Goal: Communication & Community: Answer question/provide support

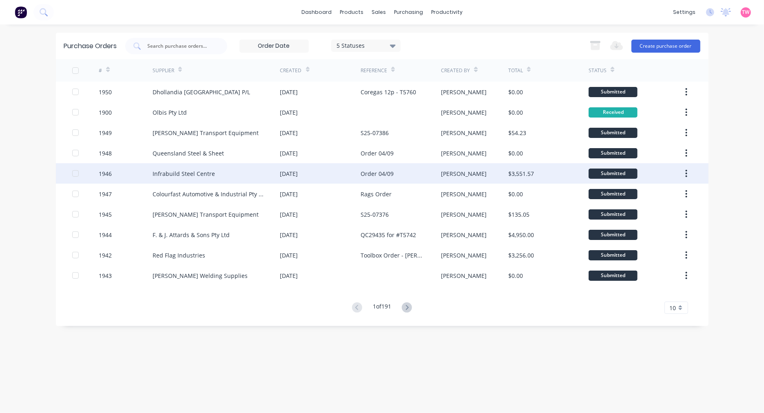
click at [181, 173] on div "Infrabuild Steel Centre" at bounding box center [184, 173] width 62 height 9
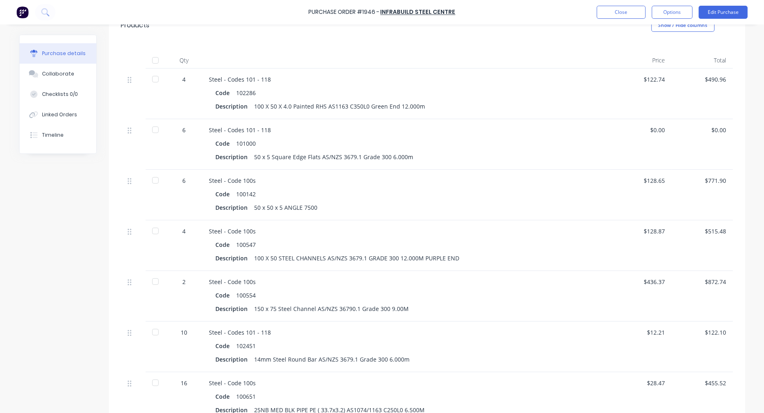
scroll to position [151, 0]
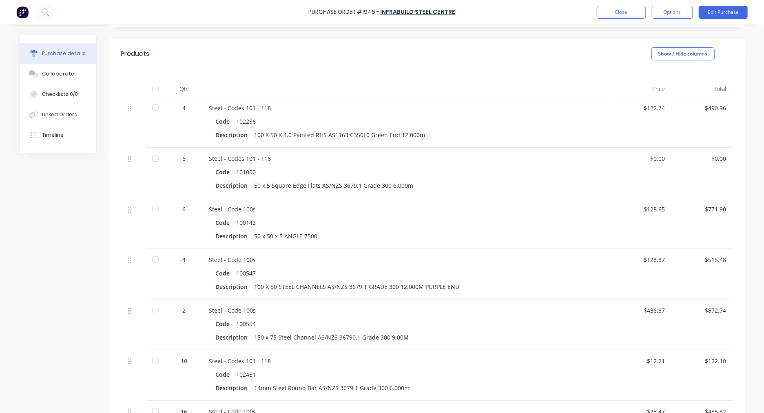
click at [245, 272] on div "100547" at bounding box center [247, 273] width 20 height 12
copy div "100547"
click at [243, 120] on div "102286" at bounding box center [247, 121] width 20 height 12
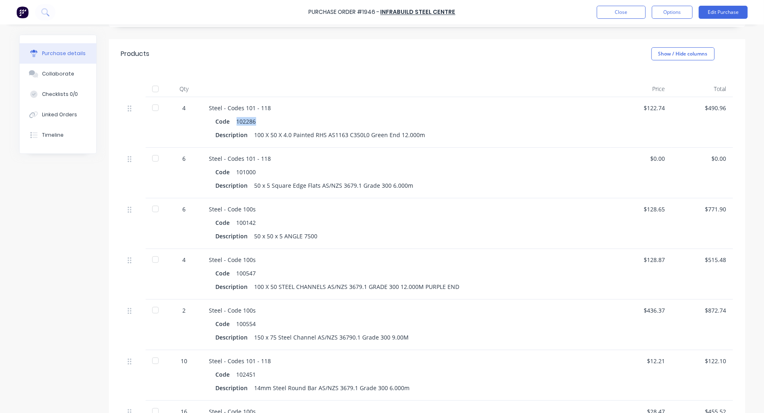
copy div "102286"
type textarea "x"
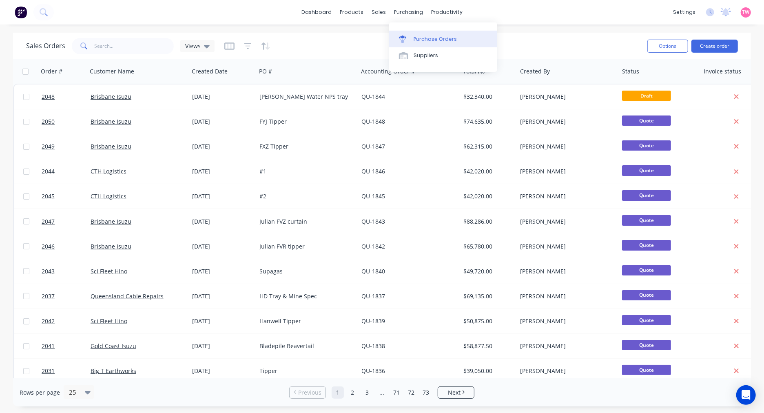
click at [423, 34] on link "Purchase Orders" at bounding box center [443, 39] width 108 height 16
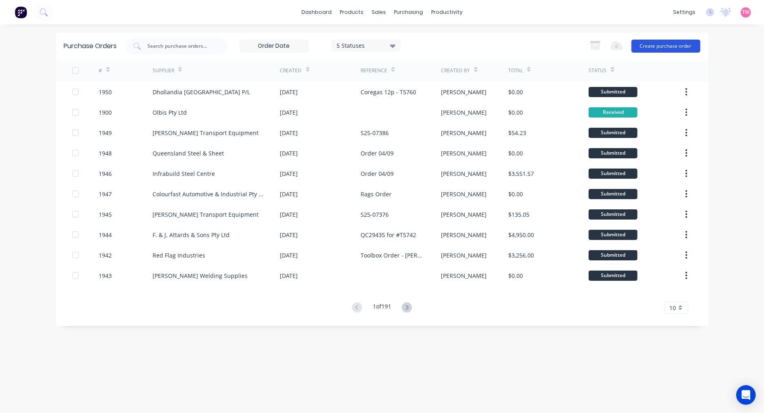
click at [657, 47] on button "Create purchase order" at bounding box center [665, 46] width 69 height 13
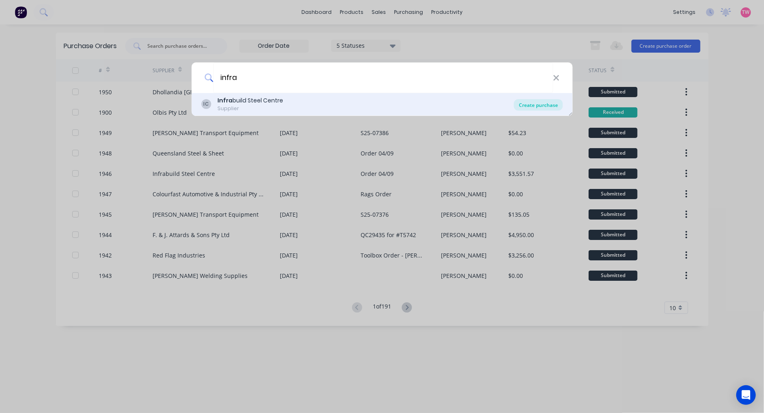
type input "infra"
click at [534, 104] on div "Create purchase" at bounding box center [538, 104] width 49 height 11
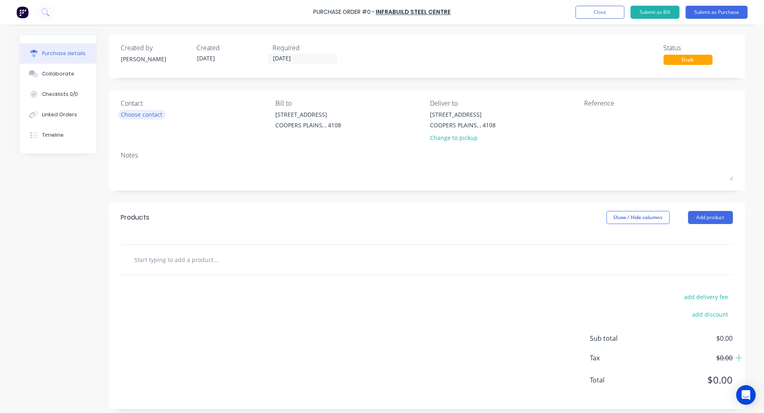
click at [128, 112] on div "Choose contact" at bounding box center [142, 114] width 42 height 9
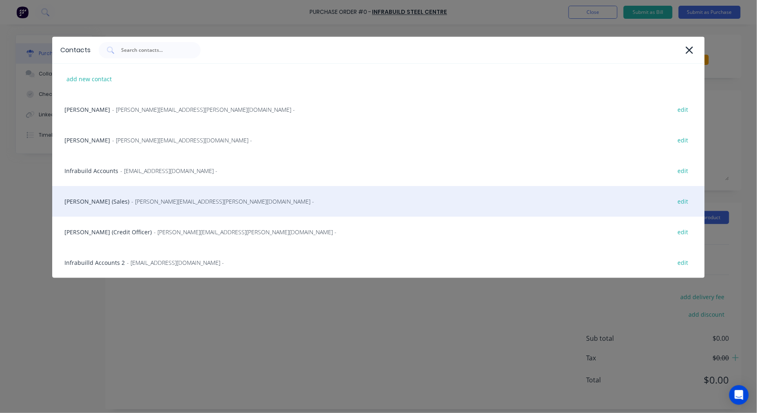
click at [99, 196] on div "Wayne Gilby (Sales) - wayne.gilby@infrabuild.com - edit" at bounding box center [378, 201] width 653 height 31
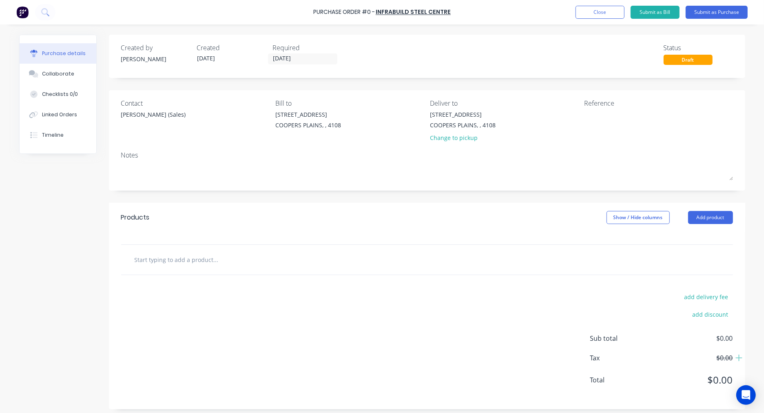
click at [195, 263] on input "text" at bounding box center [215, 259] width 163 height 16
click at [166, 259] on input "text" at bounding box center [215, 259] width 163 height 16
paste input "100547"
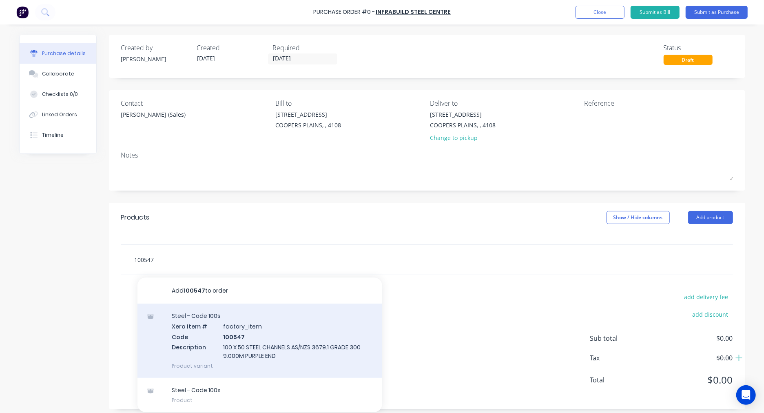
type input "100547"
click at [258, 336] on div "Steel - Code 100s Xero Item # factory_item Code 100547 Description 100 X 50 STE…" at bounding box center [259, 340] width 245 height 74
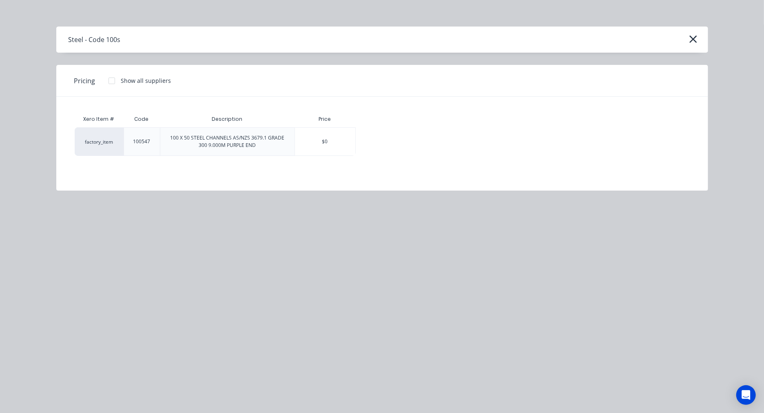
click at [108, 76] on div at bounding box center [112, 81] width 16 height 16
click at [378, 135] on div "$128.87" at bounding box center [384, 142] width 57 height 28
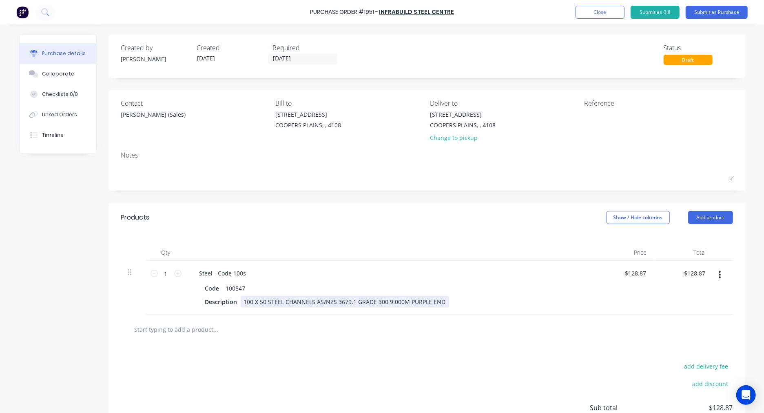
click at [385, 299] on div "100 X 50 STEEL CHANNELS AS/NZS 3679.1 GRADE 300 9.000M PURPLE END" at bounding box center [345, 302] width 208 height 12
click at [443, 301] on div "100 X 50 STEEL CHANNELS AS/NZS 3679.1 GRADE 300 12.000M PURPLE END" at bounding box center [347, 302] width 212 height 12
click at [162, 272] on input "1" at bounding box center [166, 273] width 16 height 12
type input "6"
type input "$773.22"
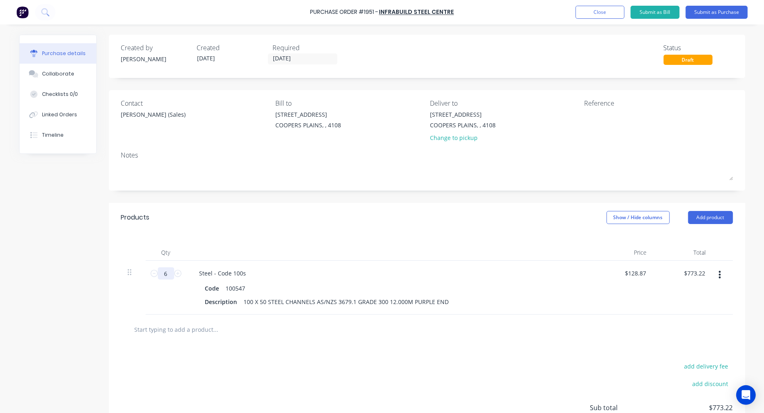
type input "6"
click at [184, 332] on input "text" at bounding box center [215, 329] width 163 height 16
click at [170, 330] on input "text" at bounding box center [215, 329] width 163 height 16
paste input "102286"
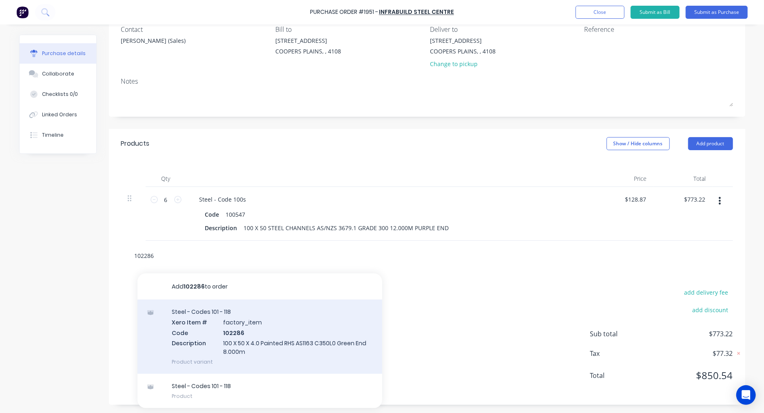
type input "102286"
click at [250, 333] on div "Steel - Codes 101 - 118 Xero Item # factory_item Code 102286 Description 100 X …" at bounding box center [259, 336] width 245 height 74
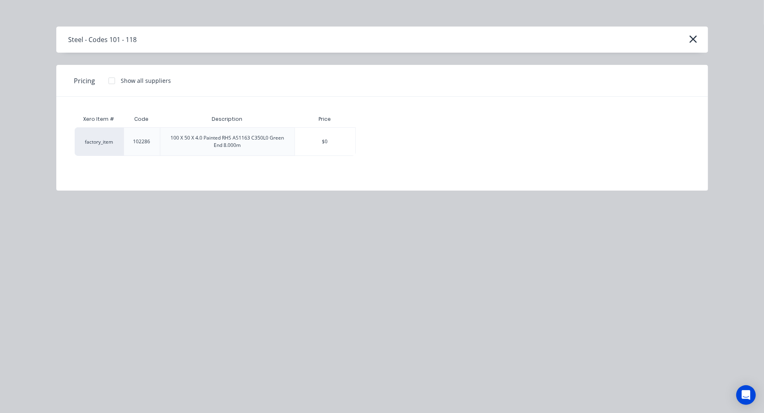
click at [113, 82] on div at bounding box center [112, 81] width 16 height 16
click at [380, 144] on div "$122.74" at bounding box center [384, 142] width 57 height 28
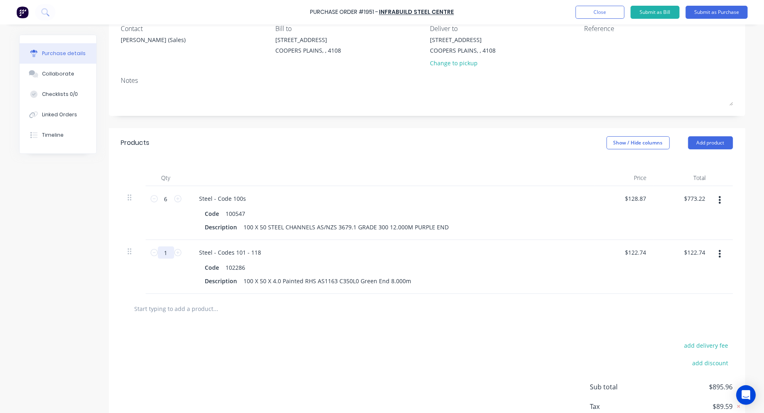
click at [162, 252] on input "1" at bounding box center [166, 252] width 16 height 12
type input "6"
type input "$736.44"
type input "6"
click at [386, 279] on div "100 X 50 X 4.0 Painted RHS AS1163 C350L0 Green End 8.000m" at bounding box center [328, 281] width 174 height 12
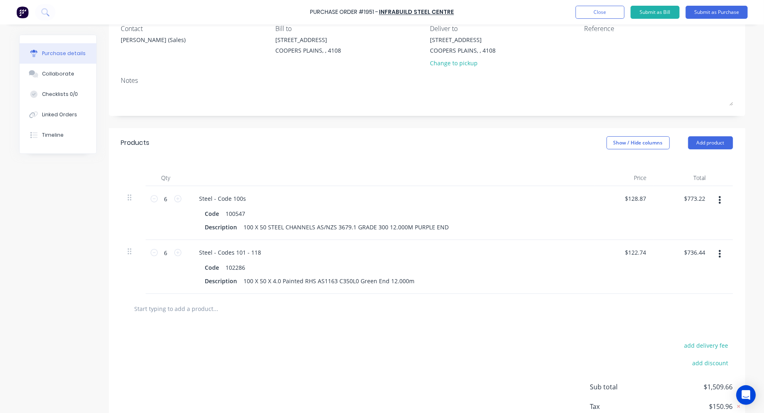
click at [179, 308] on input "text" at bounding box center [215, 308] width 163 height 16
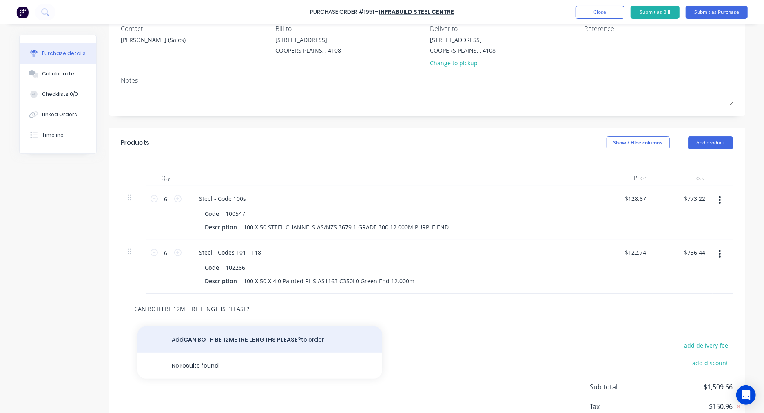
type input "CAN BOTH BE 12METRE LENGTHS PLEASE?"
click at [245, 335] on button "Add CAN BOTH BE 12METRE LENGTHS PLEASE? to order" at bounding box center [259, 339] width 245 height 26
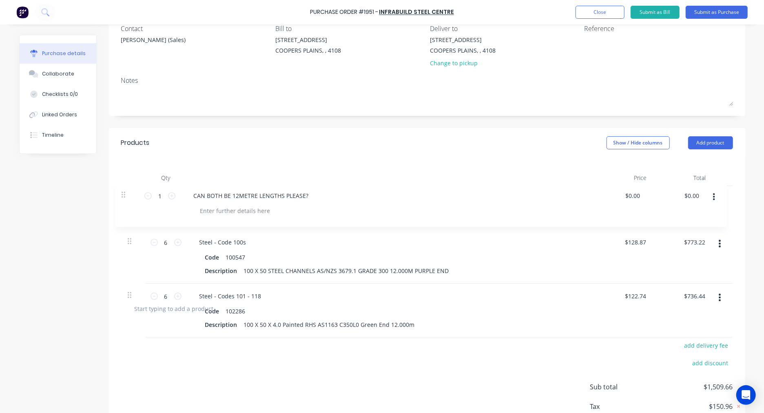
drag, startPoint x: 126, startPoint y: 306, endPoint x: 123, endPoint y: 187, distance: 119.1
click at [123, 187] on div "6 6 Steel - Code 100s Code 100547 Description 100 X 50 STEEL CHANNELS AS/NZS 36…" at bounding box center [427, 240] width 612 height 108
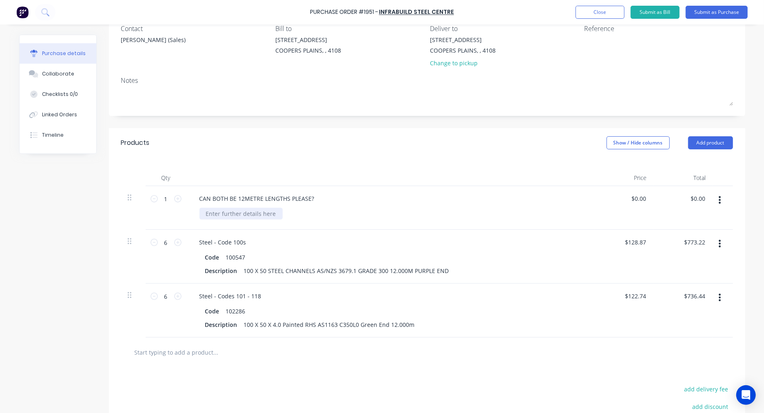
click at [213, 215] on div at bounding box center [240, 214] width 83 height 12
click at [356, 214] on div "If you can let me know the correct code to order the 12 metre lengths that woul…" at bounding box center [340, 214] width 282 height 12
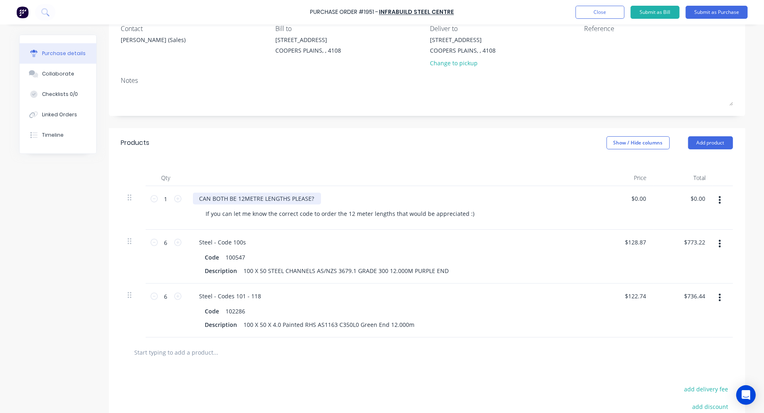
click at [256, 197] on div "CAN BOTH BE 12METRE LENGTHS PLEASE?" at bounding box center [257, 198] width 128 height 12
click at [239, 199] on div "CAN BOTH BE 12METER LENGTHS PLEASE?" at bounding box center [257, 198] width 128 height 12
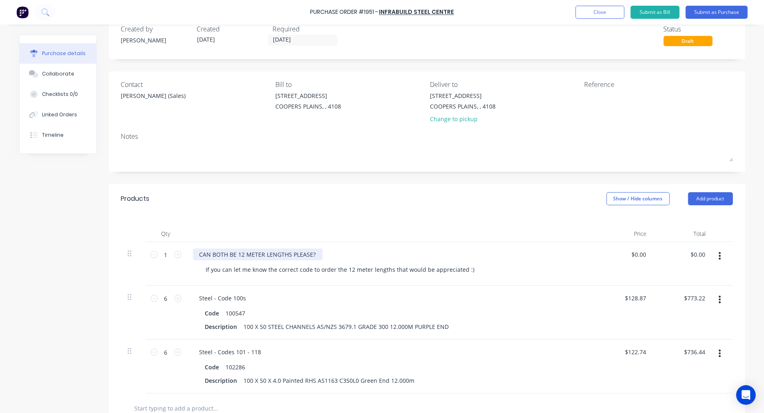
scroll to position [0, 0]
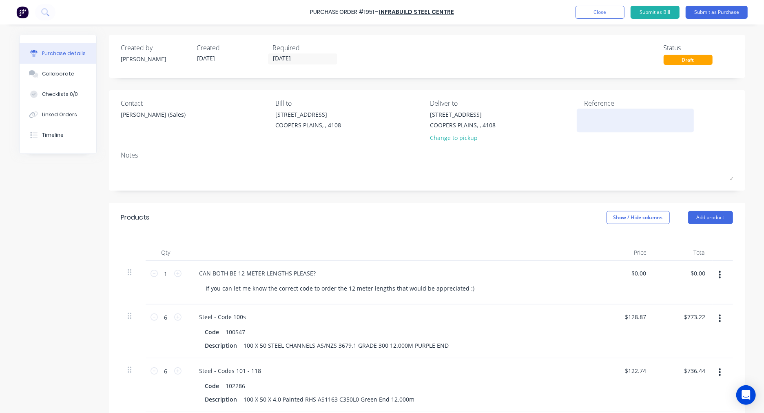
click at [603, 119] on textarea at bounding box center [635, 119] width 102 height 18
type textarea "S"
type textarea "RHS & Channel Order 12m"
type textarea "x"
type textarea "RHS & Channel Order 12m"
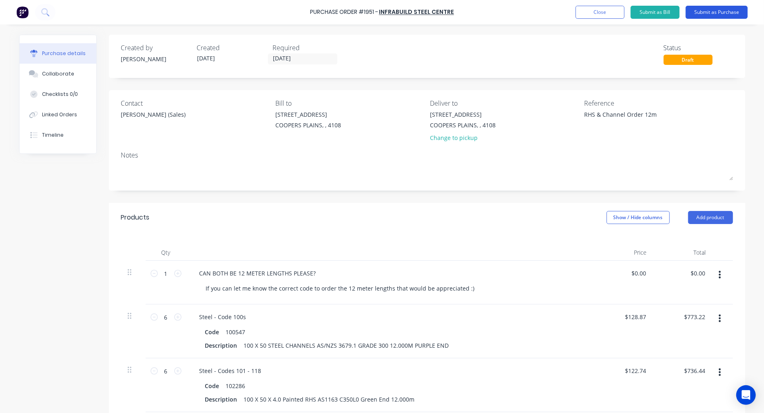
click at [711, 11] on button "Submit as Purchase" at bounding box center [717, 12] width 62 height 13
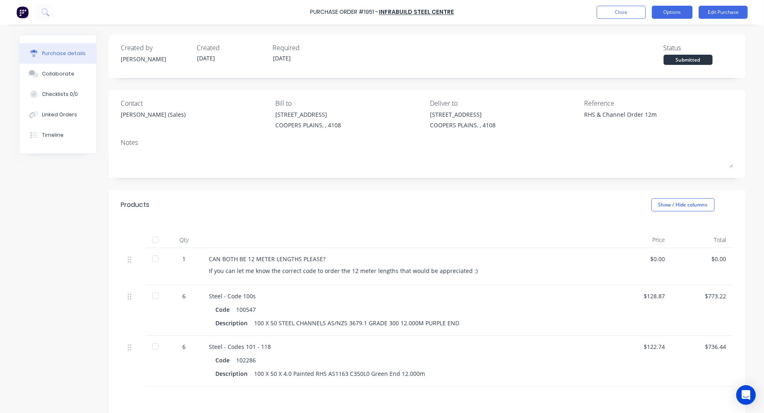
click at [664, 14] on button "Options" at bounding box center [672, 12] width 41 height 13
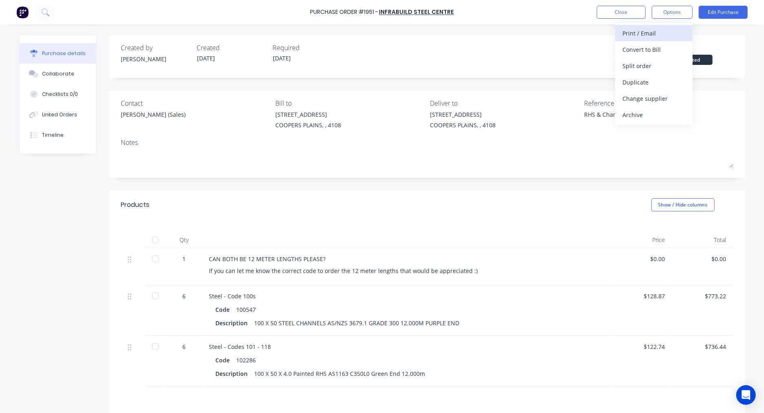
click at [653, 34] on div "Print / Email" at bounding box center [653, 33] width 63 height 12
click at [655, 47] on div "With pricing" at bounding box center [653, 50] width 63 height 12
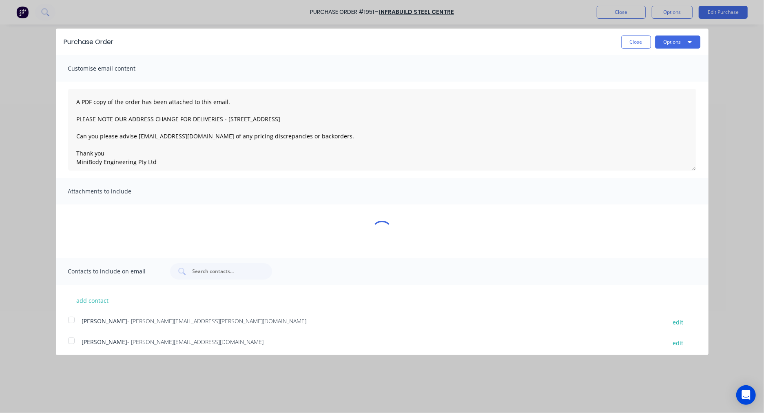
type textarea "x"
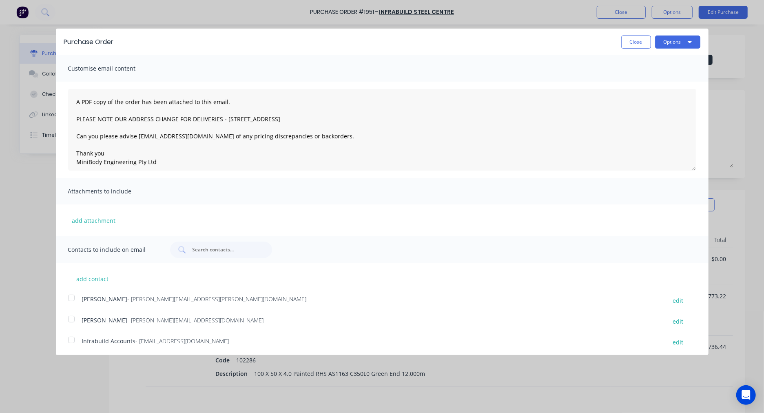
click at [67, 99] on div "A PDF copy of the order has been attached to this email. PLEASE NOTE OUR ADDRES…" at bounding box center [382, 130] width 653 height 96
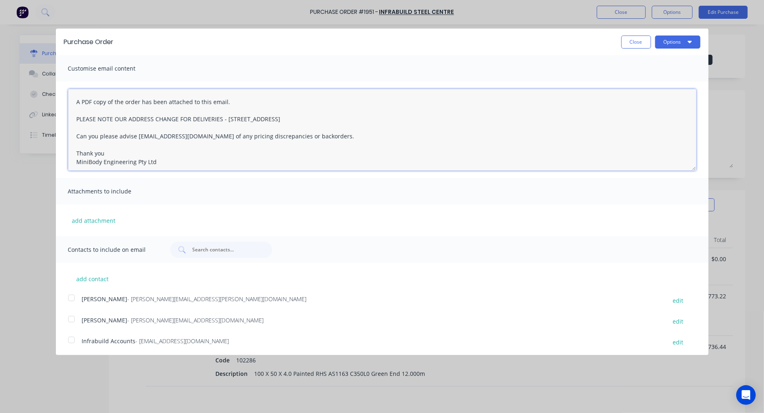
click at [70, 100] on textarea "A PDF copy of the order has been attached to this email. PLEASE NOTE OUR ADDRES…" at bounding box center [382, 130] width 628 height 82
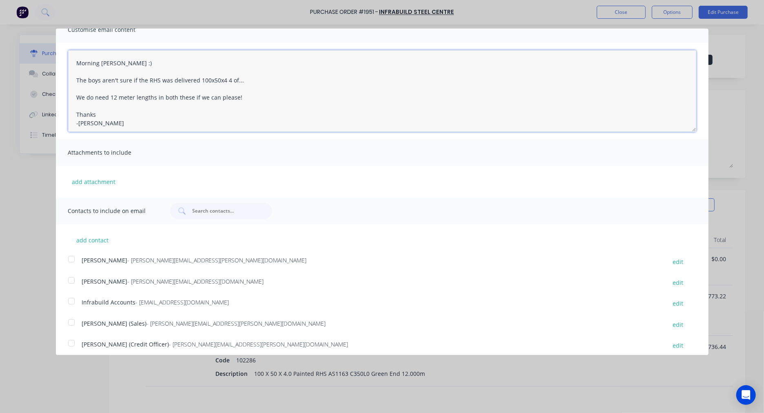
scroll to position [65, 0]
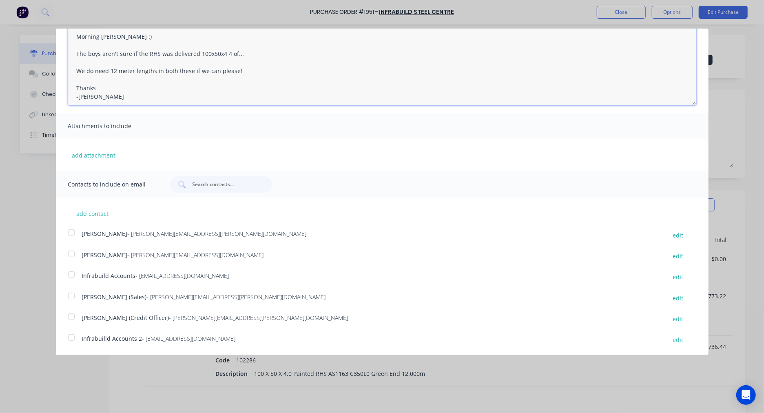
click at [71, 295] on div at bounding box center [71, 296] width 16 height 16
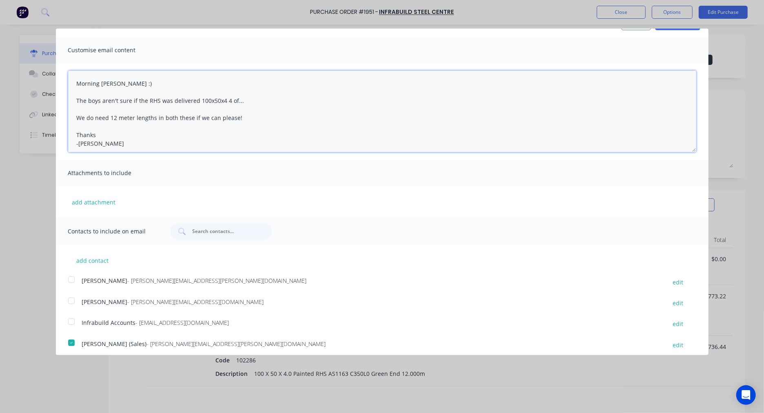
scroll to position [0, 0]
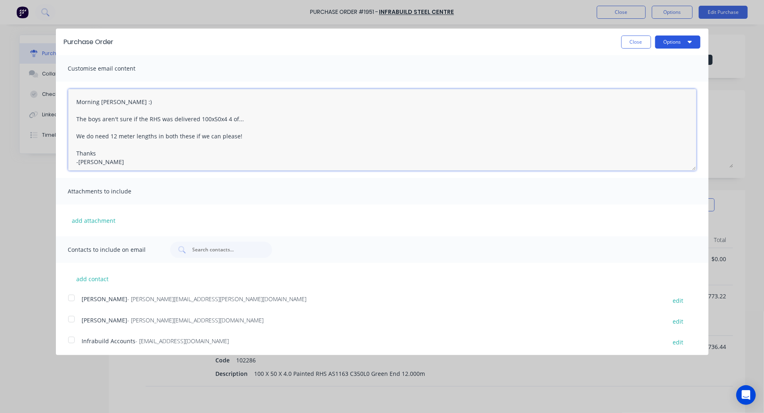
type textarea "Morning Wayne :) The boys aren't sure if the RHS was delivered 100x50x4 4 of...…"
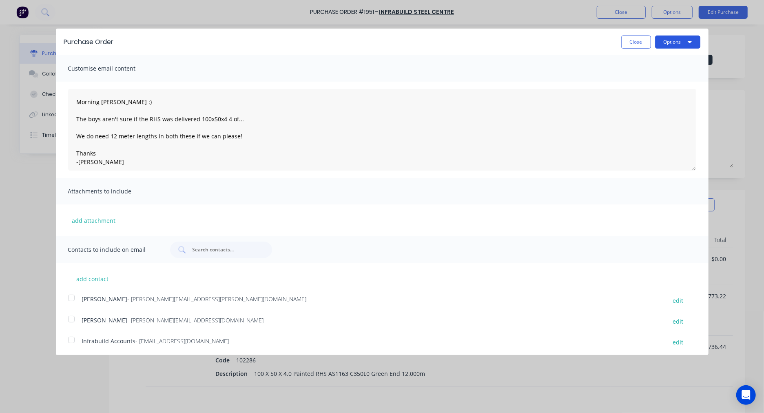
click at [670, 43] on button "Options" at bounding box center [677, 41] width 45 height 13
click at [639, 81] on div "Email" at bounding box center [661, 79] width 63 height 12
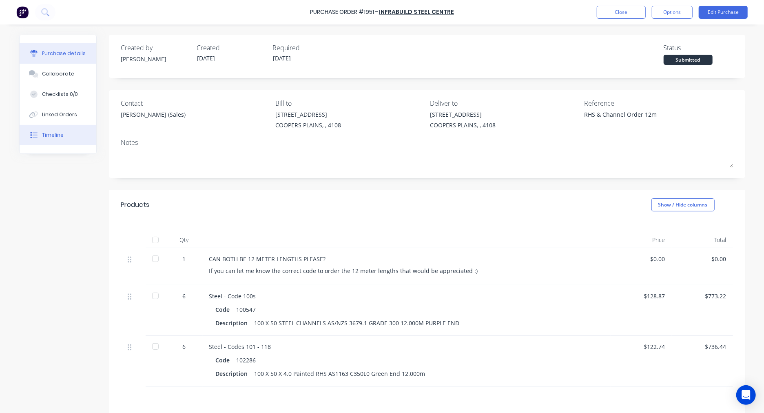
click at [47, 135] on div "Timeline" at bounding box center [53, 134] width 22 height 7
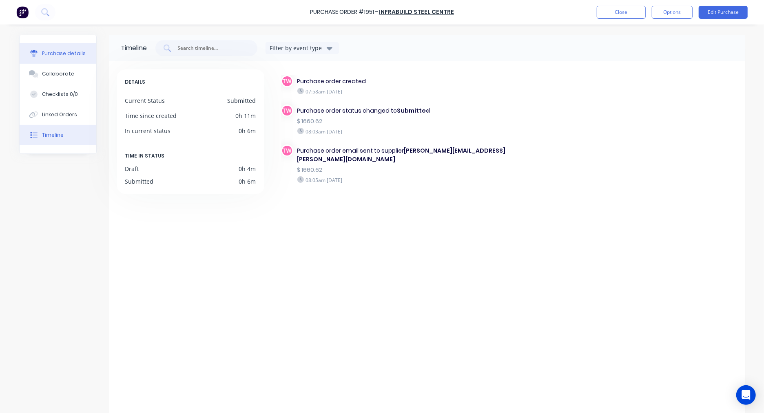
click at [46, 55] on div "Purchase details" at bounding box center [64, 53] width 44 height 7
type textarea "x"
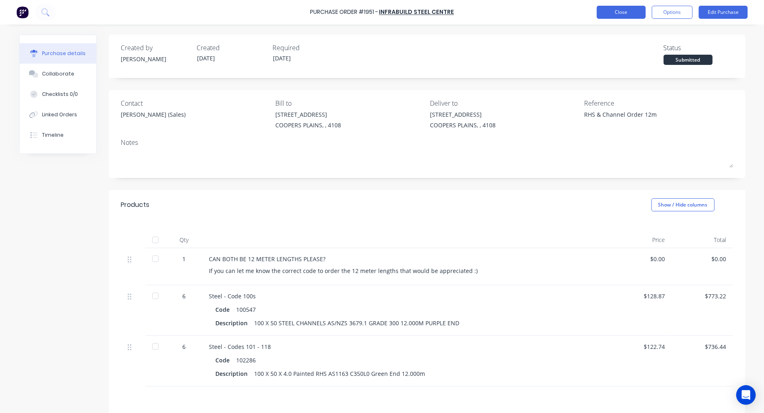
click at [613, 14] on button "Close" at bounding box center [621, 12] width 49 height 13
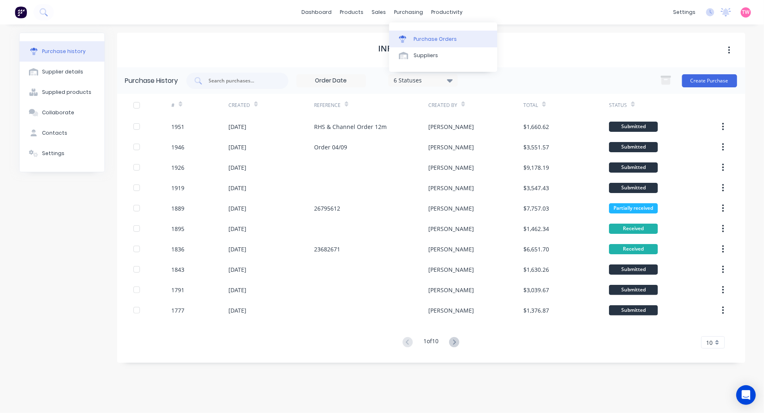
click at [427, 38] on div "Purchase Orders" at bounding box center [435, 38] width 43 height 7
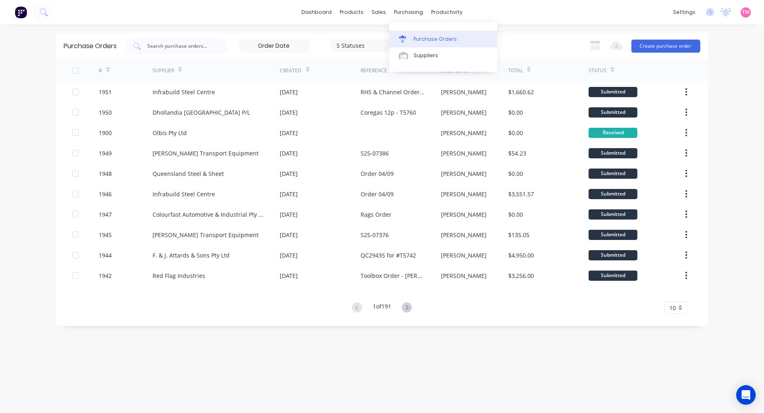
click at [426, 34] on link "Purchase Orders" at bounding box center [443, 39] width 108 height 16
click at [436, 41] on div "Purchase Orders" at bounding box center [435, 38] width 43 height 7
click at [671, 47] on button "Create purchase order" at bounding box center [665, 46] width 69 height 13
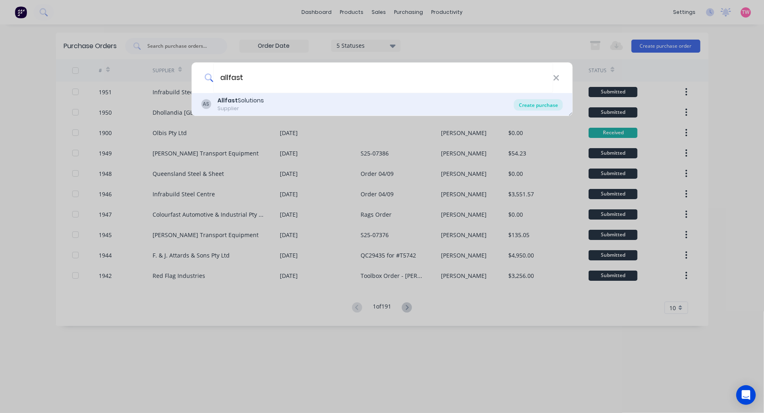
type input "allfast"
click at [547, 104] on div "Create purchase" at bounding box center [538, 104] width 49 height 11
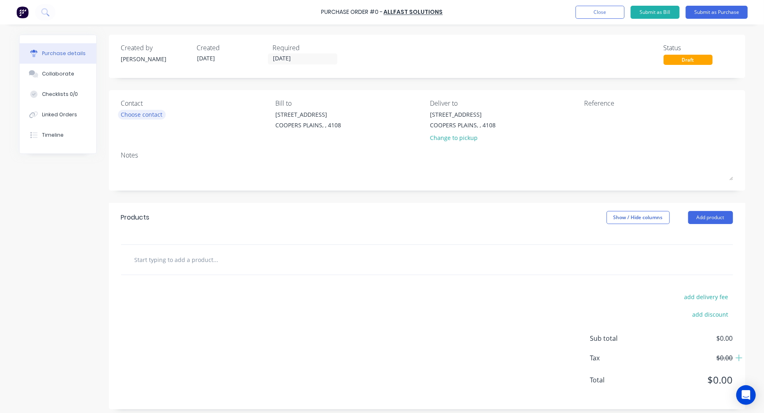
click at [137, 115] on div "Choose contact" at bounding box center [142, 114] width 42 height 9
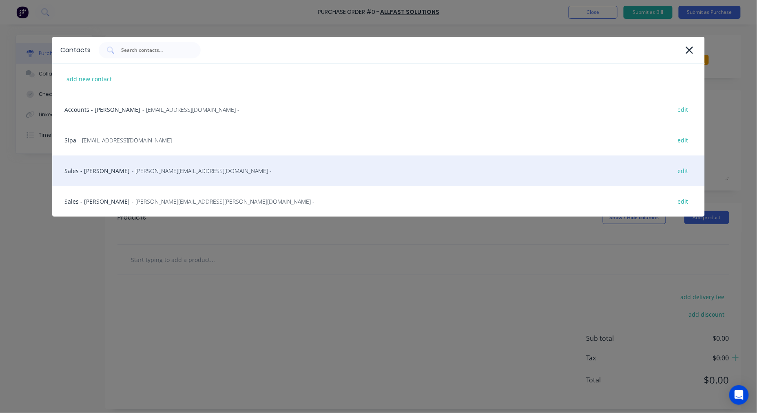
click at [104, 167] on div "Sales - Mariah Ryan - mariah.Ryan@allfastsolutions.com.au - edit" at bounding box center [378, 170] width 653 height 31
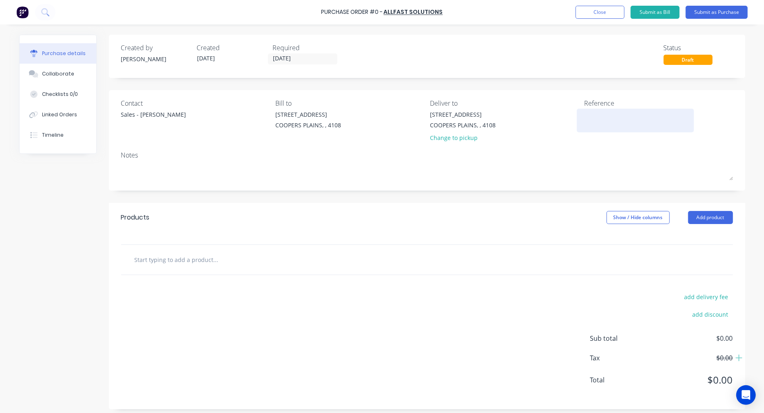
click at [591, 114] on textarea at bounding box center [635, 119] width 102 height 18
type textarea "Shane Order - MiniBody"
type textarea "x"
type textarea "Shane Order - MiniBody"
click at [148, 263] on input "text" at bounding box center [215, 259] width 163 height 16
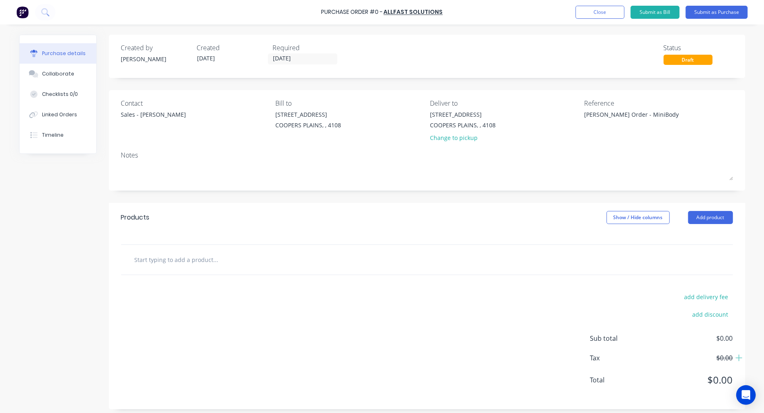
type textarea "x"
type input "1"
type textarea "x"
type input "10"
type textarea "x"
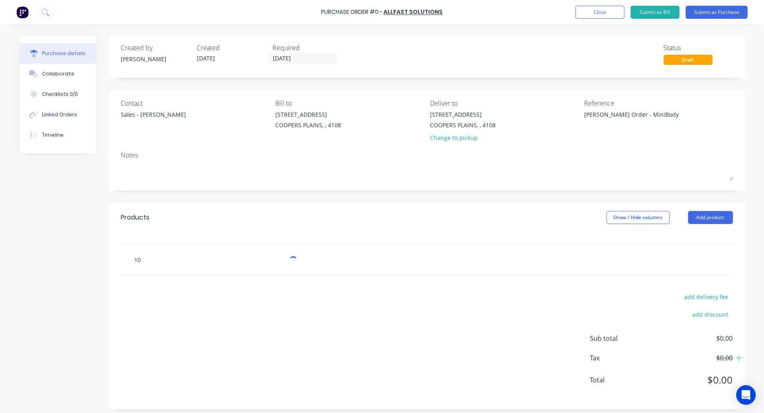
type input "10g"
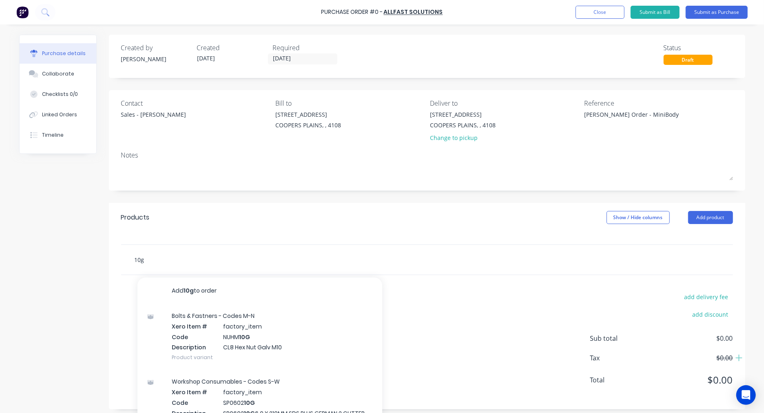
type textarea "x"
type input "10"
type textarea "x"
type input "10G"
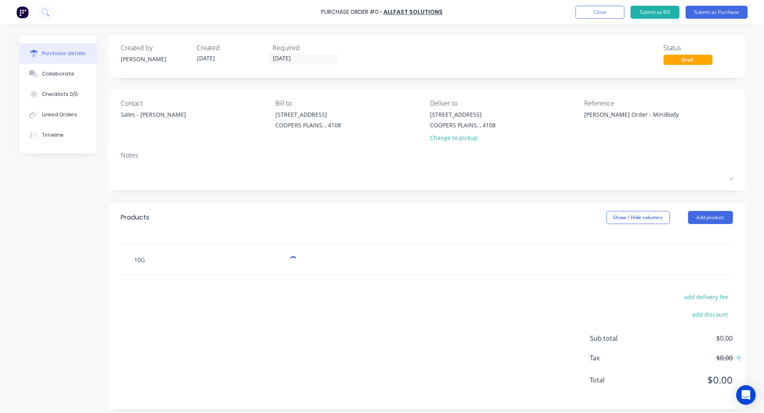
type textarea "x"
type input "10G"
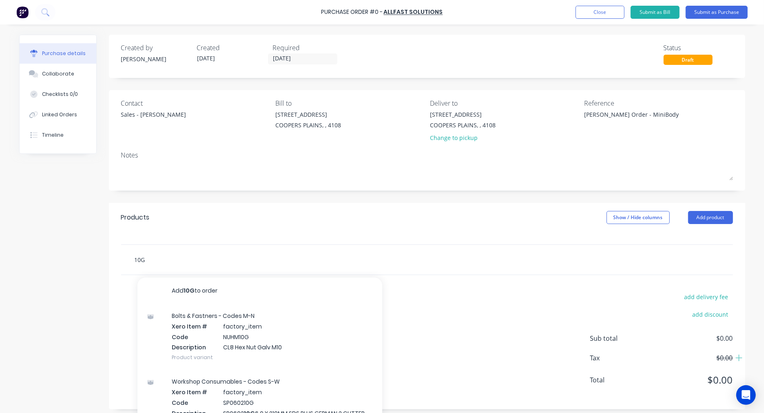
type textarea "x"
type input "10G x"
type textarea "x"
type input "10G x"
type textarea "x"
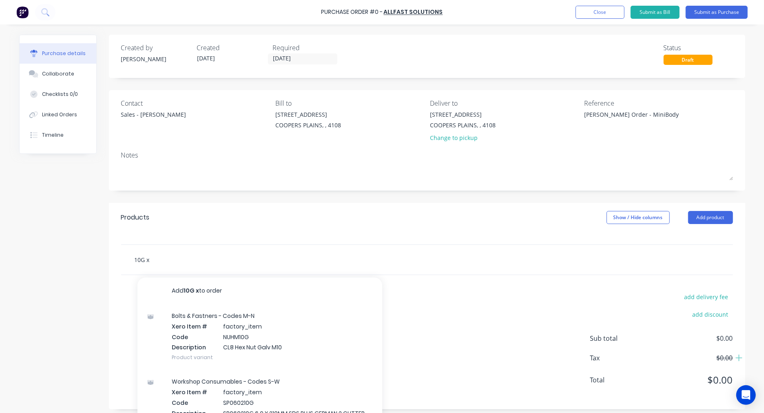
type input "10G x 3"
type textarea "x"
type input "10G x 30"
type textarea "x"
type input "10G x 30m"
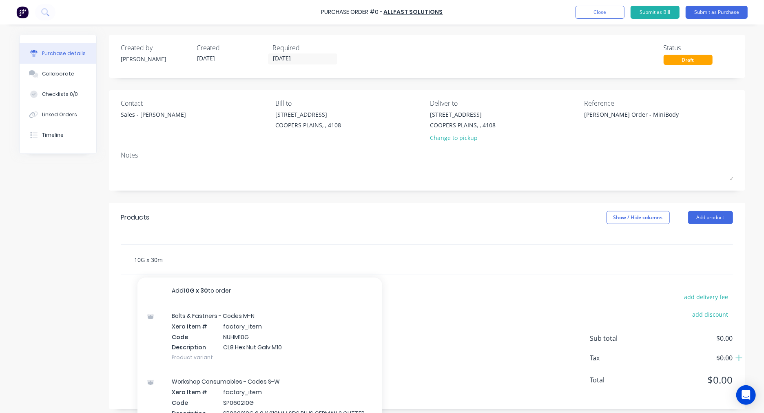
type textarea "x"
type input "10G x 30mm"
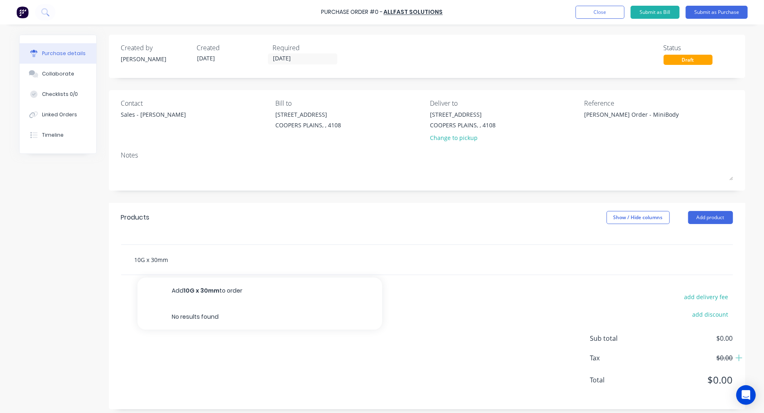
type textarea "x"
type input "10G x 30mm"
type textarea "x"
type input "10G x 30mm S"
type textarea "x"
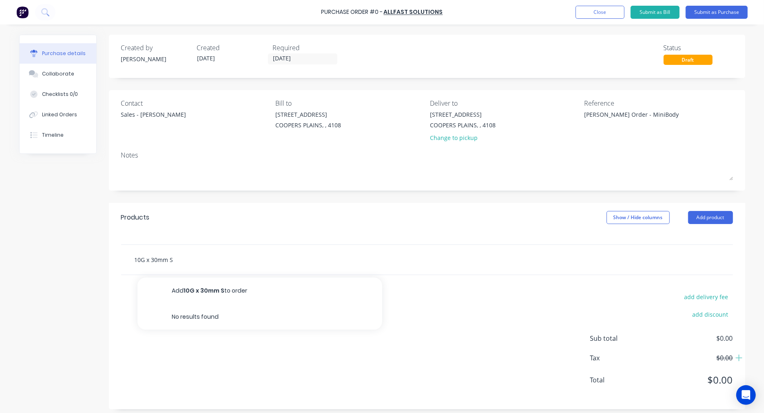
type input "10G x 30mm Se"
type textarea "x"
type input "10G x 30mm Sel"
type textarea "x"
type input "10G x 30mm Self"
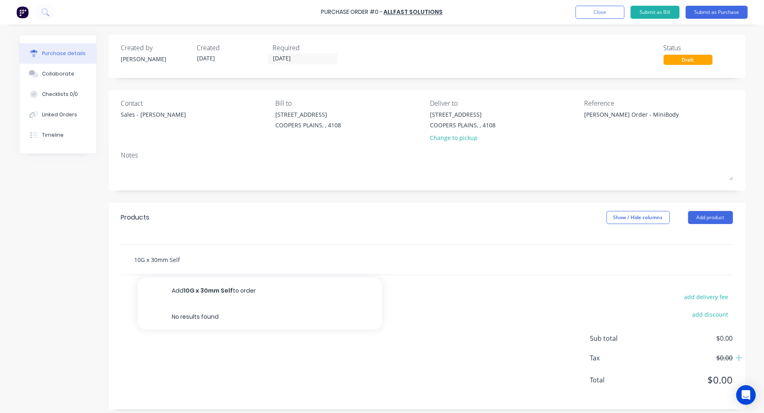
type textarea "x"
type input "10G x 30mm Self"
type textarea "x"
type input "10G x 30mm Self D"
type textarea "x"
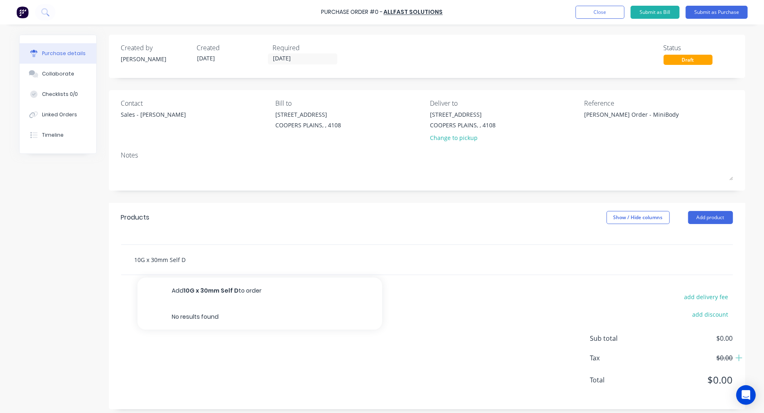
type input "10G x 30mm Self Dr"
type textarea "x"
type input "10G x 30mm Self Dri"
type textarea "x"
type input "10G x 30mm Self Dril"
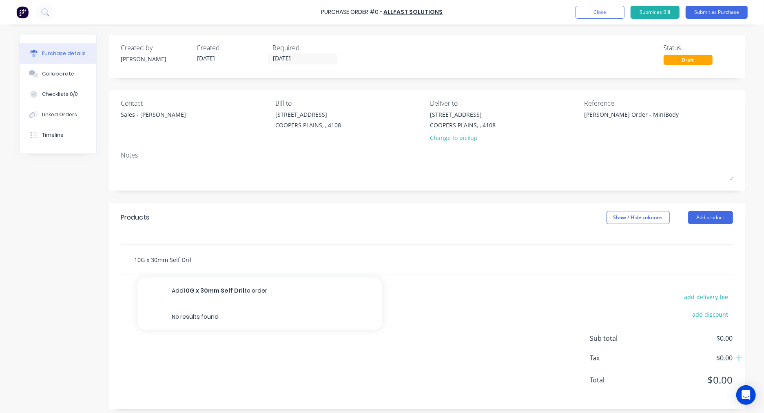
type textarea "x"
type input "10G x 30mm Self Drill"
type textarea "x"
type input "10G x 30mm Self Drilli"
type textarea "x"
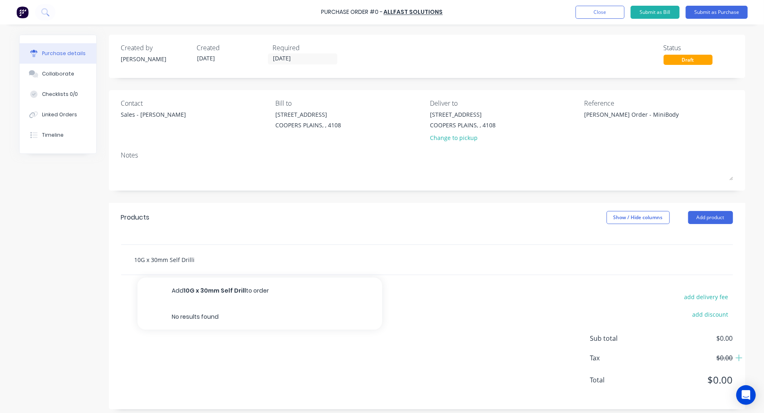
type input "10G x 30mm Self Drillin"
type textarea "x"
type input "10G x 30mm Self Drilling"
type textarea "x"
type input "10G x 30mm Self Drillings"
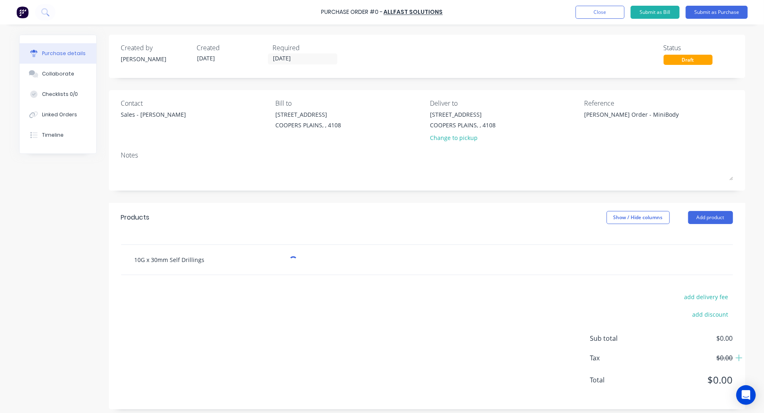
type textarea "x"
type input "10G x 30mm Self Drillings"
type textarea "x"
type input "10G x 30mm Self Drillings C"
type textarea "x"
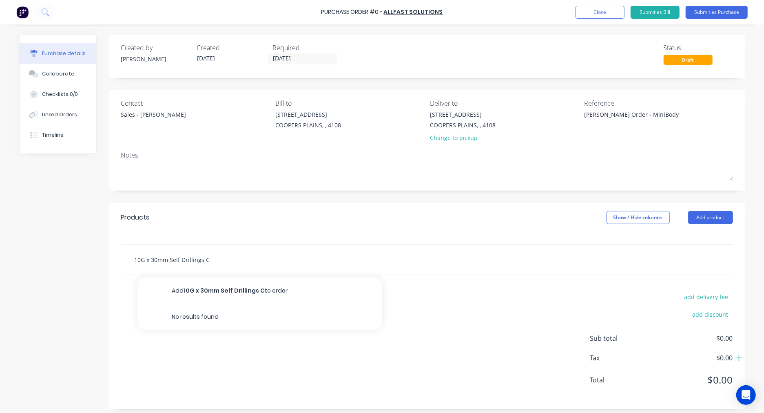
type input "10G x 30mm Self Drillings Co"
type textarea "x"
type input "10G x 30mm Self Drillings Cou"
type textarea "x"
type input "10G x 30mm Self Drillings Coun"
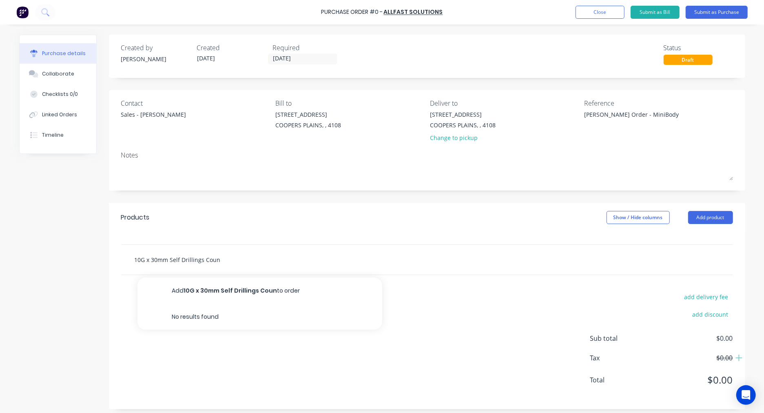
type textarea "x"
type input "10G x 30mm Self Drillings Count"
type textarea "x"
type input "10G x 30mm Self Drillings Counte"
type textarea "x"
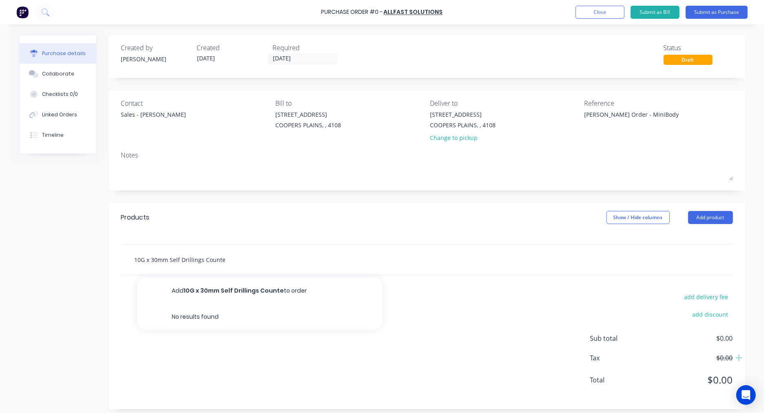
type input "10G x 30mm Self Drillings Counter"
type textarea "x"
type input "10G x 30mm Self Drillings Countersi"
type textarea "x"
type input "10G x 30mm Self Drillings Countersin"
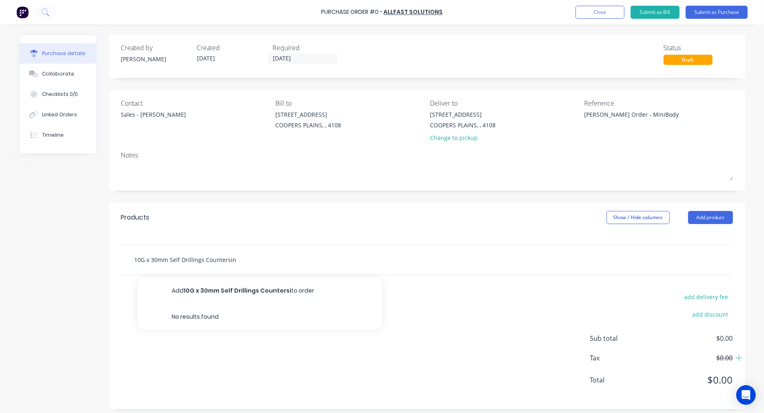
type textarea "x"
type input "10G x 30mm Self Drillings Countersink"
type textarea "x"
type input "10G x 30mm Self Drillings Countersink"
type textarea "x"
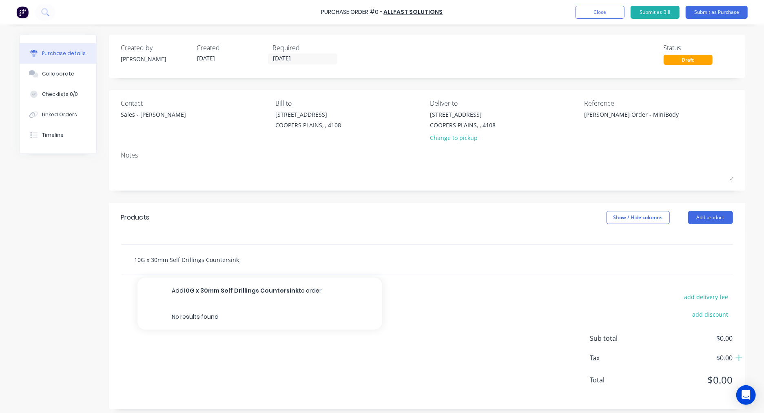
type input "10G x 30mm Self Drillings Countersink s"
type textarea "x"
type input "10G x 30mm Self Drillings Countersink sk"
type textarea "x"
type input "10G x 30mm Self Drillings Countersink skr"
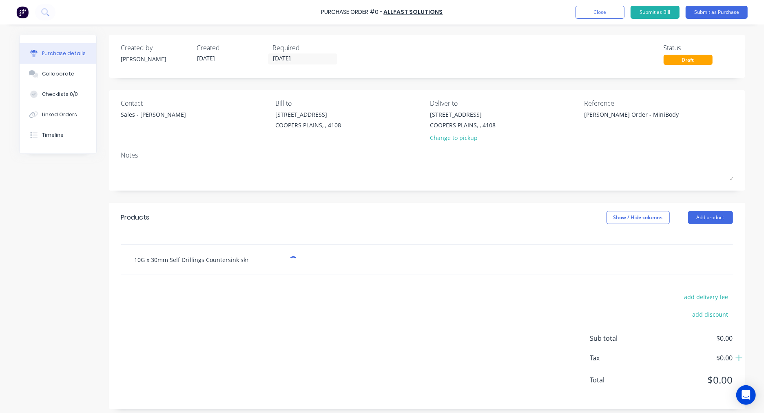
type textarea "x"
type input "10G x 30mm Self Drillings Countersink skre"
type textarea "x"
type input "10G x 30mm Self Drillings Countersink skrew"
type textarea "x"
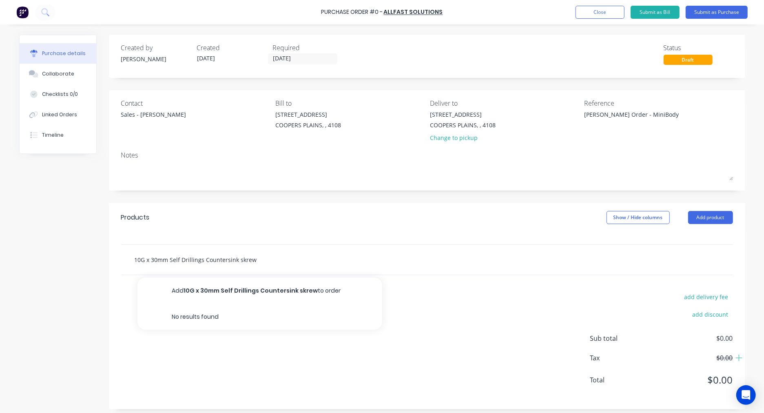
type input "10G x 30mm Self Drillings Countersink srew"
type textarea "x"
type input "10G x 30mm Self Drillings Countersink screw"
type textarea "x"
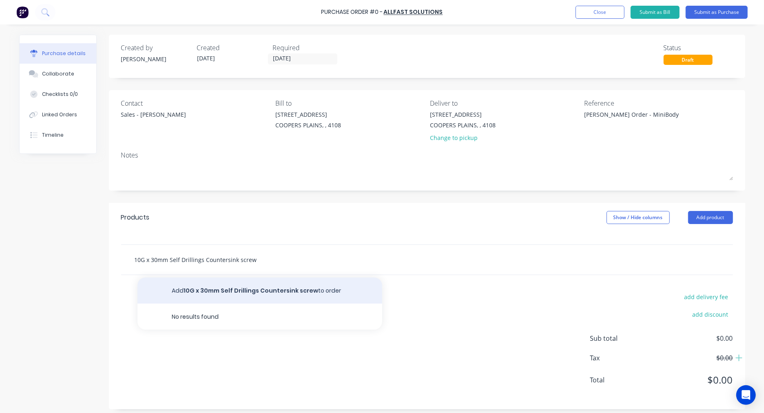
type input "10G x 30mm Self Drillings Countersink screw"
click at [264, 290] on button "Add 10G x 30mm Self Drillings Countersink screw to order" at bounding box center [259, 290] width 245 height 26
type textarea "x"
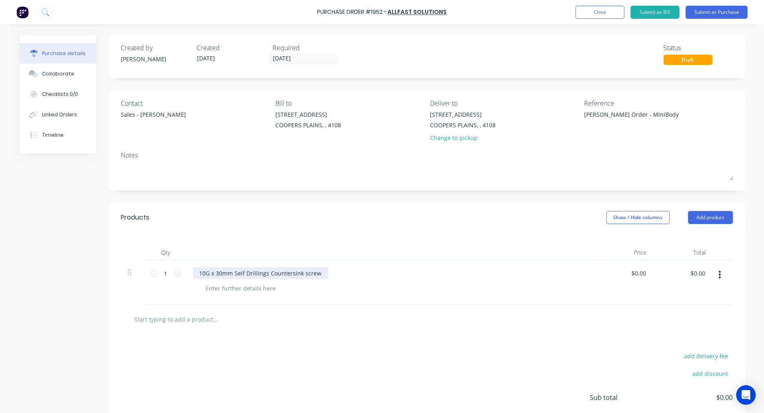
type textarea "x"
click at [302, 273] on div "10G x 30mm Self Drillings Countersink screw" at bounding box center [260, 273] width 135 height 12
type textarea "x"
click at [218, 286] on div at bounding box center [240, 288] width 83 height 12
type textarea "x"
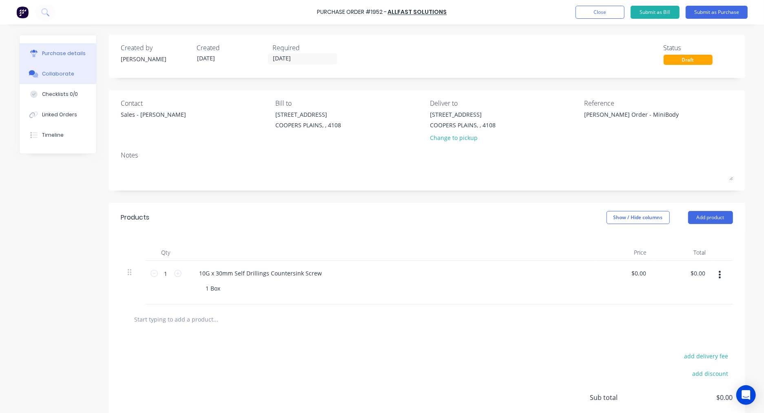
click at [55, 72] on div "Collaborate" at bounding box center [58, 73] width 32 height 7
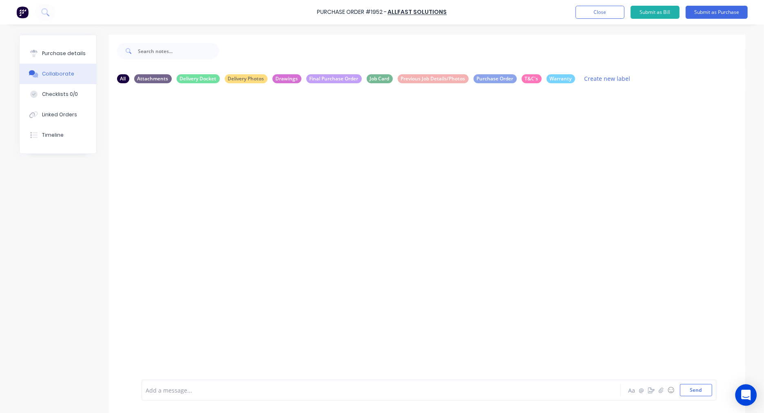
click at [743, 396] on icon "Open Intercom Messenger" at bounding box center [745, 394] width 9 height 11
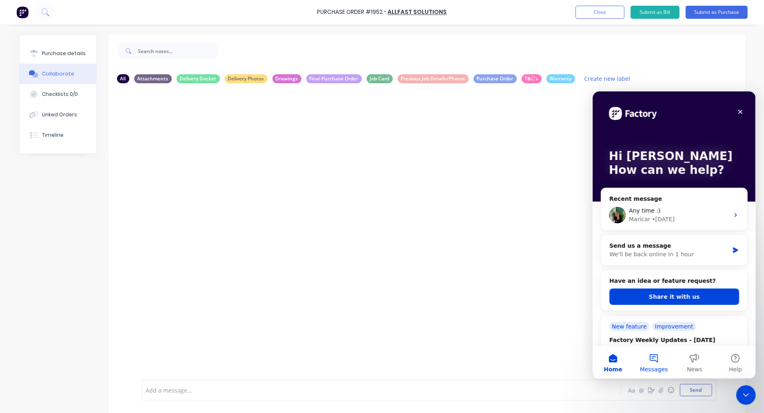
click at [656, 358] on button "Messages" at bounding box center [653, 361] width 41 height 33
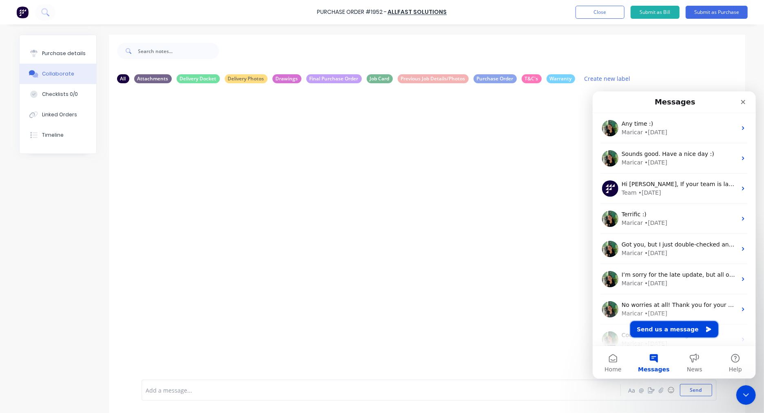
click at [670, 332] on button "Send us a message" at bounding box center [674, 329] width 88 height 16
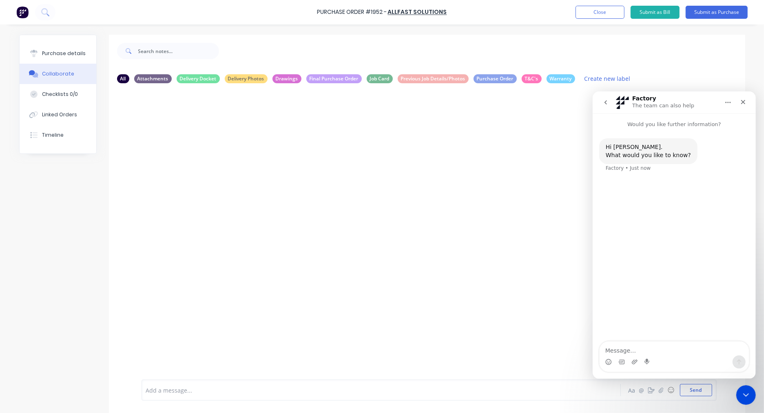
click at [686, 275] on div "Hi Taylor. What would you like to know? Factory • Just now" at bounding box center [673, 235] width 163 height 214
click at [660, 352] on textarea "Message…" at bounding box center [673, 348] width 149 height 14
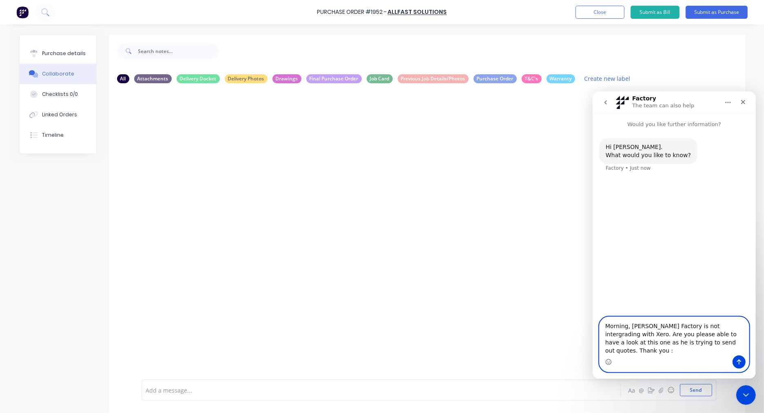
type textarea "Morning, [PERSON_NAME] Factory is not intergrading with Xero. Are you please ab…"
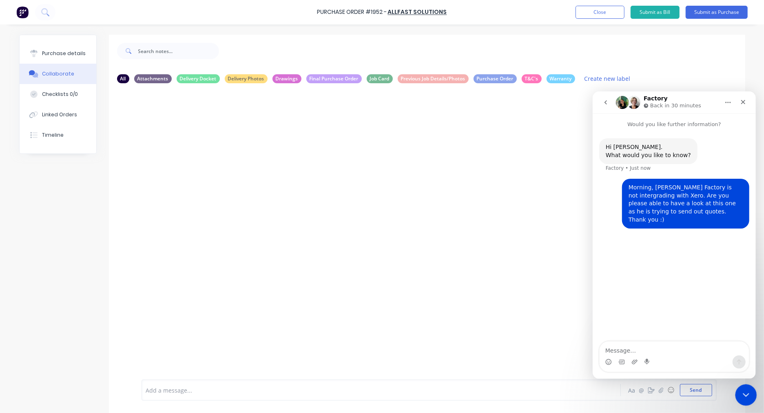
click at [743, 394] on icon "Close Intercom Messenger" at bounding box center [745, 394] width 10 height 10
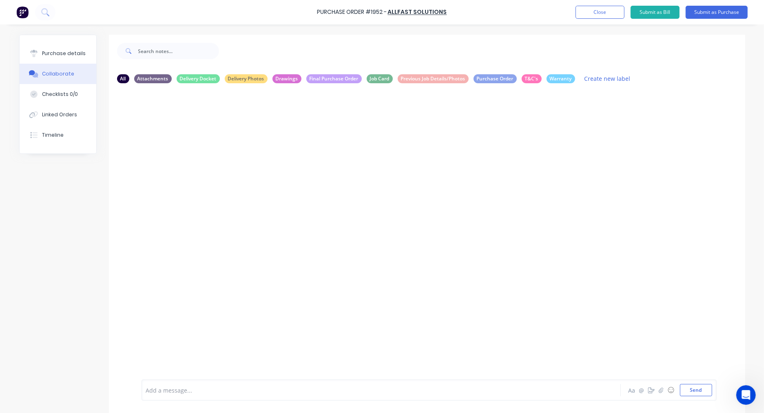
click at [182, 203] on div at bounding box center [427, 235] width 636 height 290
click at [187, 392] on div at bounding box center [358, 390] width 424 height 9
click at [688, 390] on button "Send" at bounding box center [696, 390] width 32 height 12
click at [46, 51] on div "Purchase details" at bounding box center [64, 53] width 44 height 7
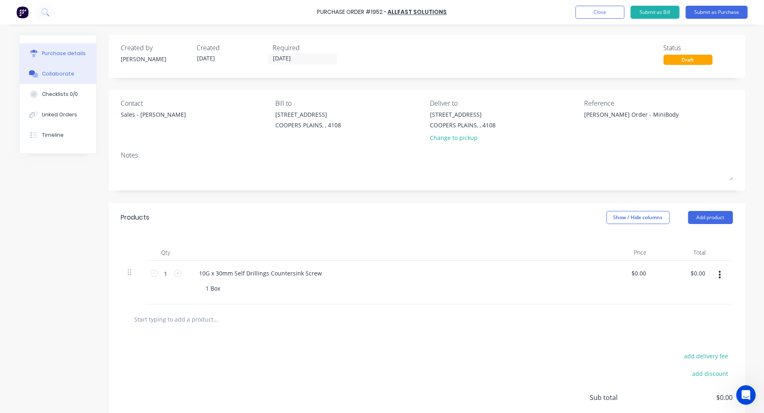
click at [52, 67] on button "Collaborate" at bounding box center [58, 74] width 77 height 20
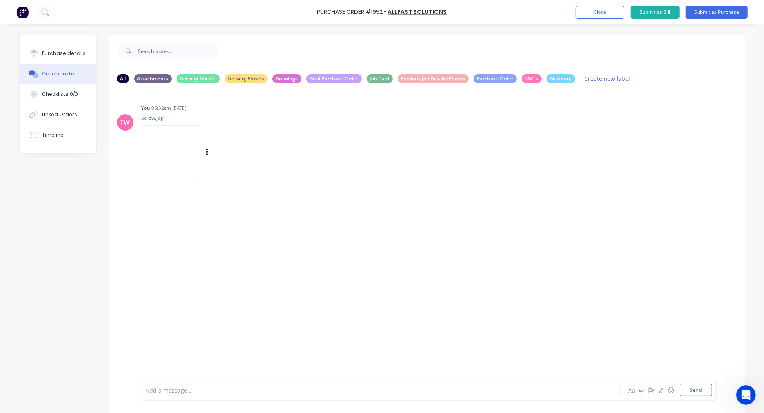
click at [177, 148] on img at bounding box center [171, 151] width 59 height 53
click at [70, 48] on button "Purchase details" at bounding box center [58, 53] width 77 height 20
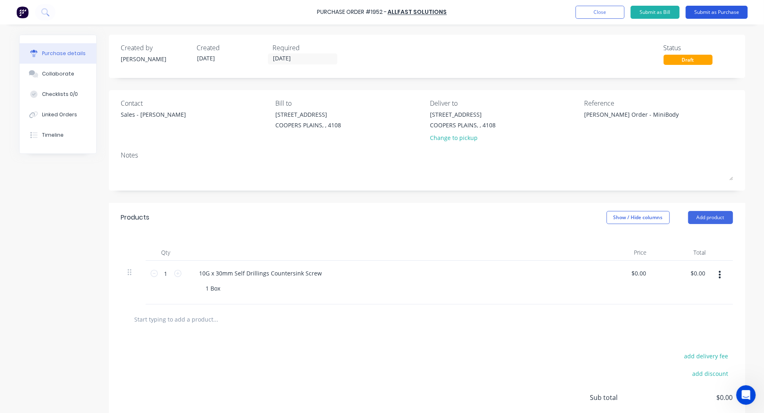
click at [715, 13] on button "Submit as Purchase" at bounding box center [717, 12] width 62 height 13
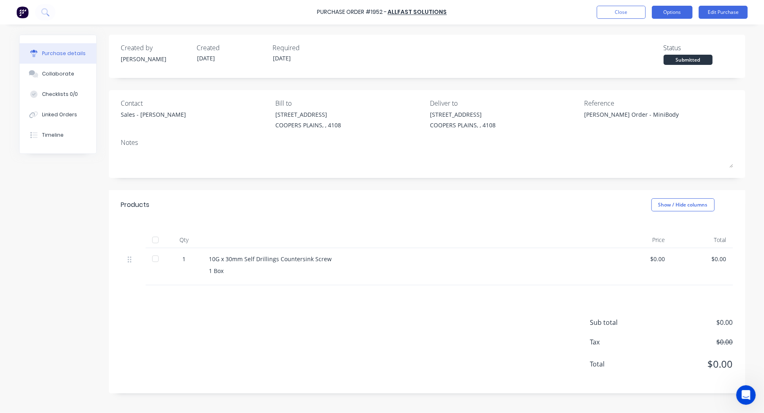
click at [682, 13] on button "Options" at bounding box center [672, 12] width 41 height 13
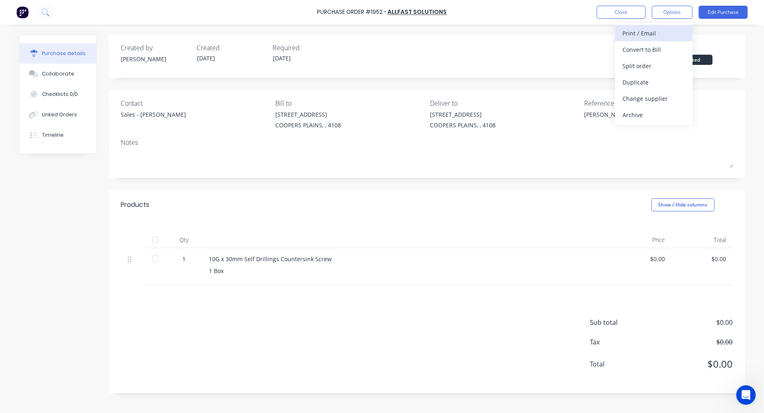
click at [654, 33] on div "Print / Email" at bounding box center [653, 33] width 63 height 12
click at [657, 50] on div "With pricing" at bounding box center [653, 50] width 63 height 12
type textarea "x"
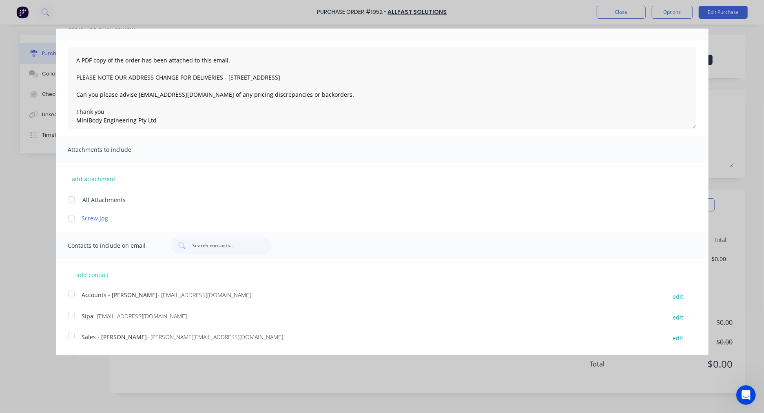
scroll to position [60, 0]
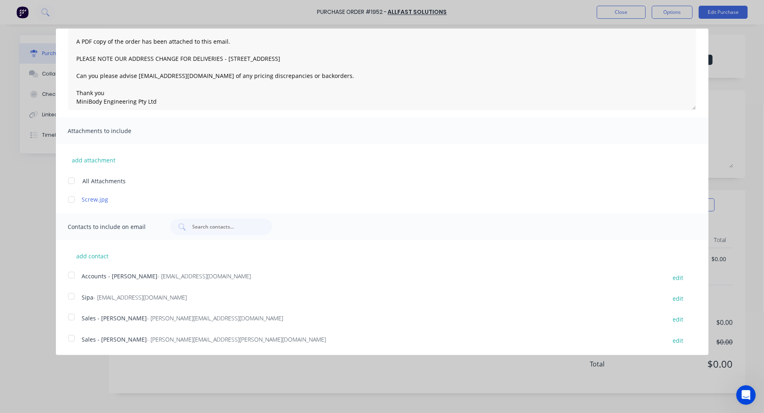
click at [71, 317] on div at bounding box center [71, 317] width 16 height 16
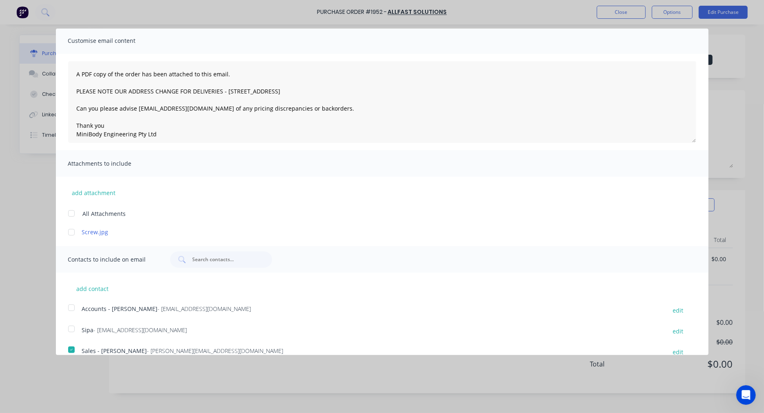
scroll to position [0, 0]
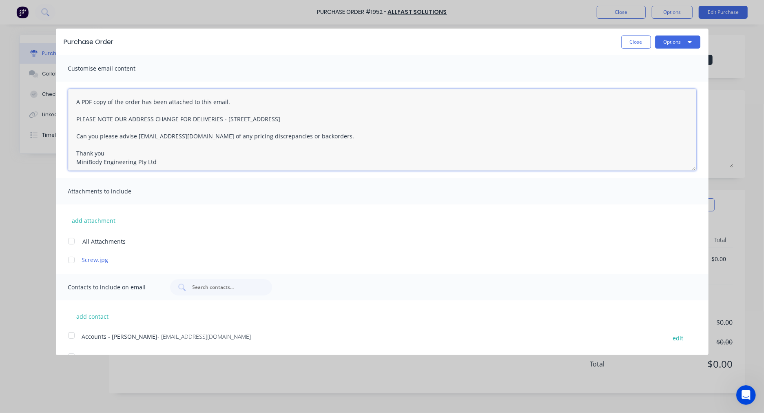
click at [75, 101] on textarea "A PDF copy of the order has been attached to this email. PLEASE NOTE OUR ADDRES…" at bounding box center [382, 130] width 628 height 82
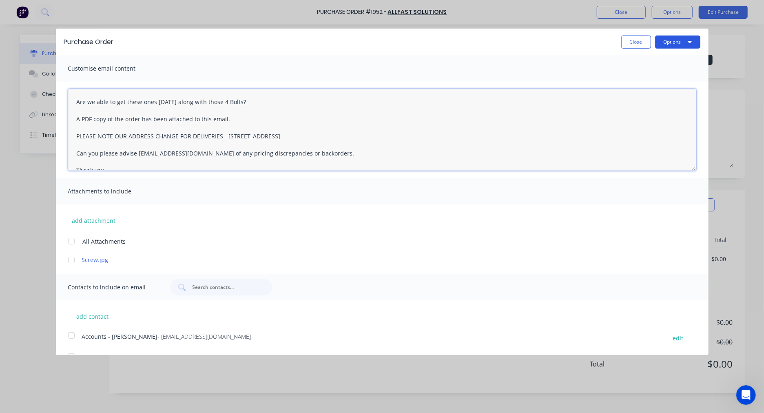
type textarea "Are we able to get these ones today along with those 4 Bolts? A PDF copy of the…"
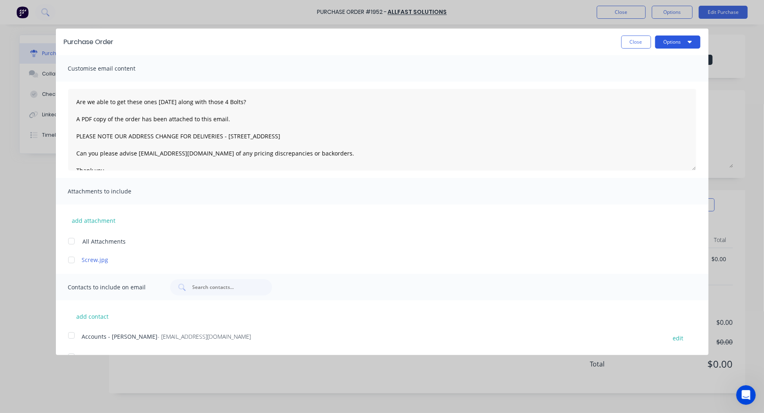
click at [668, 43] on button "Options" at bounding box center [677, 41] width 45 height 13
click at [654, 80] on div "Email" at bounding box center [661, 79] width 63 height 12
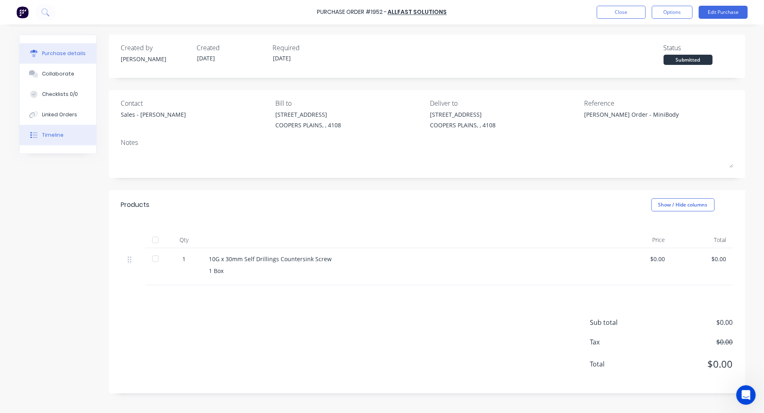
click at [60, 137] on div "Timeline" at bounding box center [53, 134] width 22 height 7
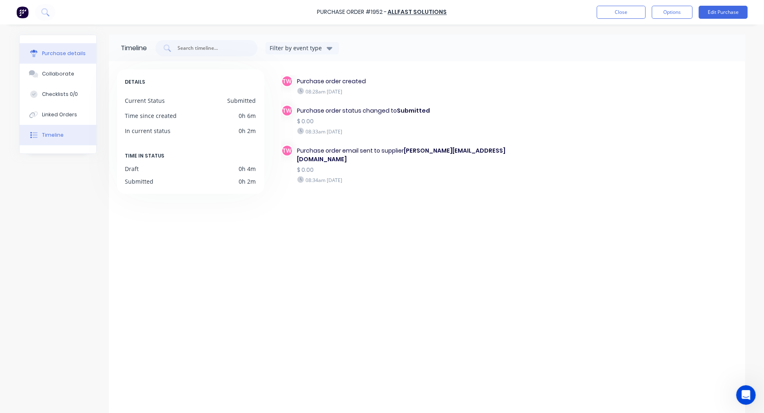
click at [48, 50] on div "Purchase details" at bounding box center [64, 53] width 44 height 7
type textarea "x"
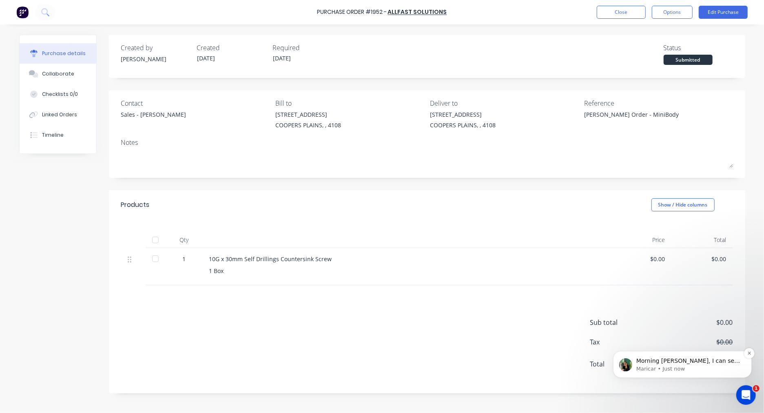
click at [676, 361] on p "Morning Taylor, I can see that Xero is successfully connected to Factory, and i…" at bounding box center [688, 360] width 105 height 8
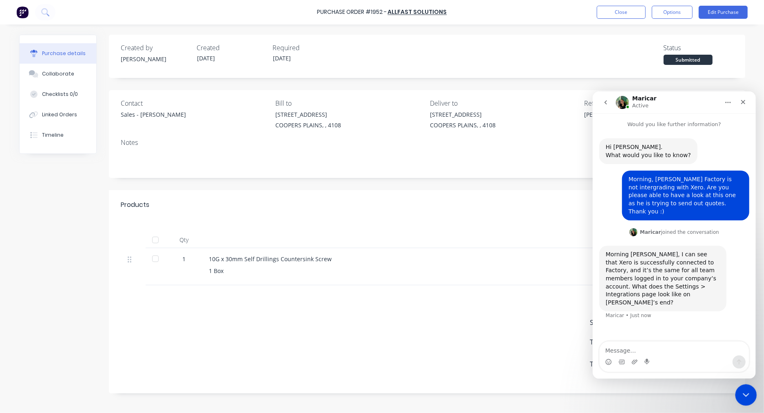
click at [740, 393] on icon "Close Intercom Messenger" at bounding box center [745, 394] width 10 height 10
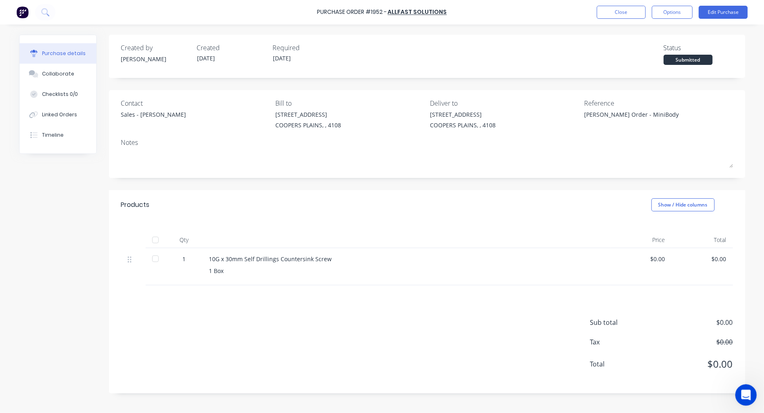
click at [746, 395] on icon "Open Intercom Messenger" at bounding box center [744, 393] width 13 height 13
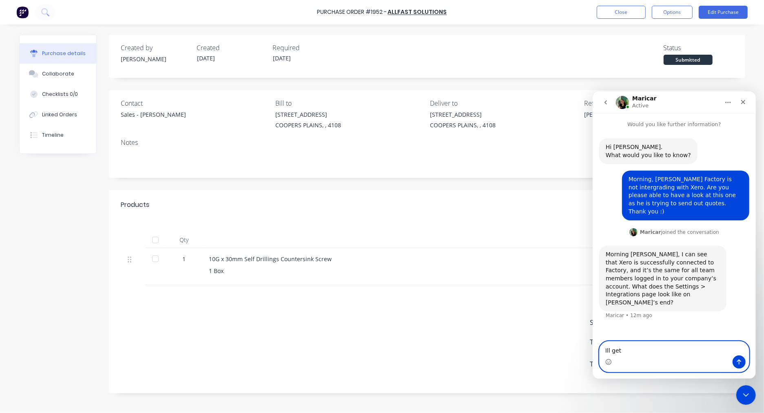
click at [628, 350] on textarea "Ill get" at bounding box center [673, 348] width 149 height 14
type textarea "Ill get him to restart the computer first then check the settings"
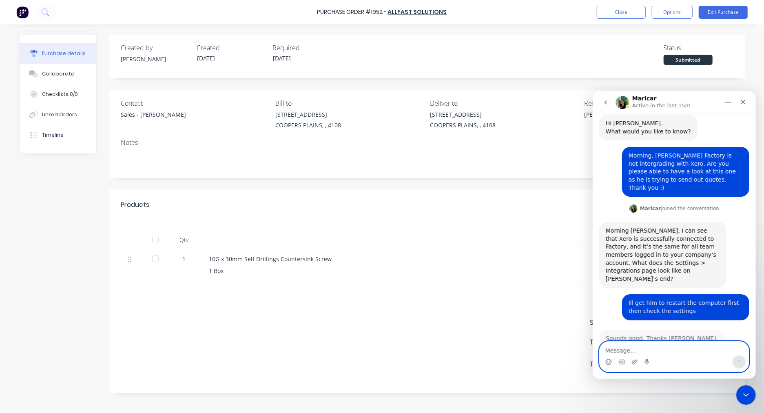
scroll to position [27, 0]
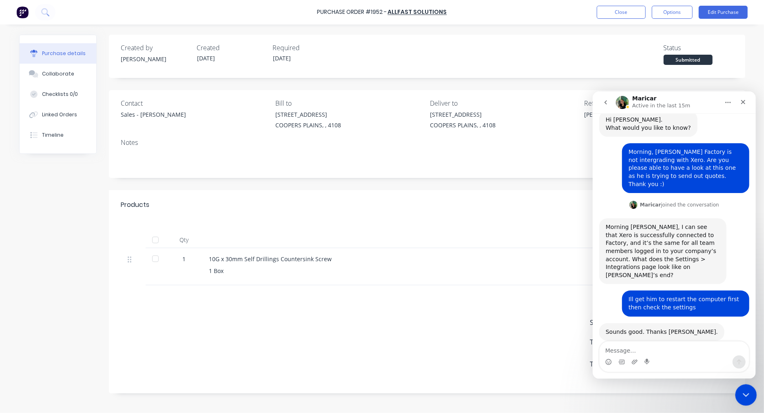
drag, startPoint x: 742, startPoint y: 391, endPoint x: 737, endPoint y: 388, distance: 5.7
click at [741, 391] on icon "Close Intercom Messenger" at bounding box center [745, 394] width 10 height 10
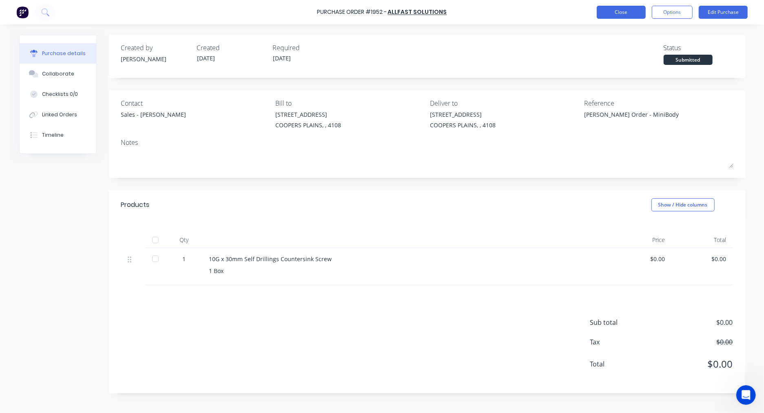
click at [619, 11] on button "Close" at bounding box center [621, 12] width 49 height 13
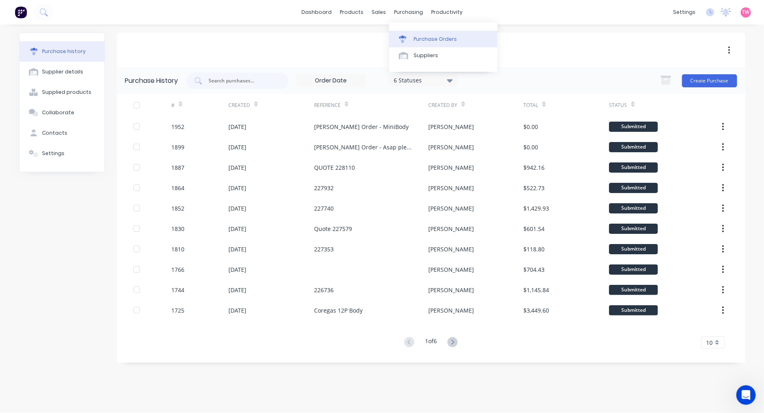
click at [429, 35] on div "Purchase Orders" at bounding box center [435, 38] width 43 height 7
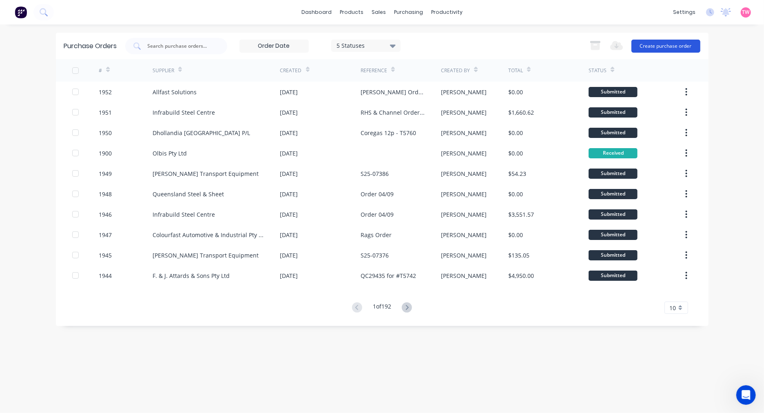
click at [657, 43] on button "Create purchase order" at bounding box center [665, 46] width 69 height 13
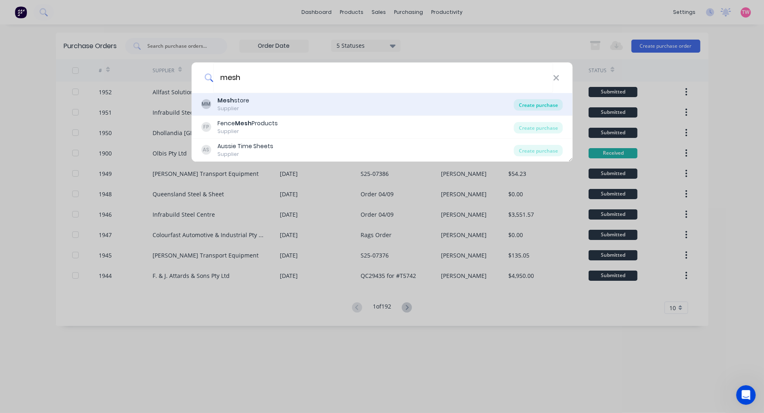
type input "mesh"
click at [543, 103] on div "Create purchase" at bounding box center [538, 104] width 49 height 11
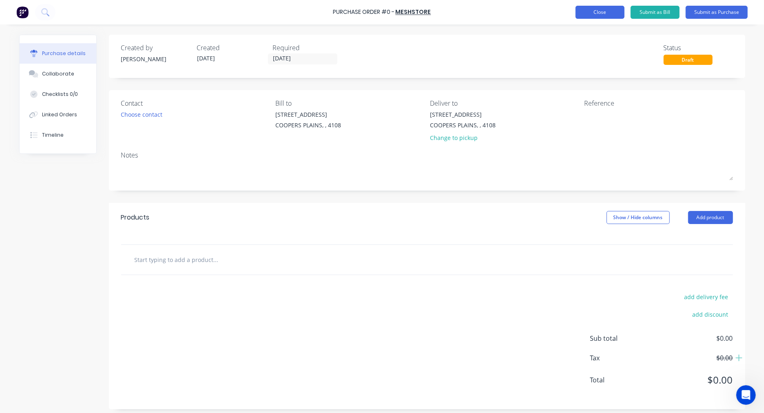
click at [593, 11] on button "Close" at bounding box center [599, 12] width 49 height 13
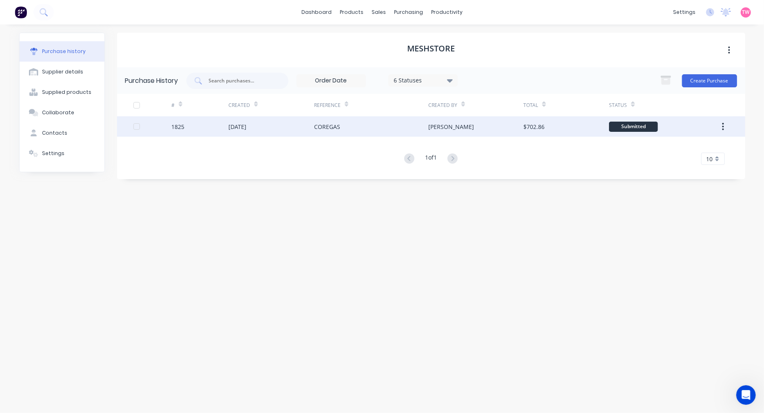
click at [282, 127] on div "[DATE]" at bounding box center [271, 126] width 86 height 20
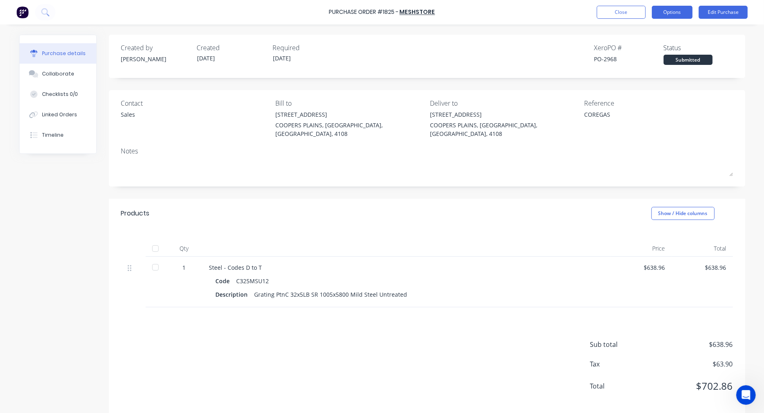
click at [675, 18] on button "Options" at bounding box center [672, 12] width 41 height 13
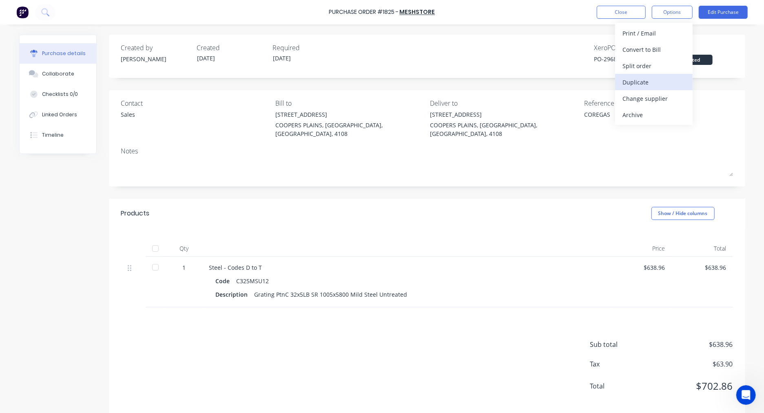
click at [638, 75] on button "Duplicate" at bounding box center [653, 82] width 77 height 16
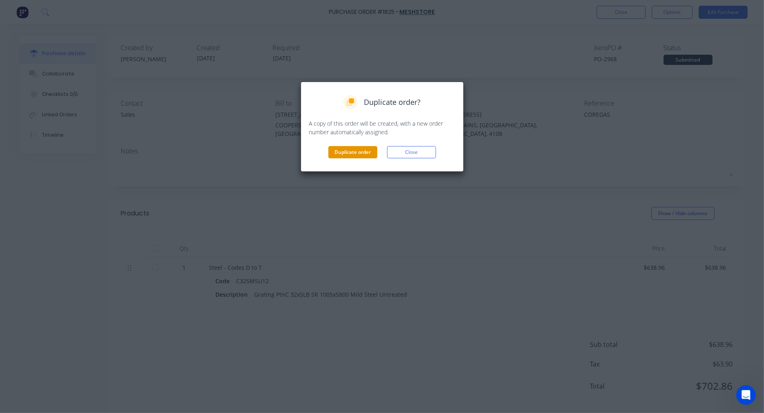
click at [362, 151] on button "Duplicate order" at bounding box center [352, 152] width 49 height 12
type textarea "x"
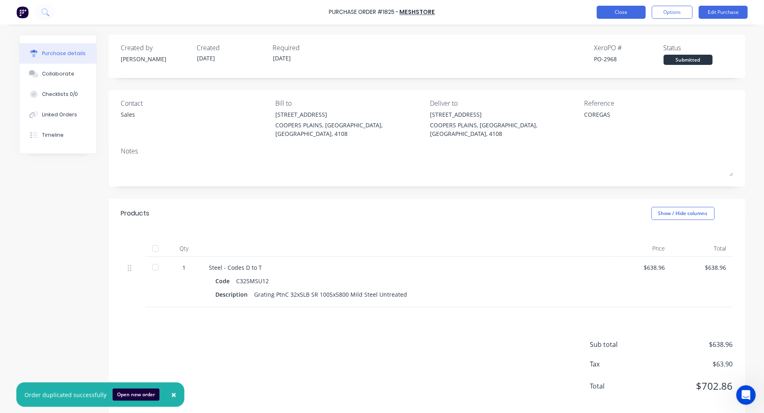
click at [633, 14] on button "Close" at bounding box center [621, 12] width 49 height 13
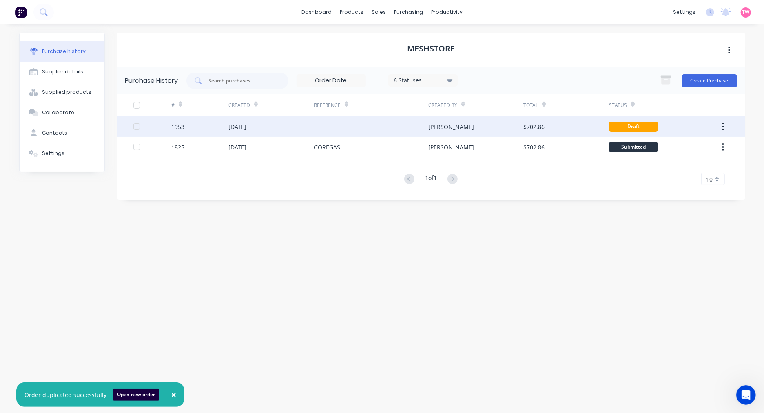
click at [234, 128] on div "08 Sep 2025" at bounding box center [237, 126] width 18 height 9
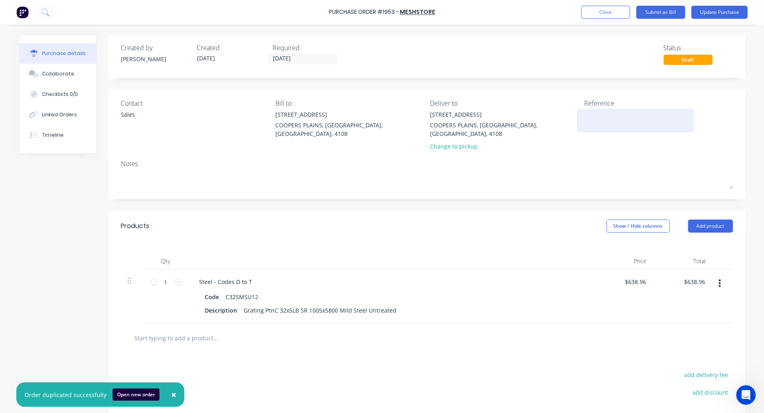
click at [604, 115] on textarea at bounding box center [635, 119] width 102 height 18
type textarea "COREGAS"
type textarea "x"
type textarea "COREGAS"
click at [722, 13] on button "Update Purchase" at bounding box center [719, 12] width 56 height 13
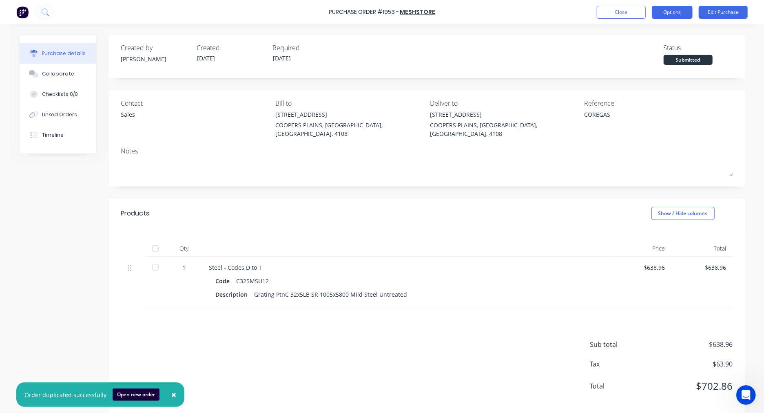
click at [688, 13] on button "Options" at bounding box center [672, 12] width 41 height 13
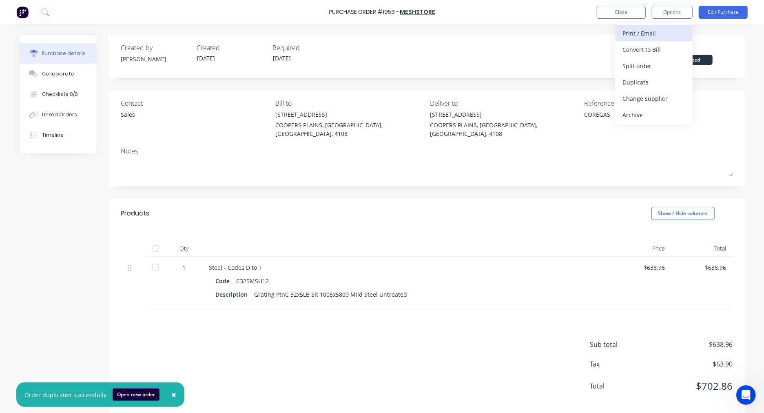
click at [660, 30] on div "Print / Email" at bounding box center [653, 33] width 63 height 12
click at [658, 49] on div "With pricing" at bounding box center [653, 50] width 63 height 12
type textarea "x"
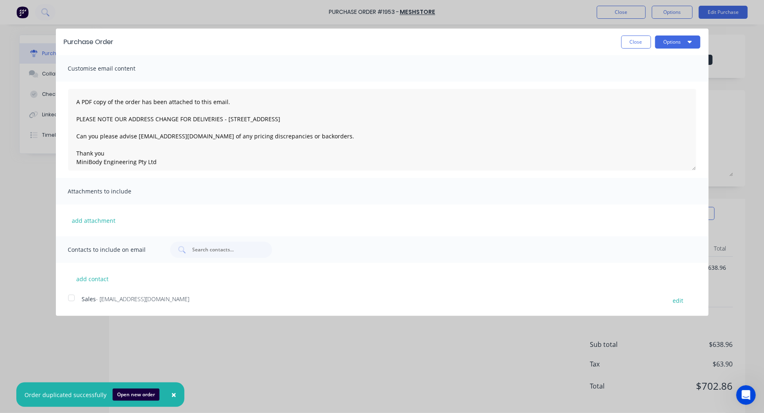
click at [68, 298] on div at bounding box center [71, 298] width 16 height 16
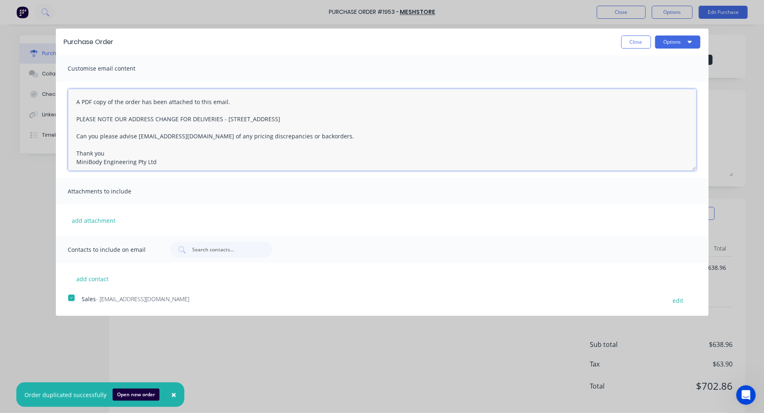
click at [75, 100] on textarea "A PDF copy of the order has been attached to this email. PLEASE NOTE OUR ADDRES…" at bounding box center [382, 130] width 628 height 82
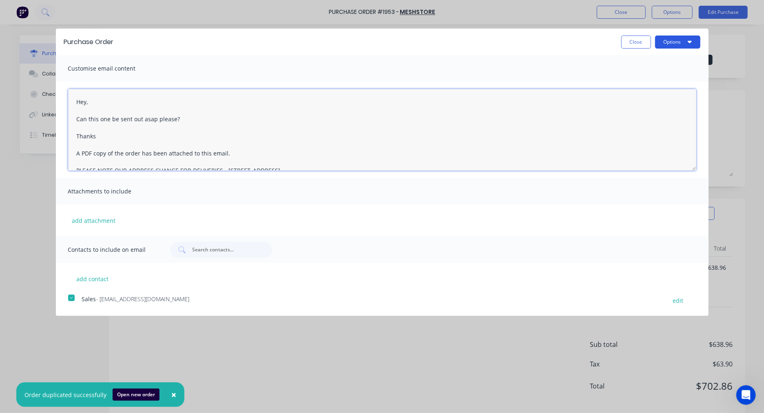
type textarea "Hey, Can this one be sent out asap please? Thanks A PDF copy of the order has b…"
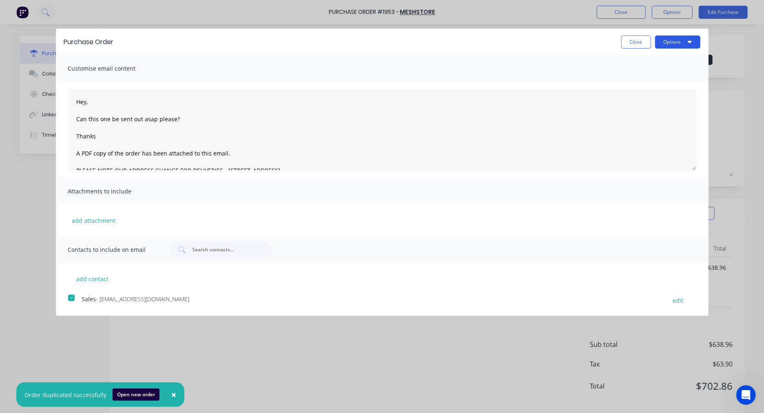
click at [688, 40] on icon "button" at bounding box center [690, 41] width 4 height 7
click at [649, 78] on div "Email" at bounding box center [661, 79] width 63 height 12
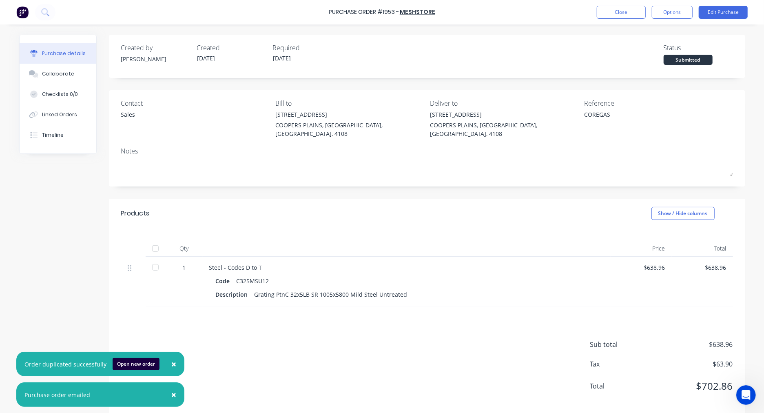
type textarea "x"
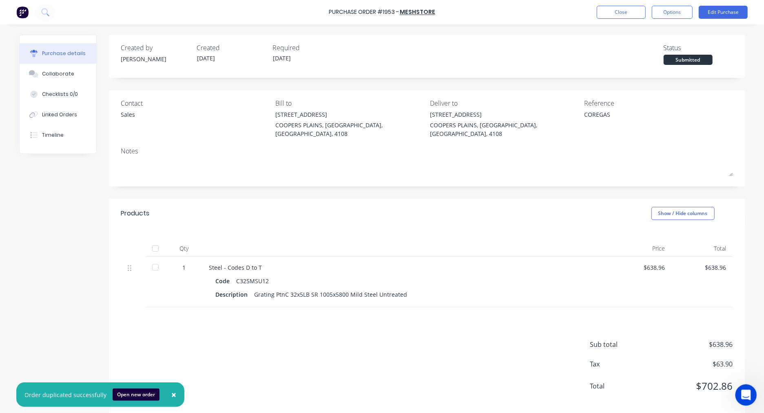
click at [740, 393] on icon "Open Intercom Messenger" at bounding box center [744, 393] width 13 height 13
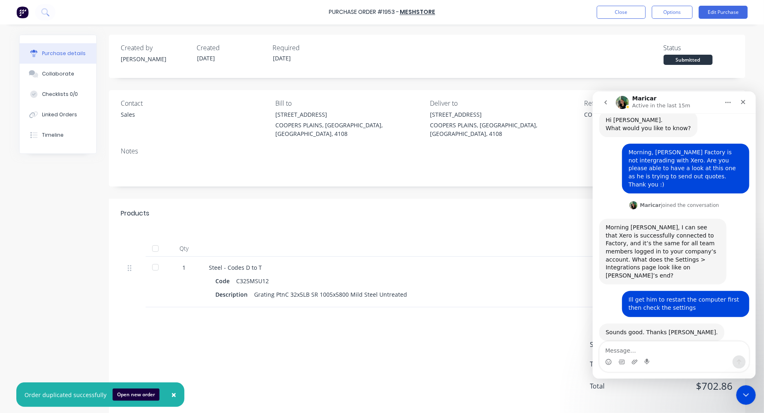
scroll to position [27, 0]
click at [614, 349] on textarea "Message…" at bounding box center [673, 348] width 149 height 14
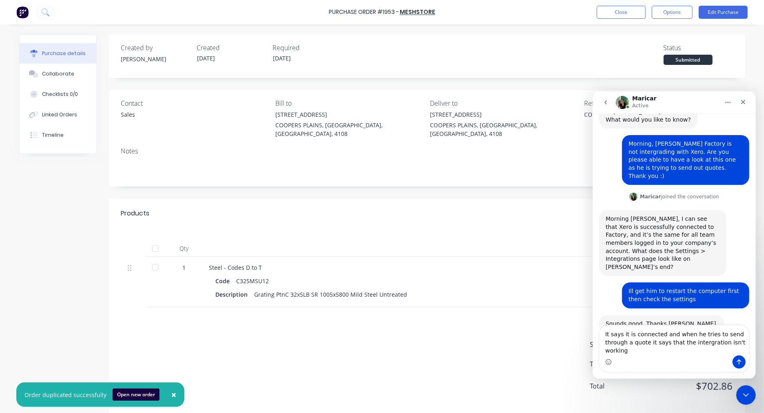
scroll to position [44, 0]
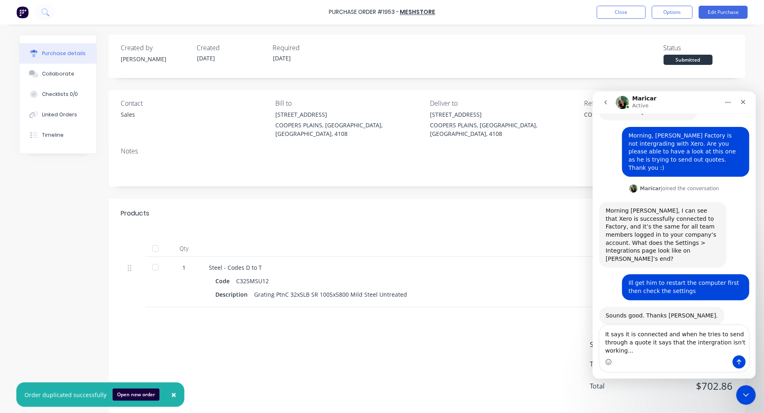
click at [704, 343] on textarea "It says it is connected and when he tries to send through a quote it says that …" at bounding box center [673, 340] width 149 height 30
drag, startPoint x: 704, startPoint y: 343, endPoint x: 710, endPoint y: 341, distance: 5.7
click at [710, 341] on textarea "It says it is connected and when he tries to send through a quote it says that …" at bounding box center [673, 340] width 149 height 30
click at [658, 332] on textarea "It says it is connected and when he tries to send through a quote it says that …" at bounding box center [673, 340] width 149 height 30
click at [668, 334] on textarea "It says it is connected in settings > Intergration and when he tries to send th…" at bounding box center [673, 340] width 149 height 30
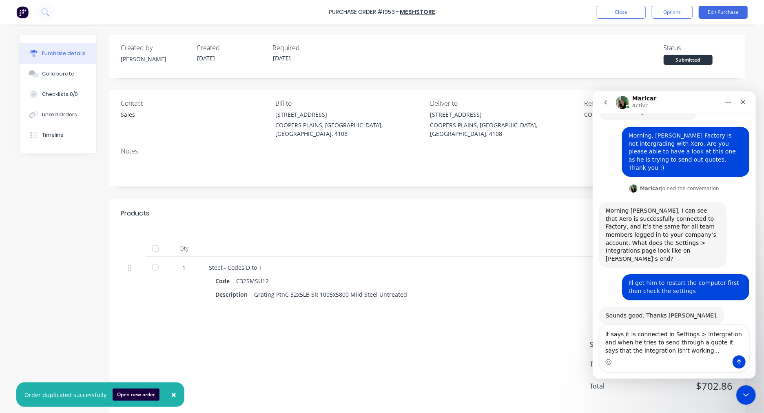
click at [708, 333] on textarea "It says it is connected in Settings > Intergration and when he tries to send th…" at bounding box center [673, 340] width 149 height 30
click at [708, 334] on textarea "It says it is connected in Settings > Intergration and when he tries to send th…" at bounding box center [673, 340] width 149 height 30
type textarea "It says it is connected in Settings > Integration and when he tries to send thr…"
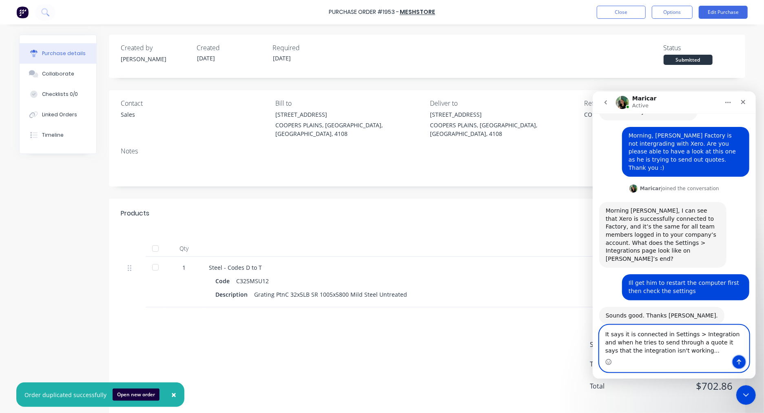
click at [740, 361] on icon "Send a message…" at bounding box center [739, 361] width 4 height 5
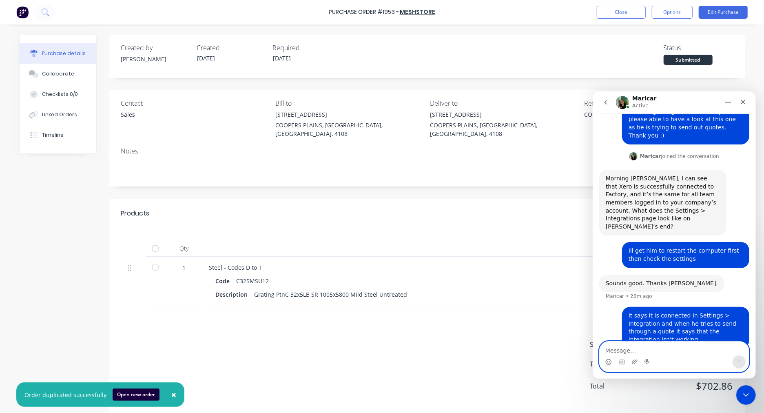
scroll to position [75, 0]
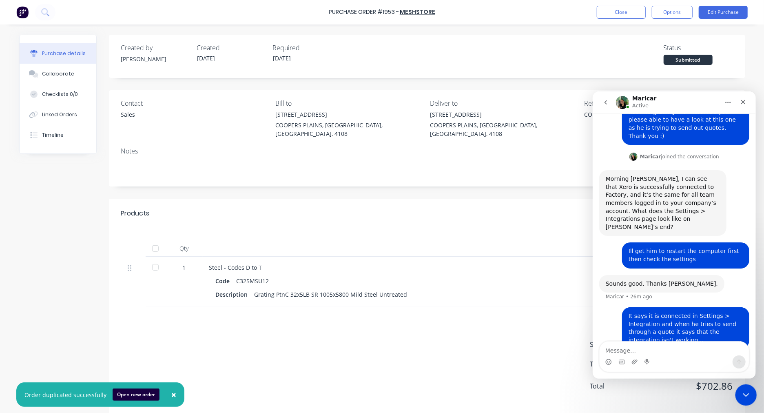
click at [746, 394] on icon "Close Intercom Messenger" at bounding box center [745, 394] width 10 height 10
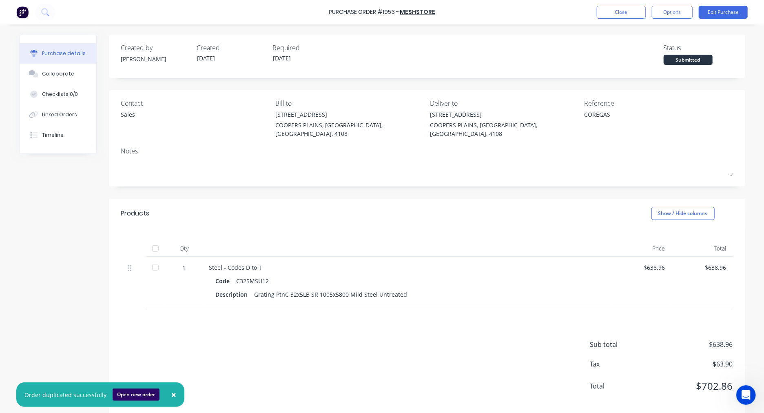
click at [128, 394] on button "Open new order" at bounding box center [136, 394] width 47 height 12
type textarea "x"
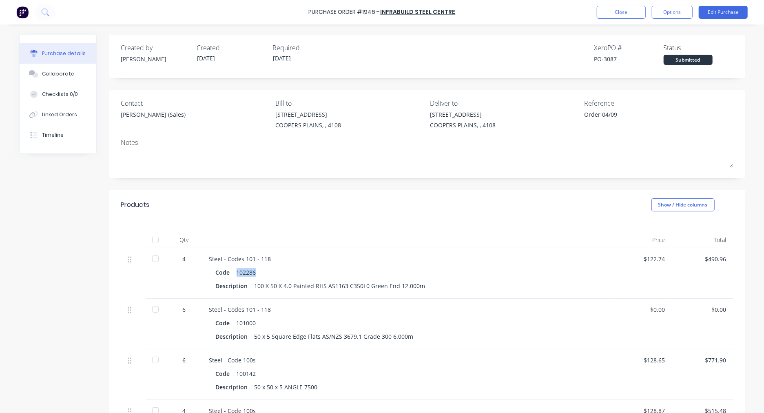
scroll to position [151, 0]
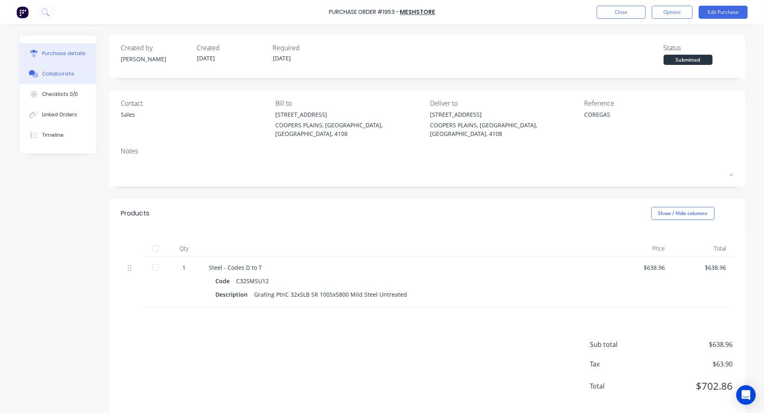
click at [58, 68] on button "Collaborate" at bounding box center [58, 74] width 77 height 20
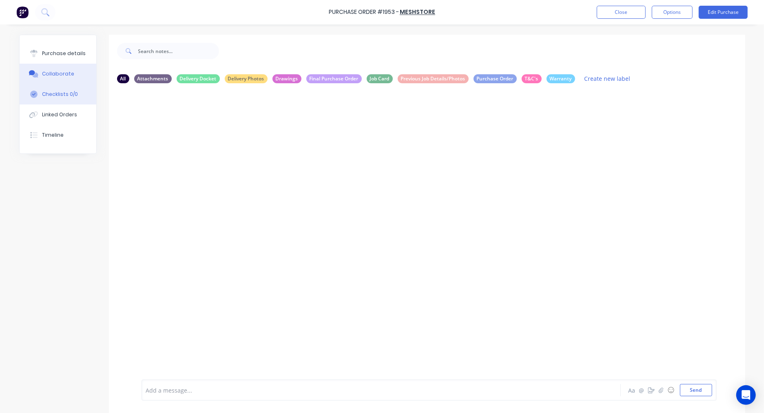
click at [60, 91] on div "Checklists 0/0" at bounding box center [60, 94] width 36 height 7
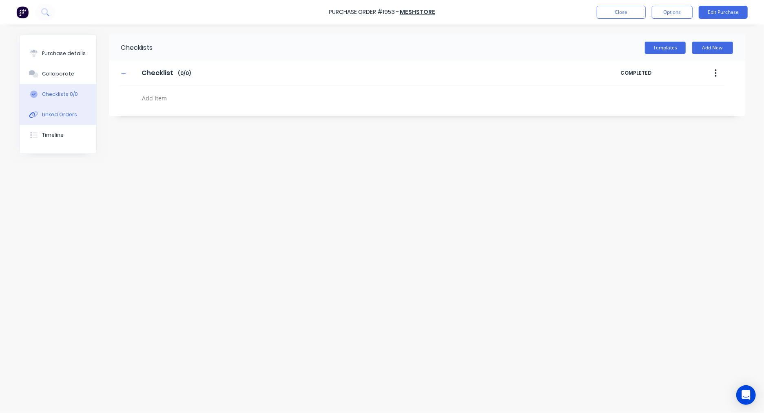
click at [55, 114] on div "Linked Orders" at bounding box center [59, 114] width 35 height 7
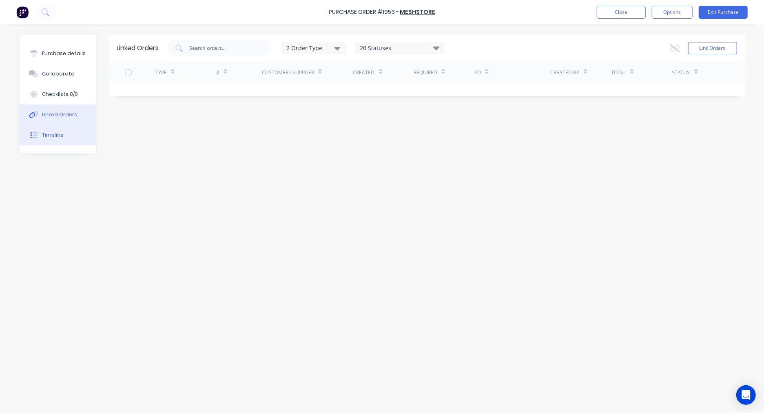
click at [52, 132] on div "Timeline" at bounding box center [53, 134] width 22 height 7
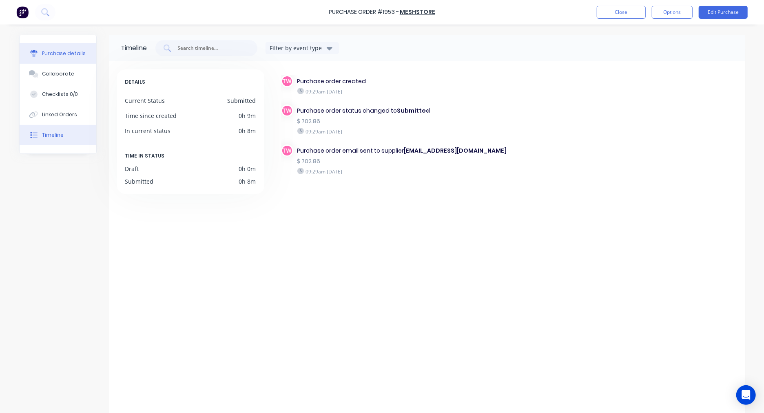
click at [58, 52] on div "Purchase details" at bounding box center [64, 53] width 44 height 7
type textarea "x"
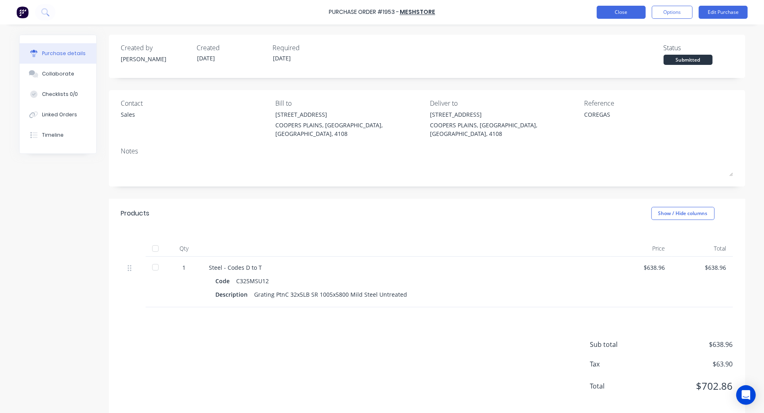
click at [622, 11] on button "Close" at bounding box center [621, 12] width 49 height 13
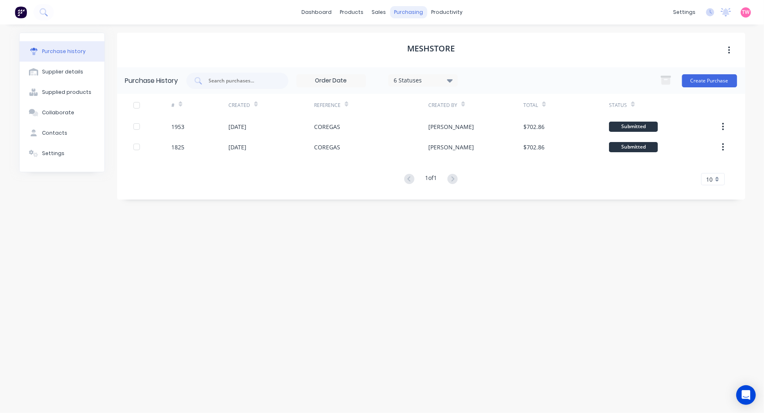
click at [409, 11] on div "purchasing" at bounding box center [408, 12] width 37 height 12
click at [436, 42] on div "Purchase Orders" at bounding box center [435, 38] width 43 height 7
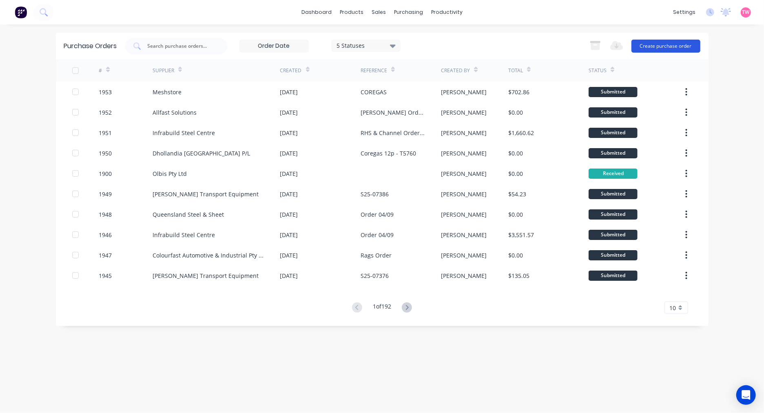
click at [673, 45] on button "Create purchase order" at bounding box center [665, 46] width 69 height 13
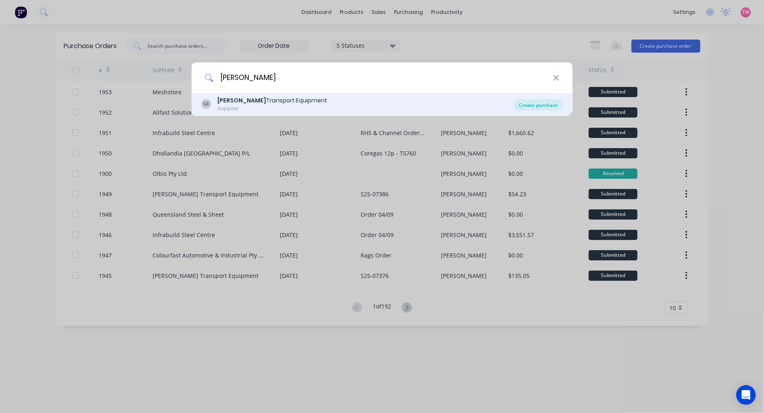
type input "shephard"
click at [533, 105] on div "Create purchase" at bounding box center [538, 104] width 49 height 11
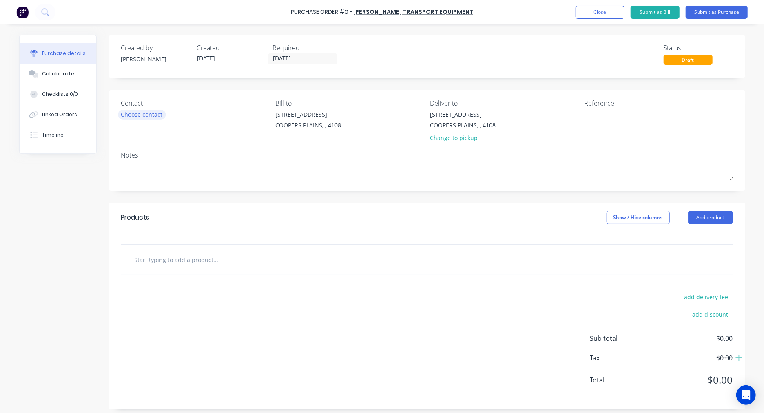
click at [126, 115] on div "Choose contact" at bounding box center [142, 114] width 42 height 9
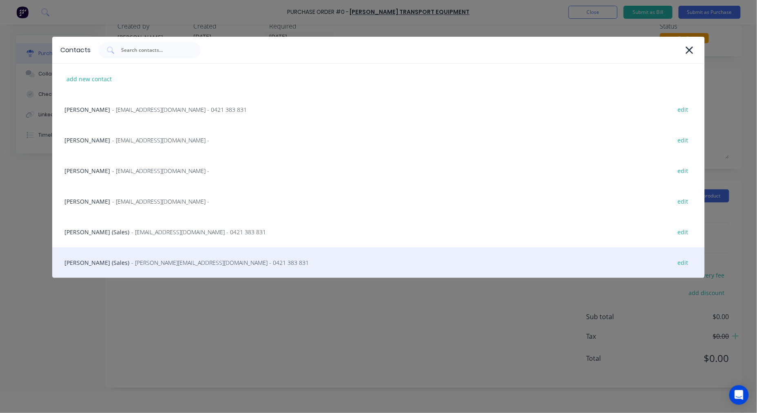
scroll to position [41, 0]
click at [117, 257] on div "Steve Erfurth (Sales) - stevee@ste.com.au - 0421 383 831 edit" at bounding box center [378, 262] width 653 height 31
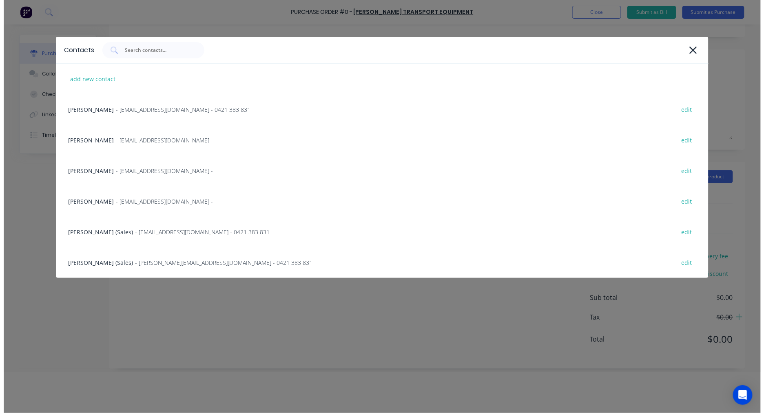
scroll to position [0, 0]
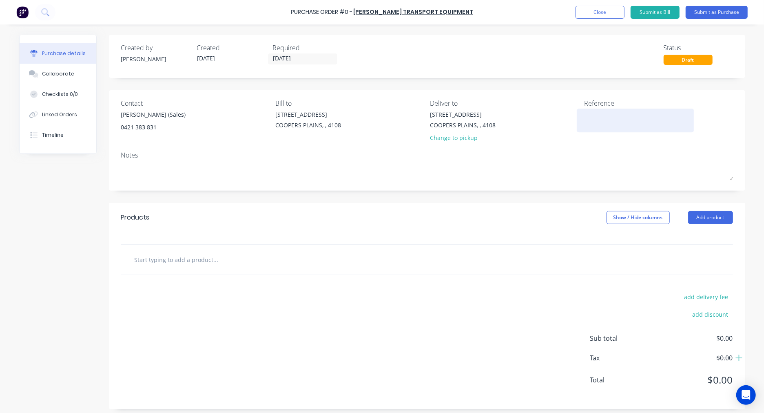
click at [590, 110] on textarea at bounding box center [635, 119] width 102 height 18
paste textarea "S25-07418"
type textarea "S25-07418"
type textarea "x"
type textarea "S25-07418"
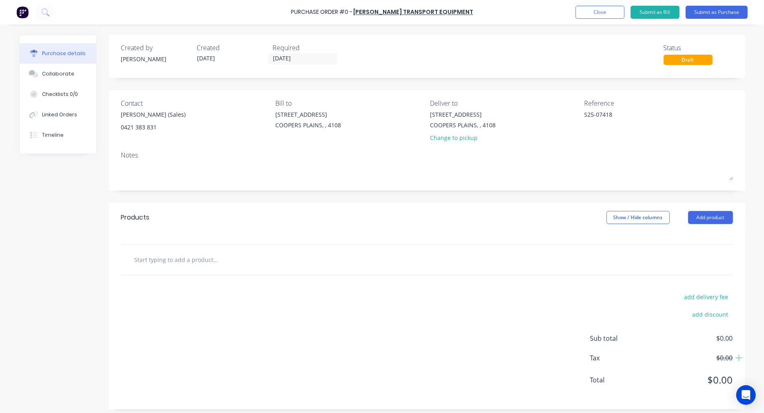
click at [171, 260] on input "text" at bounding box center [215, 259] width 163 height 16
click at [188, 258] on input "text" at bounding box center [215, 259] width 163 height 16
paste input "TH475A"
type textarea "x"
type input "TH475A"
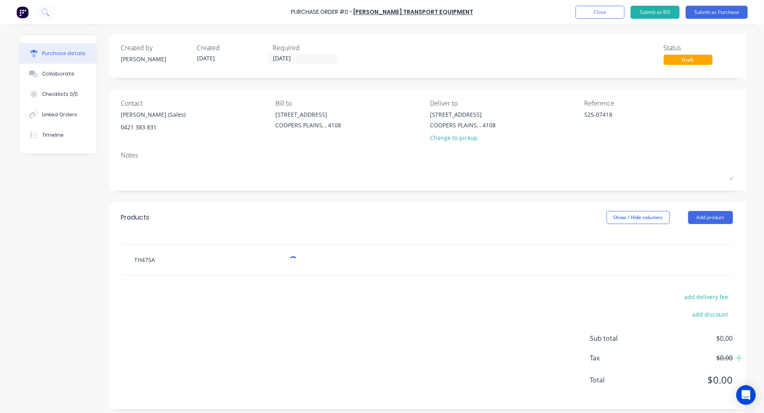
type textarea "x"
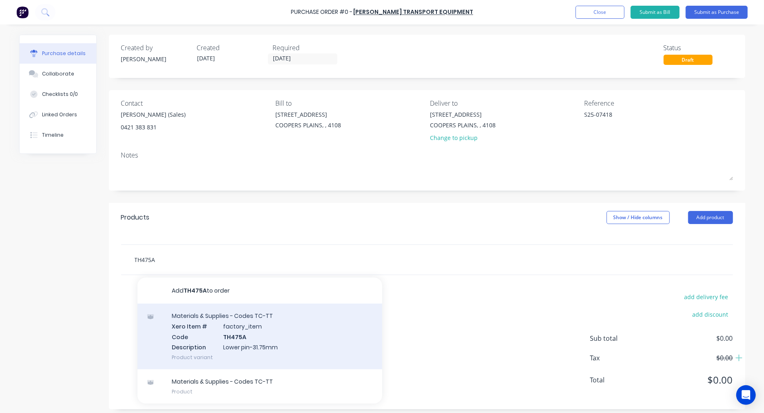
type input "TH475A"
click at [274, 341] on div "Materials & Supplies - Codes TC-TT Xero Item # factory_item Code TH475A Descrip…" at bounding box center [259, 336] width 245 height 66
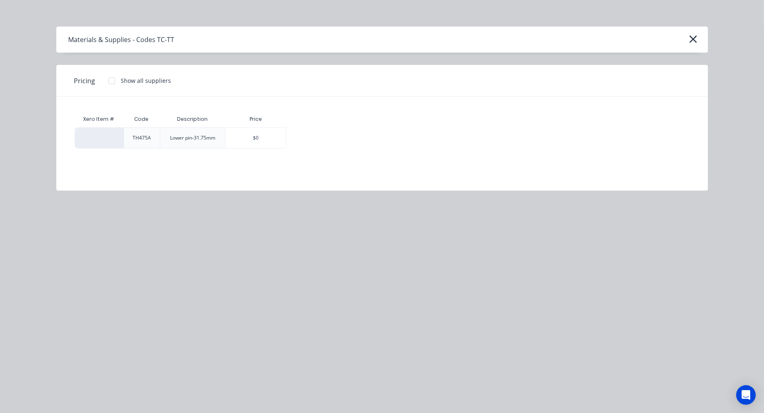
click at [108, 80] on div at bounding box center [112, 81] width 16 height 16
click at [325, 142] on div "$62.32" at bounding box center [315, 138] width 57 height 20
type textarea "x"
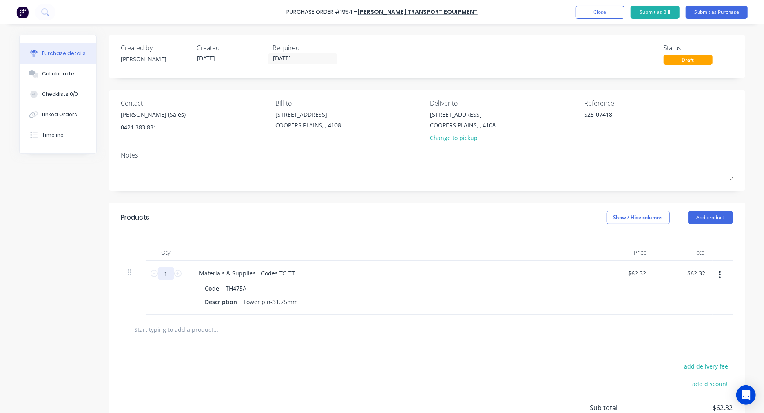
click at [159, 268] on input "1" at bounding box center [166, 273] width 16 height 12
type textarea "x"
type input "6"
type input "$373.92"
type textarea "x"
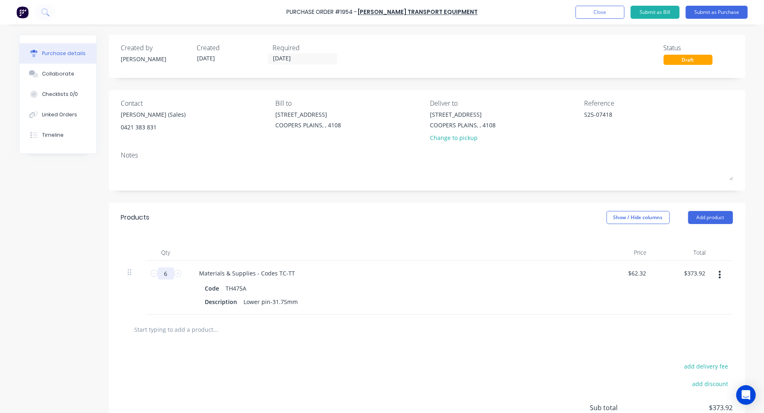
type input "6"
click at [714, 14] on button "Submit as Purchase" at bounding box center [717, 12] width 62 height 13
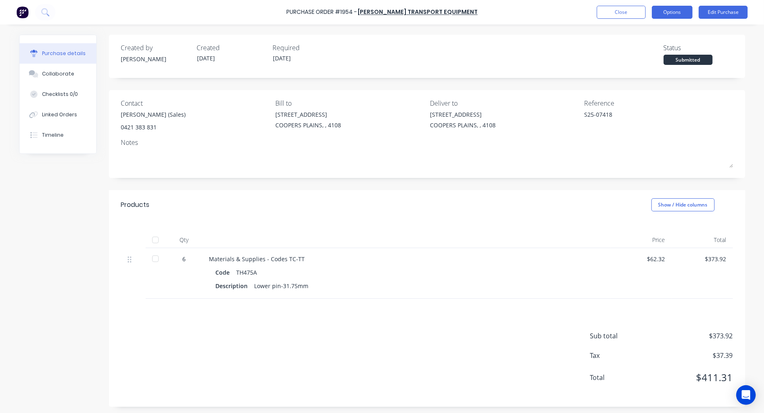
click at [675, 9] on button "Options" at bounding box center [672, 12] width 41 height 13
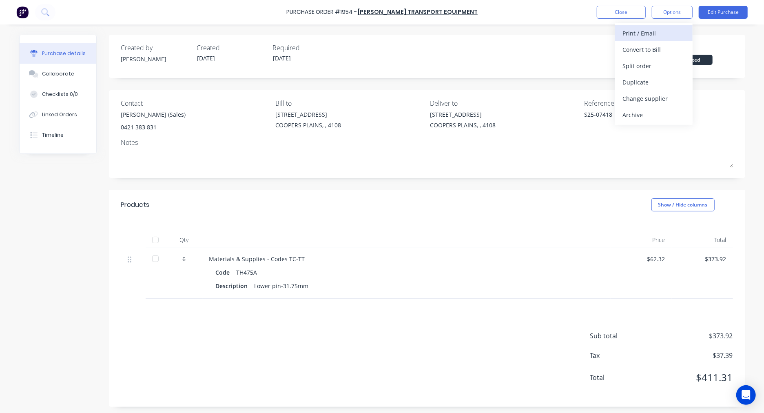
click at [662, 28] on div "Print / Email" at bounding box center [653, 33] width 63 height 12
click at [649, 51] on div "With pricing" at bounding box center [653, 50] width 63 height 12
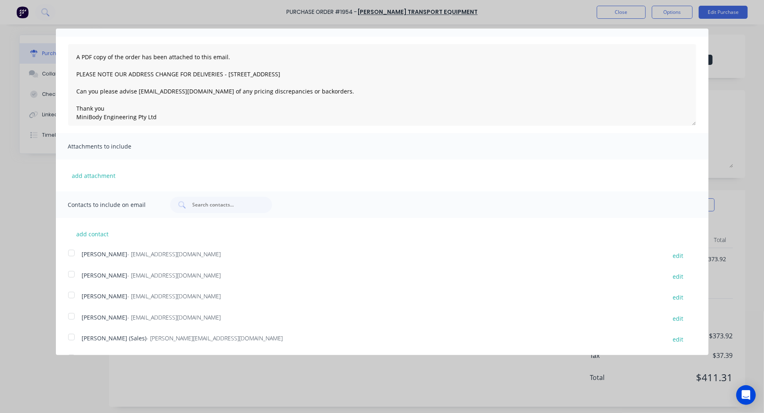
scroll to position [65, 0]
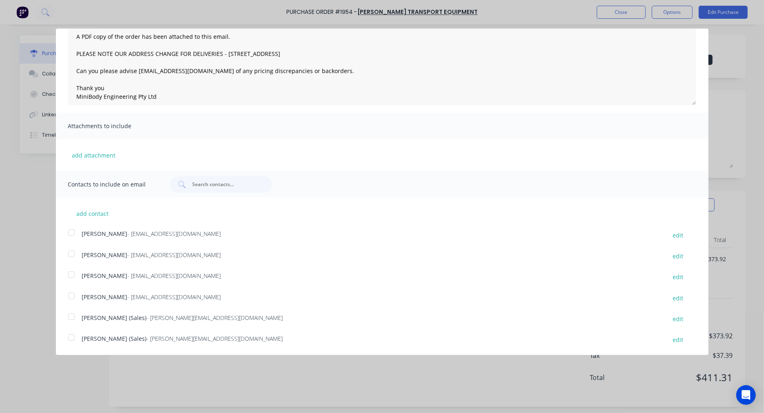
click at [69, 336] on div at bounding box center [71, 337] width 16 height 16
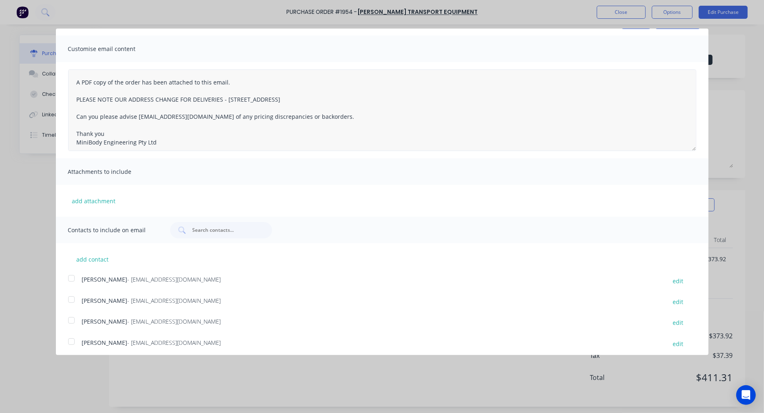
scroll to position [0, 0]
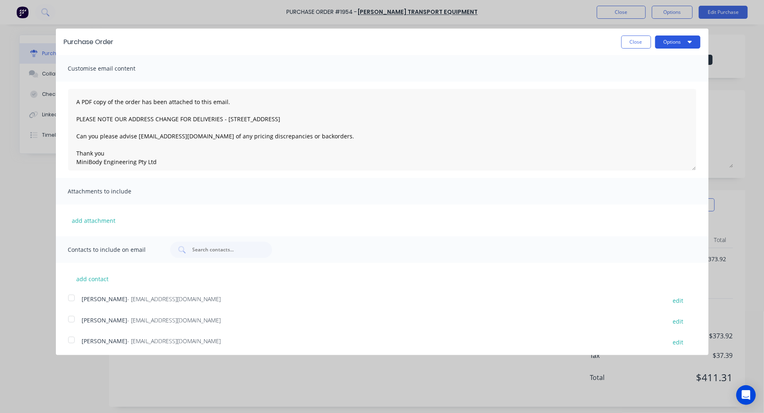
click at [670, 39] on button "Options" at bounding box center [677, 41] width 45 height 13
click at [644, 76] on div "Email" at bounding box center [661, 79] width 63 height 12
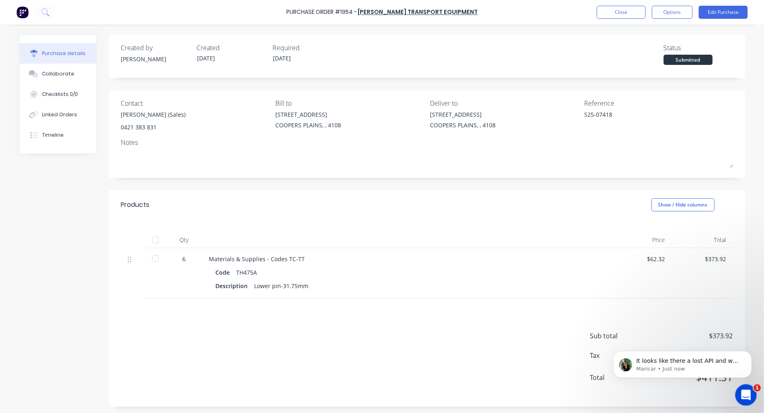
click at [744, 395] on icon "Open Intercom Messenger" at bounding box center [745, 393] width 6 height 7
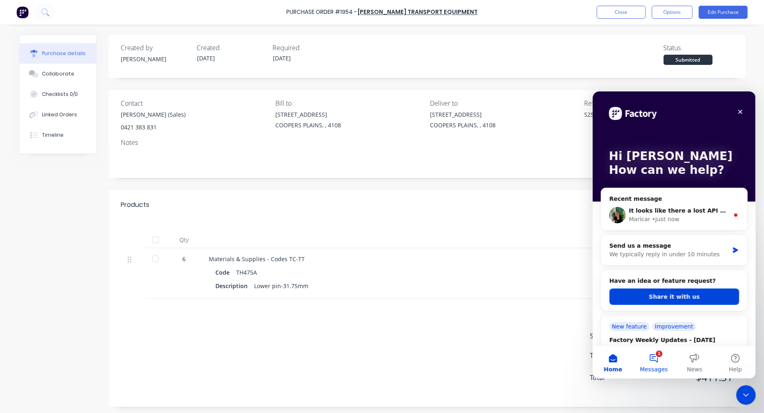
click at [660, 358] on button "1 Messages" at bounding box center [653, 361] width 41 height 33
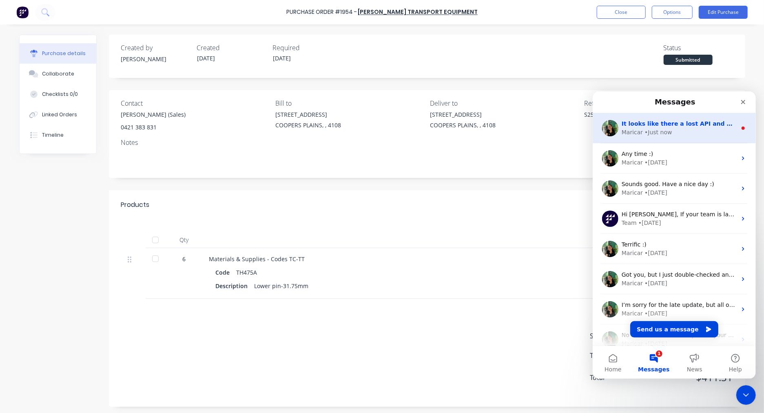
click at [662, 130] on div "• Just now" at bounding box center [657, 132] width 27 height 9
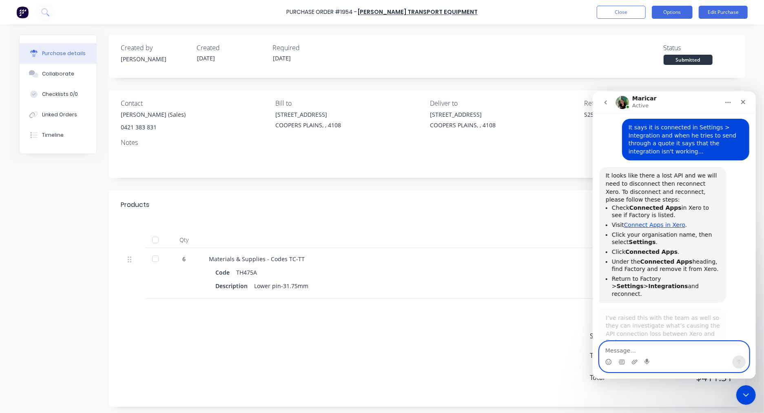
scroll to position [245, 0]
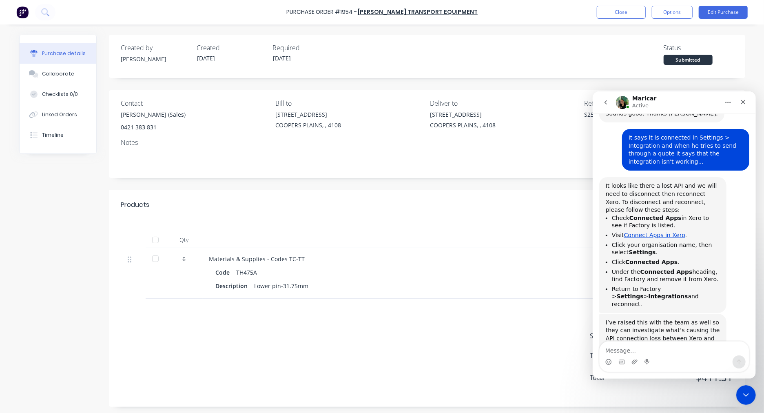
drag, startPoint x: 604, startPoint y: 168, endPoint x: 703, endPoint y: 281, distance: 150.6
click at [703, 281] on div "It looks like there a lost API and we will need to disconnect then reconnect Xe…" at bounding box center [662, 244] width 127 height 135
copy div "It looks like there a lost API and we will need to disconnect then reconnect Xe…"
click at [663, 231] on link "Connect Apps in Xero" at bounding box center [654, 234] width 61 height 7
click at [664, 231] on link "Connect Apps in Xero" at bounding box center [654, 234] width 61 height 7
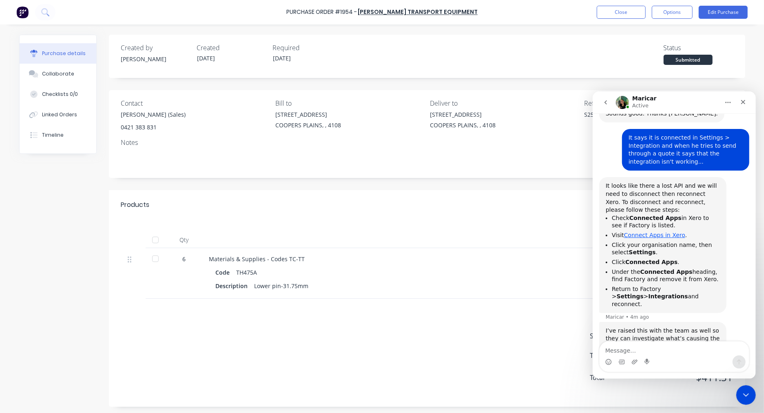
click at [664, 231] on link "Connect Apps in Xero" at bounding box center [654, 234] width 61 height 7
click at [652, 231] on link "Connect Apps in Xero" at bounding box center [654, 234] width 61 height 7
click at [650, 231] on link "Connect Apps in Xero" at bounding box center [654, 234] width 61 height 7
drag, startPoint x: 622, startPoint y: 216, endPoint x: 678, endPoint y: 219, distance: 56.4
click at [678, 231] on li "Visit Connect Apps in Xero ." at bounding box center [665, 235] width 108 height 8
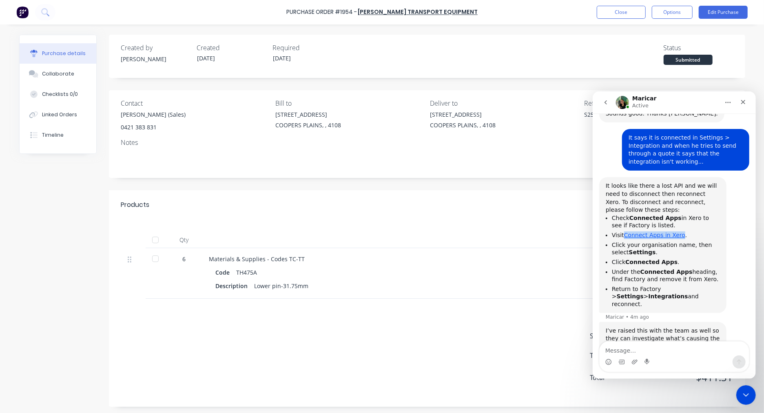
click at [674, 231] on link "Connect Apps in Xero" at bounding box center [654, 234] width 61 height 7
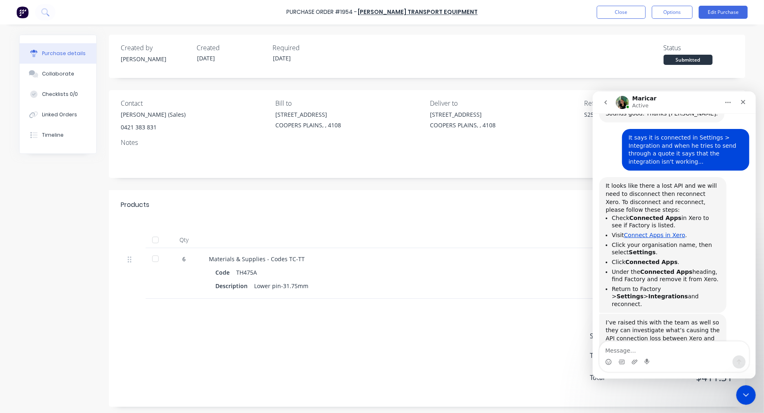
click at [667, 318] on div "I’ve raised this with the team as well so they can investigate what’s causing t…" at bounding box center [662, 334] width 114 height 32
click at [745, 391] on icon "Close Intercom Messenger" at bounding box center [745, 394] width 10 height 10
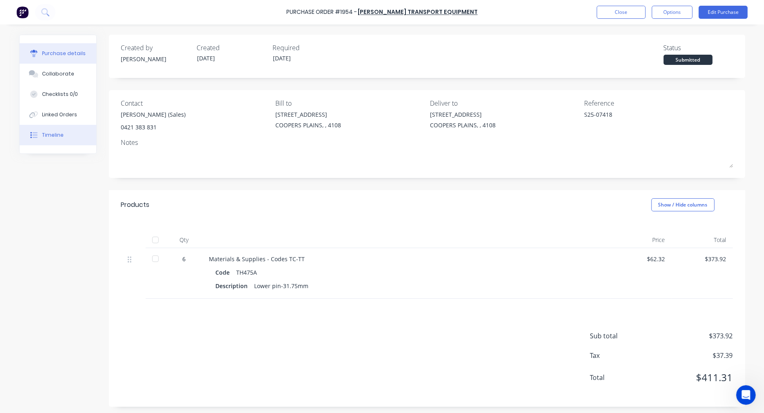
click at [42, 135] on div "Timeline" at bounding box center [53, 134] width 22 height 7
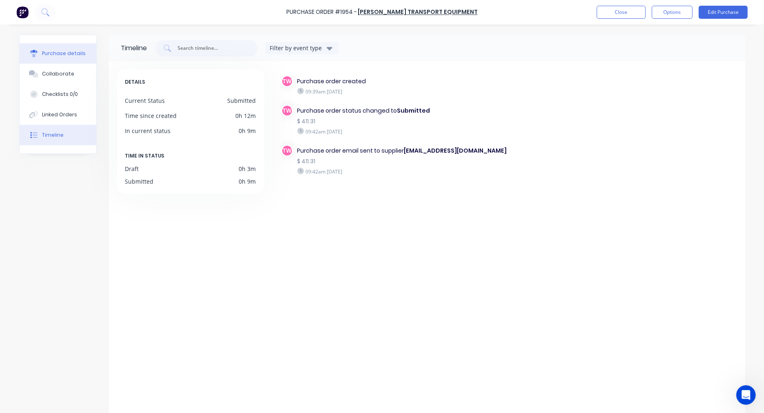
click at [50, 56] on div "Purchase details" at bounding box center [64, 53] width 44 height 7
type textarea "x"
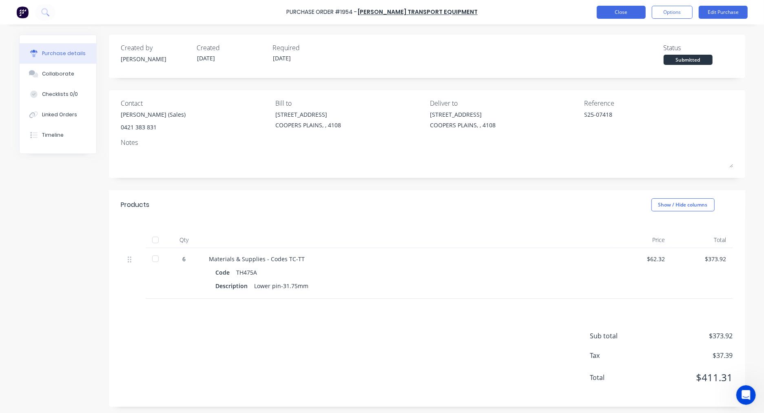
click at [606, 14] on button "Close" at bounding box center [621, 12] width 49 height 13
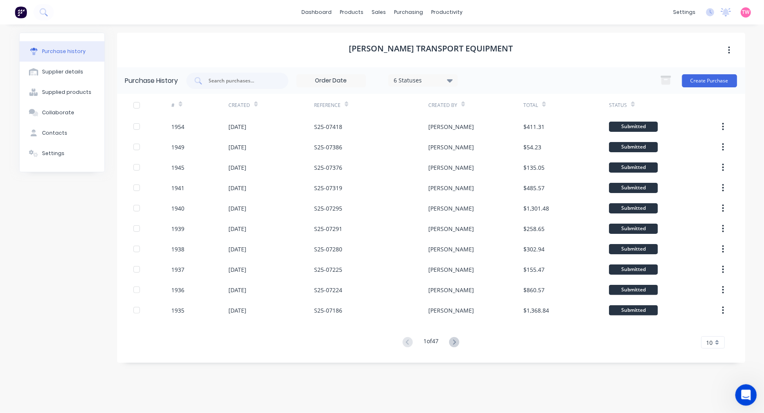
click at [746, 391] on icon "Open Intercom Messenger" at bounding box center [744, 393] width 13 height 13
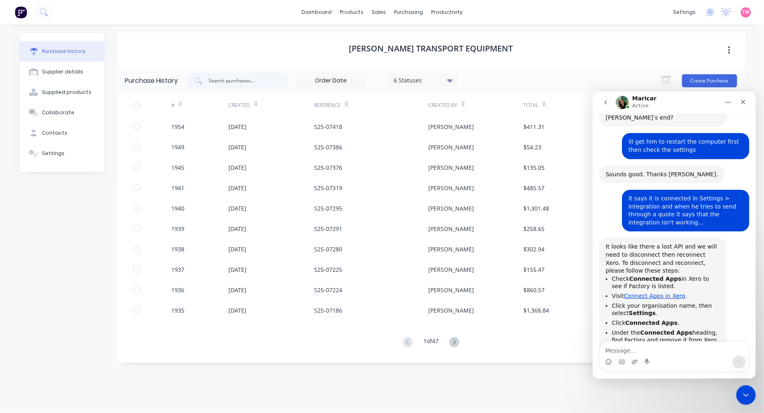
scroll to position [245, 0]
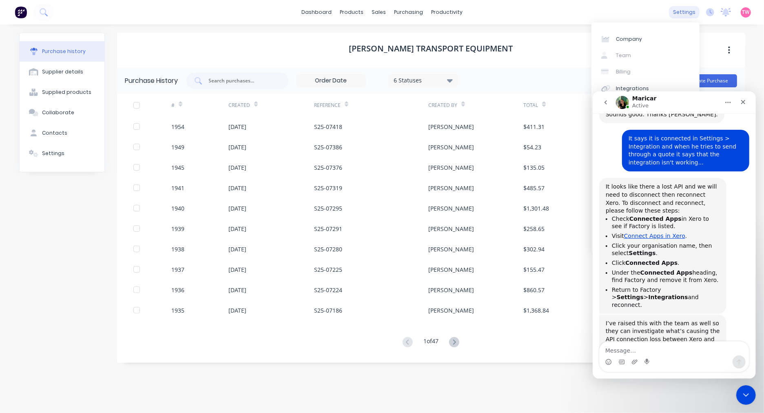
click at [688, 14] on div "settings" at bounding box center [684, 12] width 31 height 12
click at [642, 87] on div "Integrations" at bounding box center [632, 88] width 33 height 7
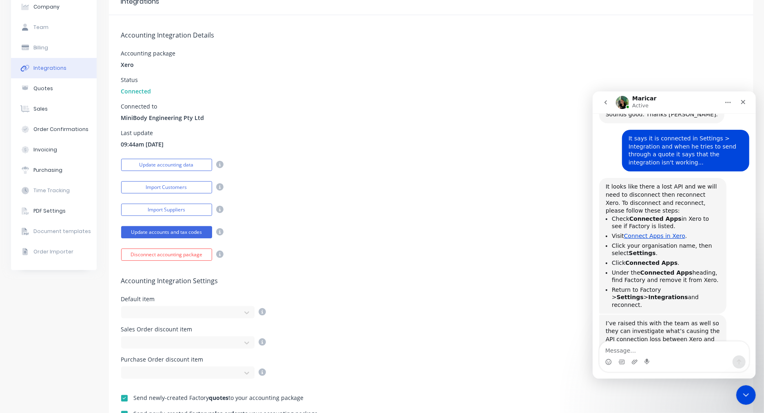
scroll to position [75, 0]
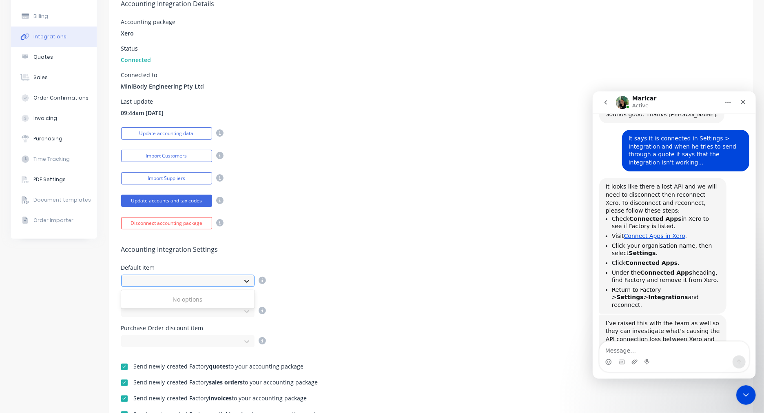
click at [243, 281] on icon at bounding box center [247, 281] width 8 height 8
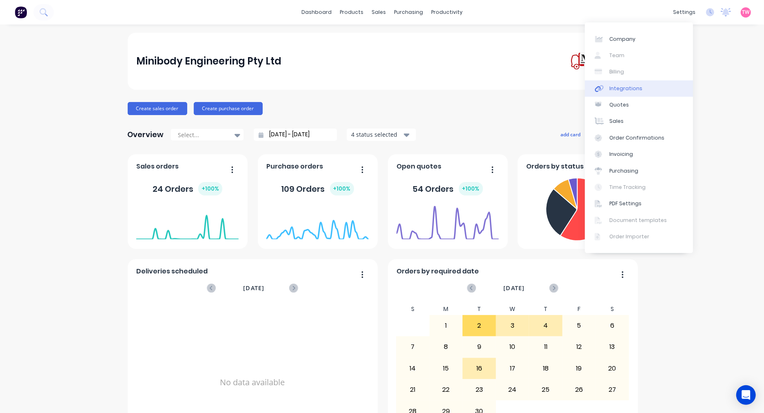
click at [639, 86] on link "Integrations" at bounding box center [639, 88] width 108 height 16
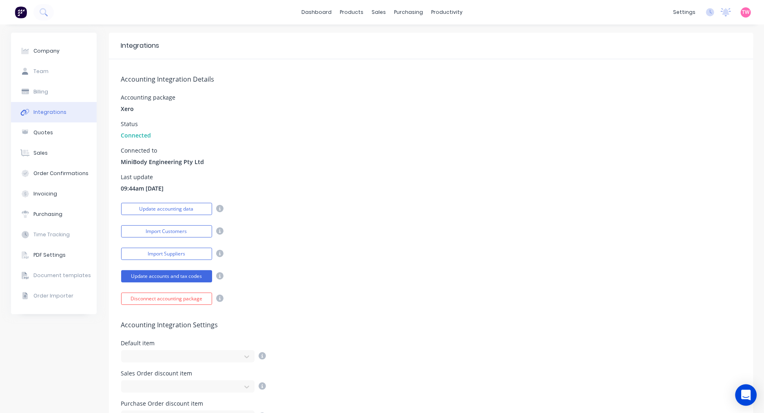
click at [747, 405] on body "dashboard products sales purchasing productivity dashboard products Product Cat…" at bounding box center [382, 206] width 764 height 413
click at [742, 392] on icon "Open Intercom Messenger" at bounding box center [745, 394] width 9 height 11
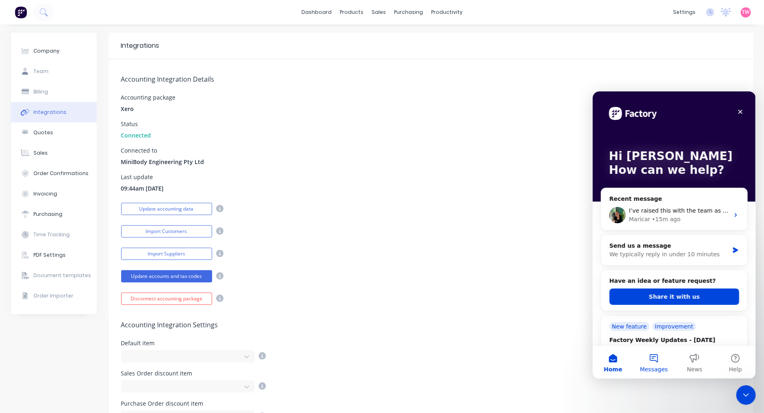
click at [658, 358] on button "Messages" at bounding box center [653, 361] width 41 height 33
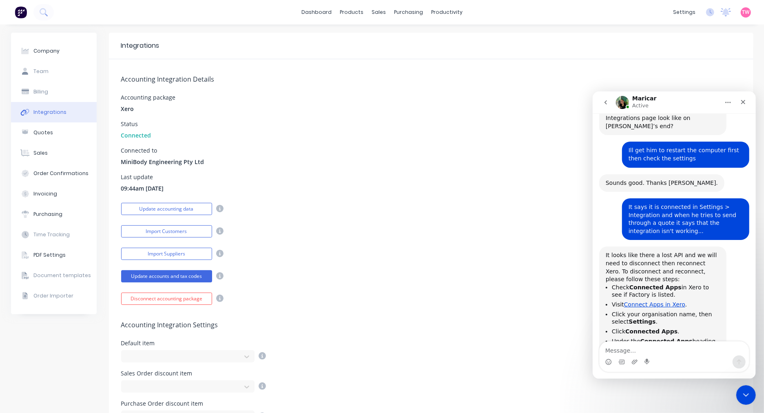
scroll to position [245, 0]
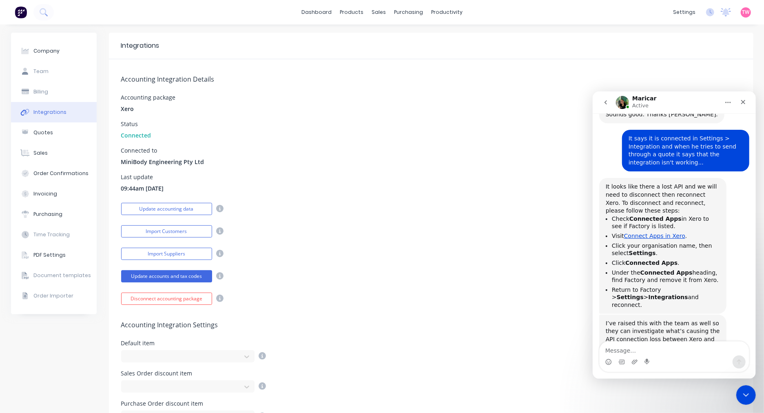
click at [624, 346] on textarea "Message…" at bounding box center [673, 348] width 149 height 14
type textarea "I"
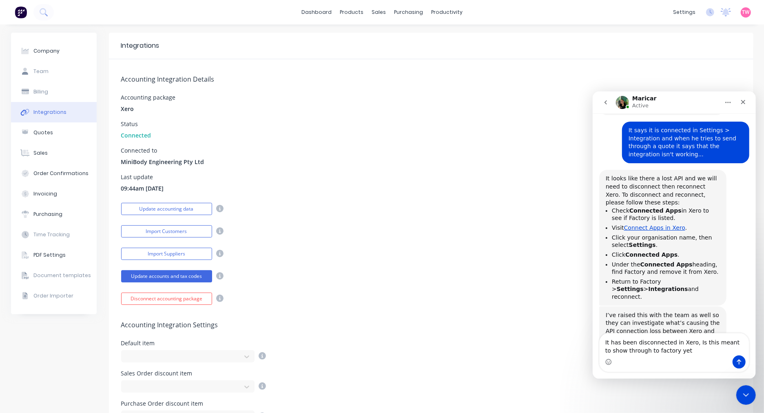
type textarea "It has been disconnected in Xero, Is this meant to show through to factory yet?"
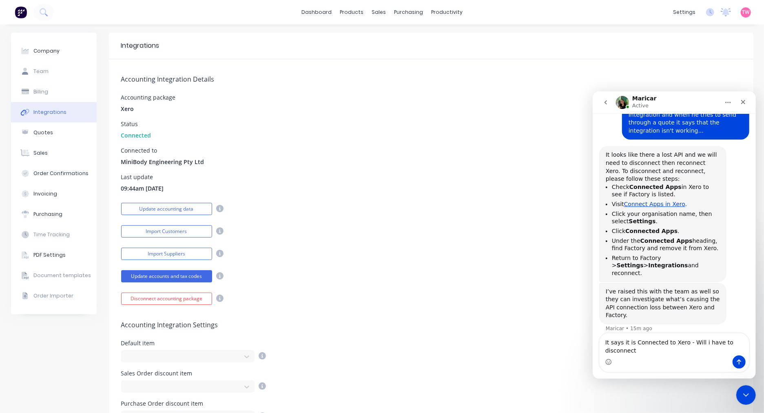
scroll to position [285, 0]
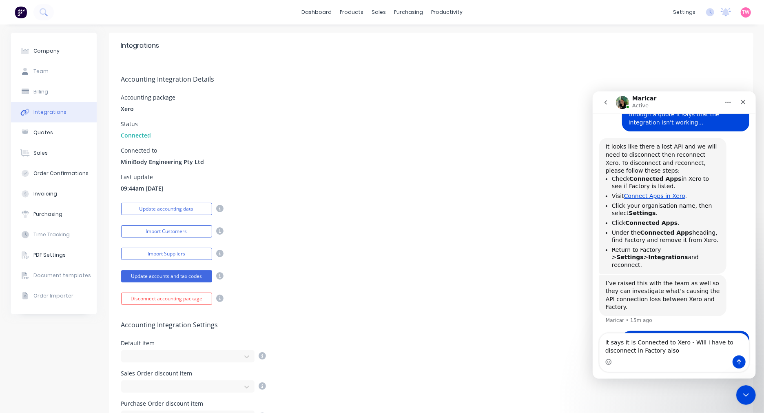
type textarea "It says it is Connected to Xero - Will i have to disconnect in Factory also?"
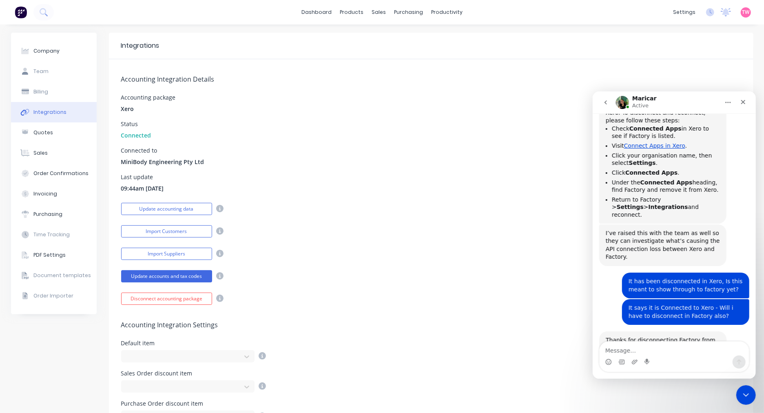
scroll to position [352, 0]
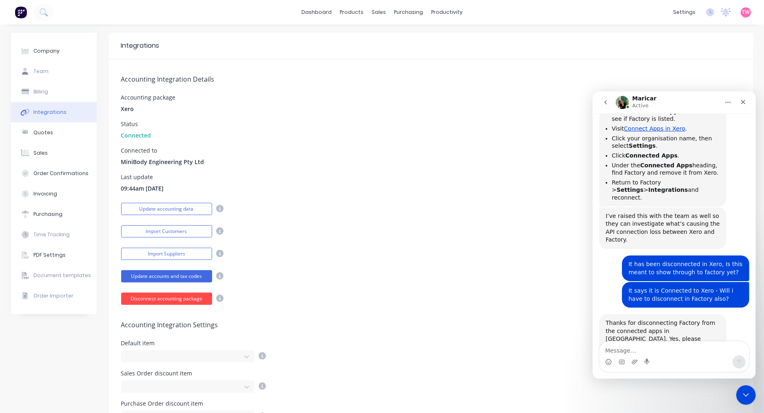
click at [160, 297] on button "Disconnect accounting package" at bounding box center [166, 298] width 91 height 12
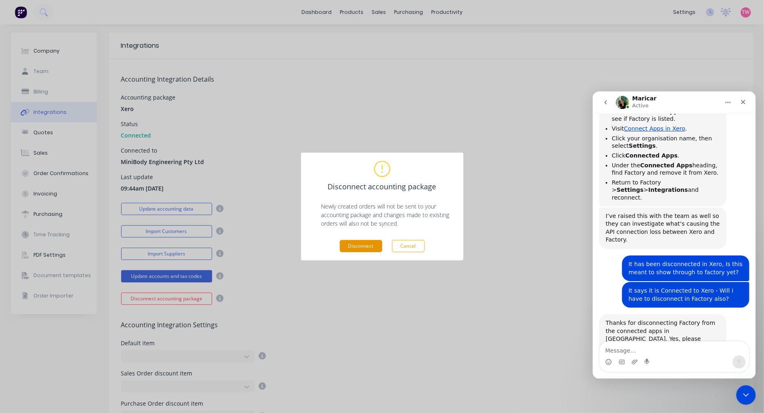
click at [366, 245] on button "Disconnect" at bounding box center [361, 246] width 42 height 12
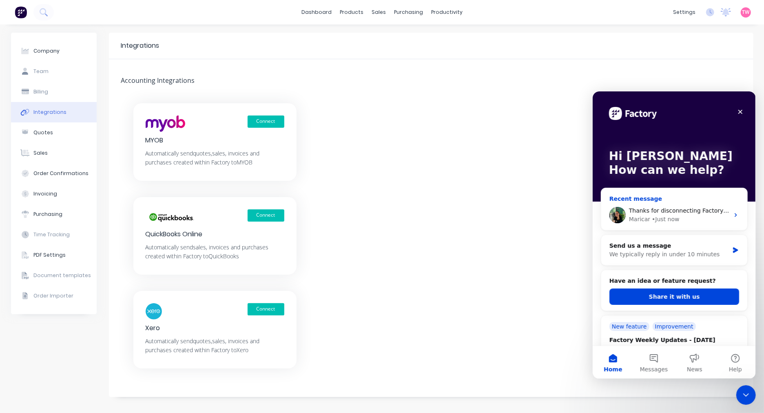
click at [655, 214] on div "Thanks for disconnecting Factory from the connected apps in [GEOGRAPHIC_DATA]. …" at bounding box center [678, 210] width 100 height 9
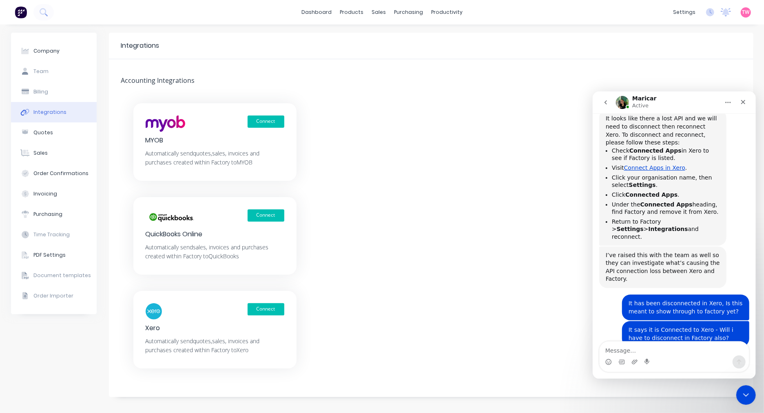
scroll to position [352, 0]
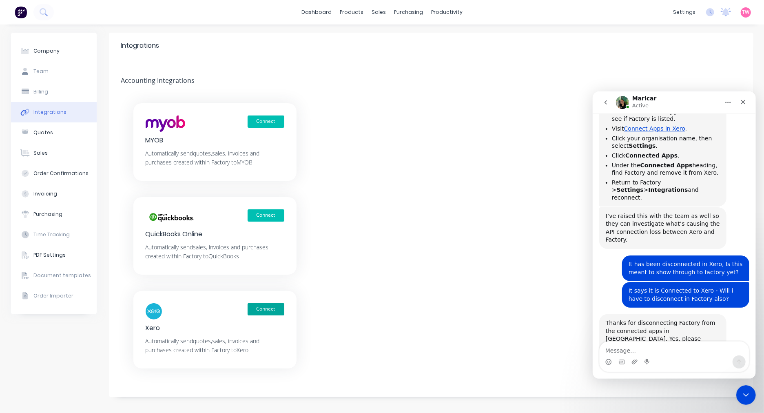
click at [268, 312] on button "Connect" at bounding box center [266, 309] width 37 height 12
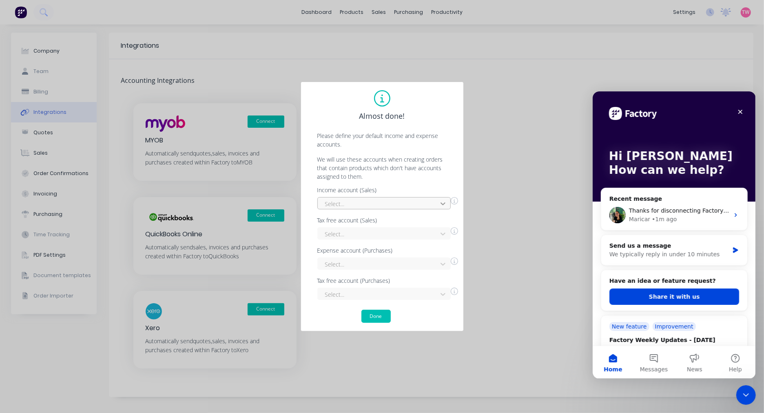
click at [441, 201] on div at bounding box center [443, 203] width 15 height 13
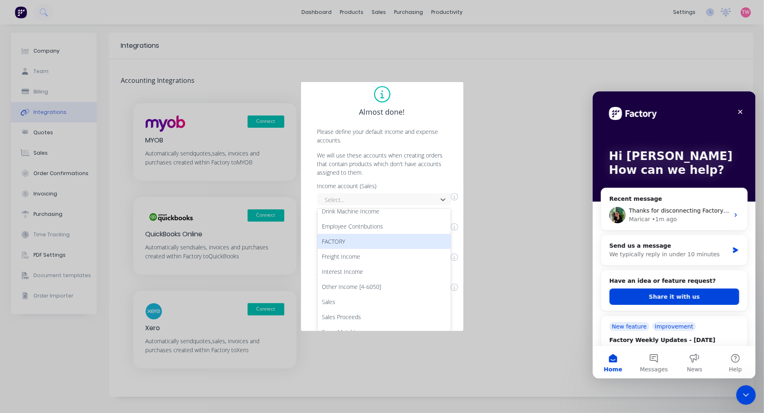
scroll to position [31, 0]
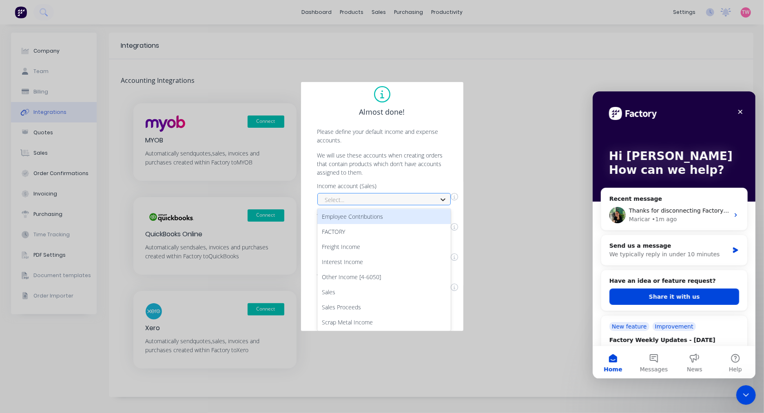
click at [443, 194] on div "Income account (Sales) 10 results available. Use Up and Down to choose options,…" at bounding box center [387, 194] width 141 height 22
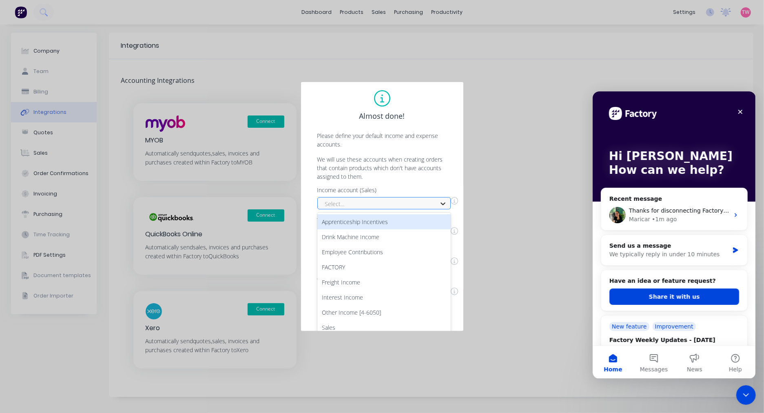
click at [442, 202] on div at bounding box center [443, 203] width 15 height 13
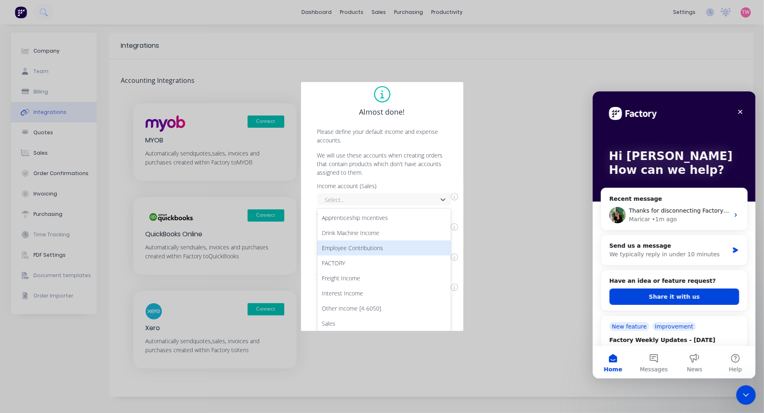
scroll to position [31, 0]
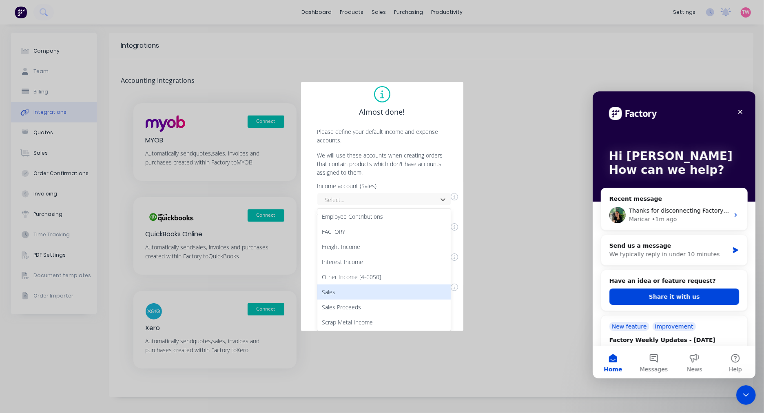
click at [389, 290] on div "Sales" at bounding box center [383, 291] width 133 height 15
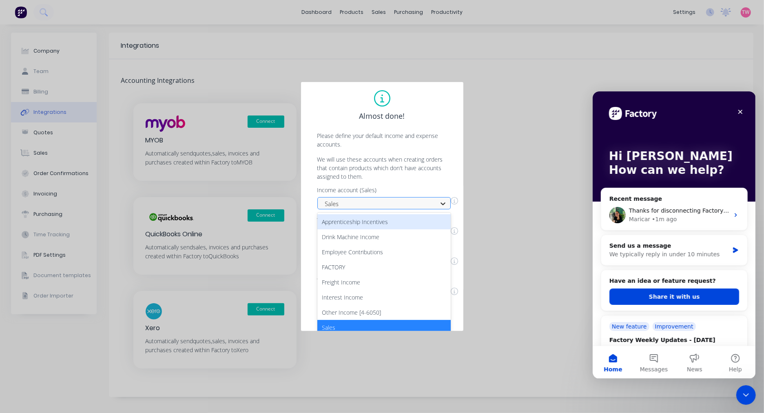
click at [441, 205] on div "option Sales, selected. 10 results available. Use Up and Down to choose options…" at bounding box center [383, 203] width 133 height 12
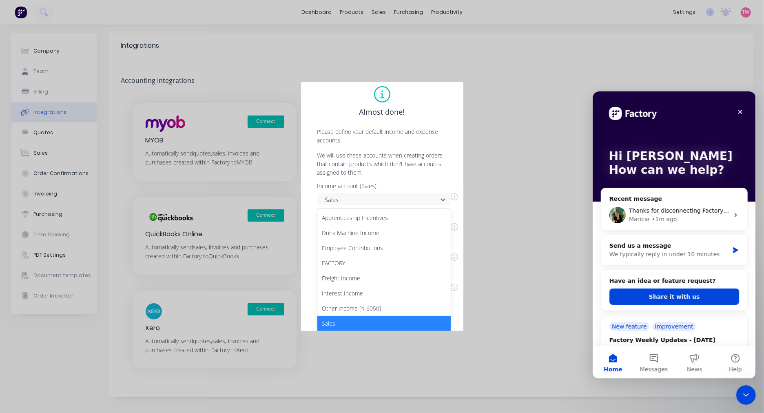
click at [363, 319] on div "Sales" at bounding box center [383, 323] width 133 height 15
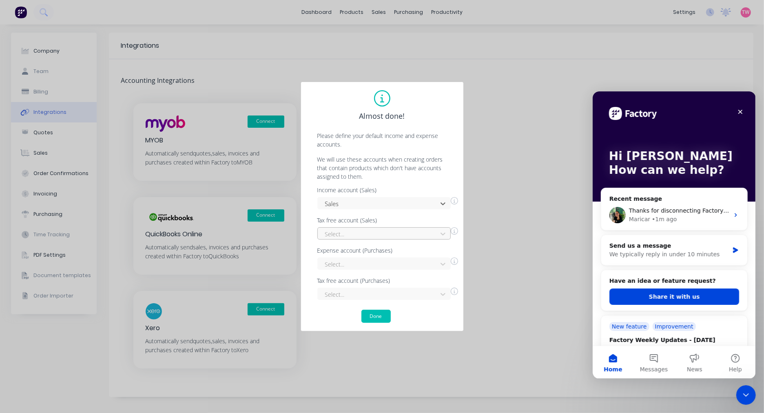
click at [359, 231] on div at bounding box center [378, 234] width 109 height 10
click at [358, 251] on div "FACTORY" at bounding box center [383, 251] width 133 height 15
click at [363, 262] on div "Select..." at bounding box center [383, 263] width 133 height 12
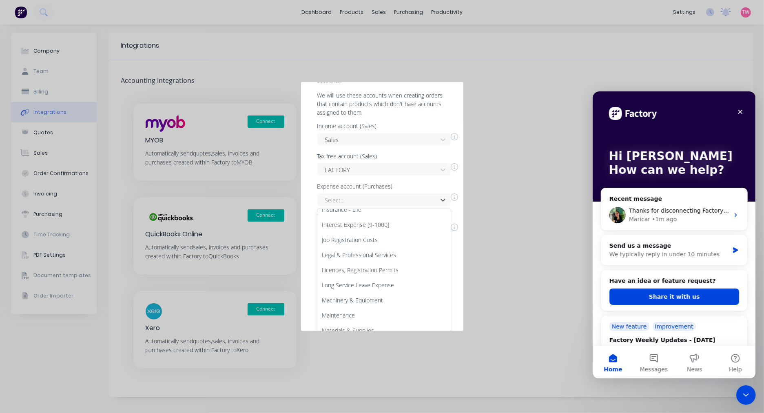
scroll to position [755, 0]
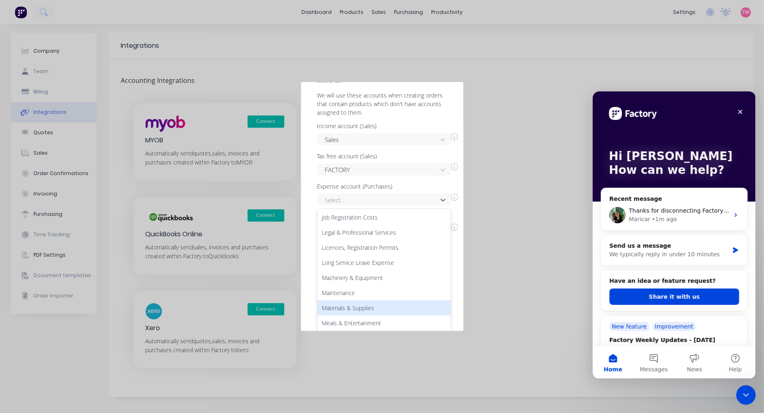
click at [376, 300] on div "Materials & Supplies" at bounding box center [383, 307] width 133 height 15
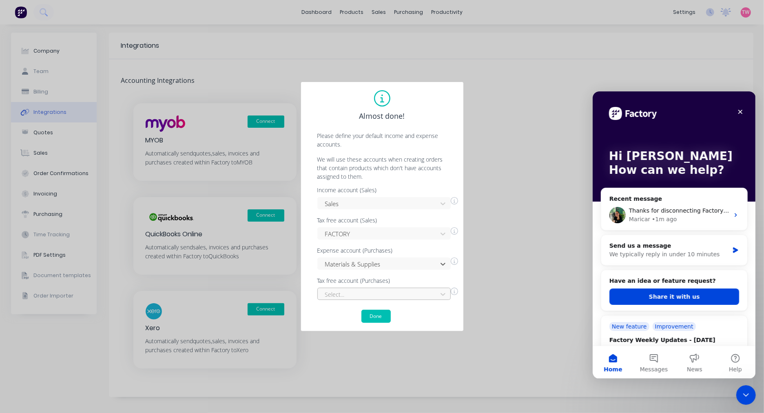
click at [363, 290] on div at bounding box center [378, 294] width 109 height 10
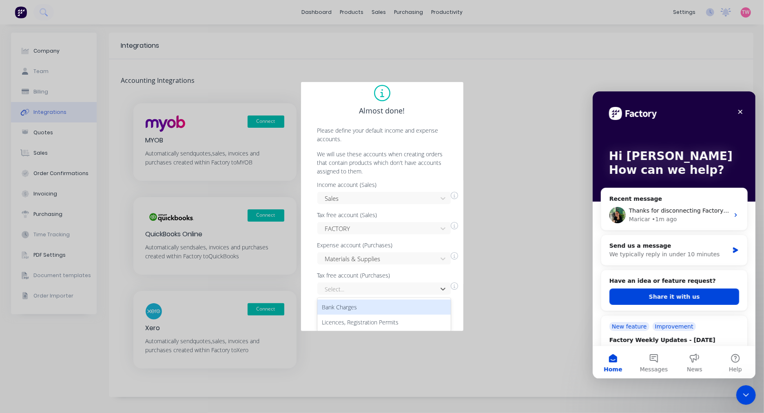
click at [379, 306] on div "Bank Charges" at bounding box center [383, 306] width 133 height 15
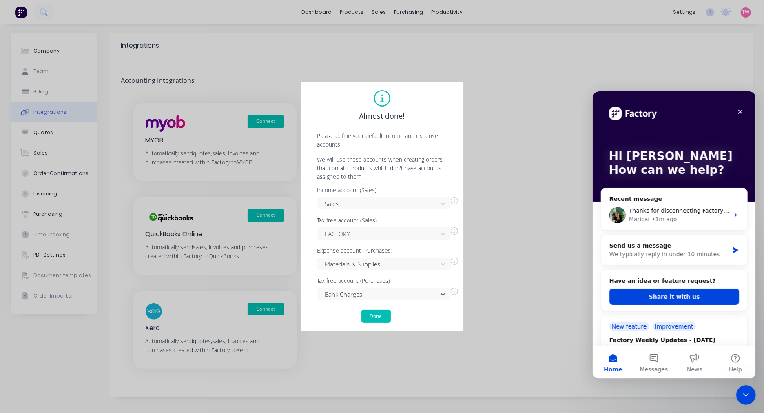
scroll to position [0, 0]
click at [380, 316] on button "Done" at bounding box center [375, 316] width 29 height 13
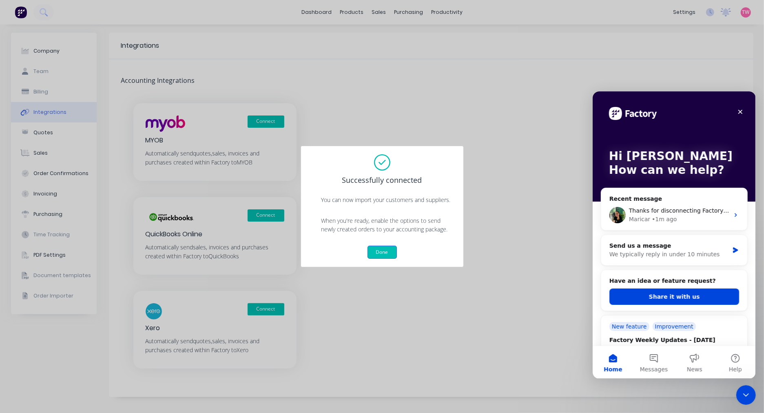
click at [387, 254] on button "Done" at bounding box center [381, 252] width 29 height 13
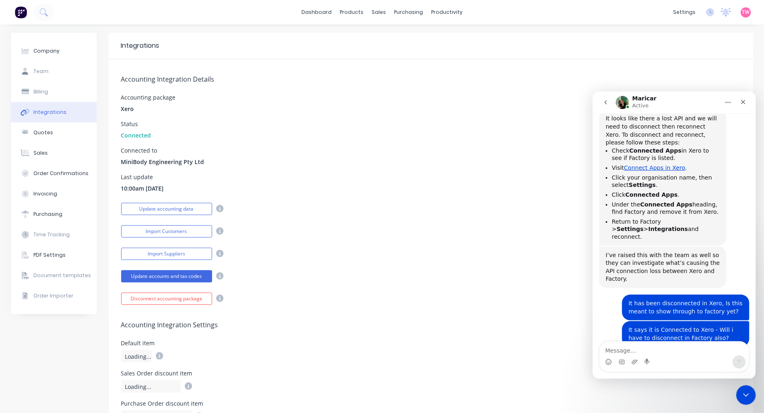
scroll to position [352, 0]
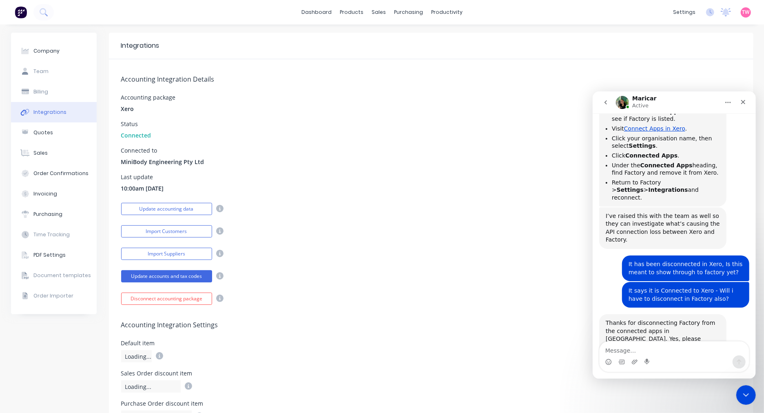
click at [21, 11] on img at bounding box center [21, 12] width 12 height 12
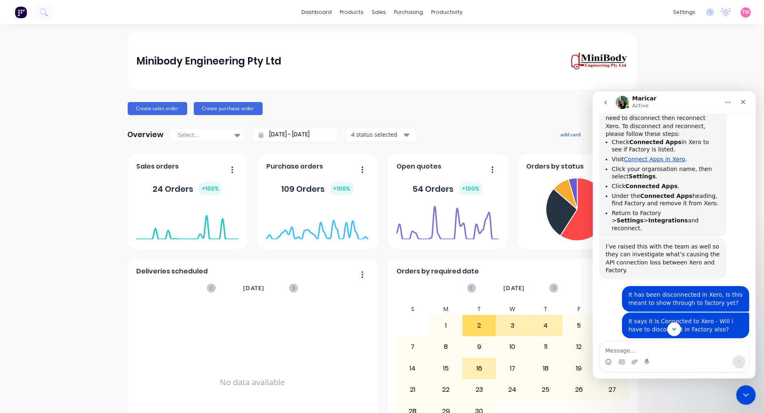
scroll to position [352, 0]
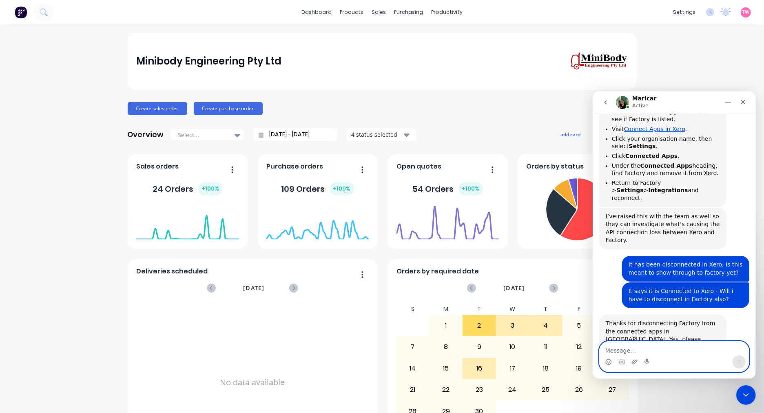
click at [639, 350] on textarea "Message…" at bounding box center [673, 348] width 149 height 14
type textarea "Okay, that is all done. Lets see if that helps"
click at [736, 359] on icon "Send a message…" at bounding box center [738, 361] width 7 height 7
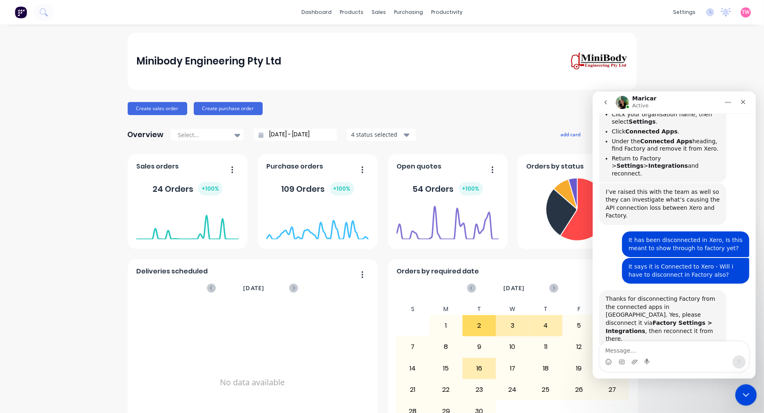
click at [746, 392] on icon "Close Intercom Messenger" at bounding box center [745, 394] width 10 height 10
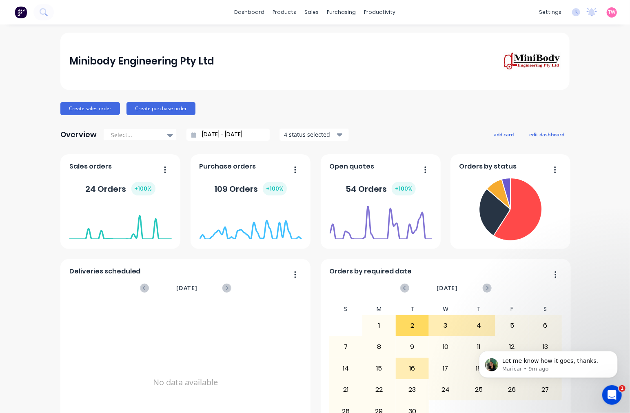
scroll to position [400, 0]
click at [614, 393] on icon "Open Intercom Messenger" at bounding box center [610, 393] width 13 height 13
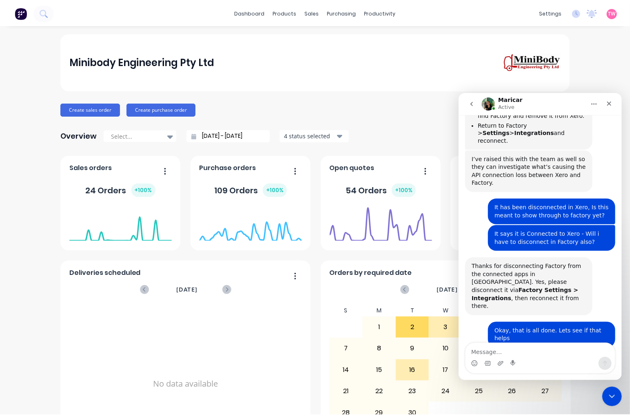
scroll to position [414, 0]
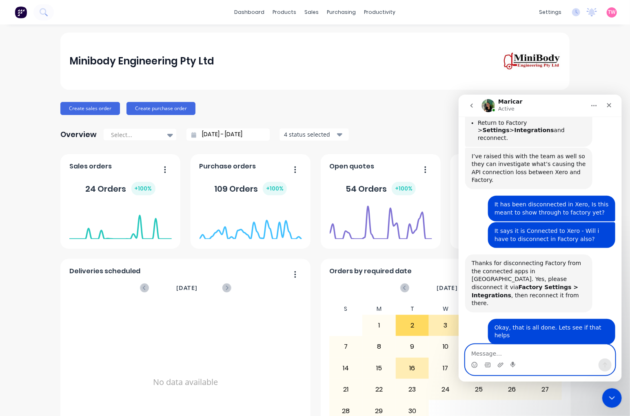
click at [488, 350] on textarea "Message…" at bounding box center [539, 351] width 149 height 14
type textarea "I believe that it's good for now."
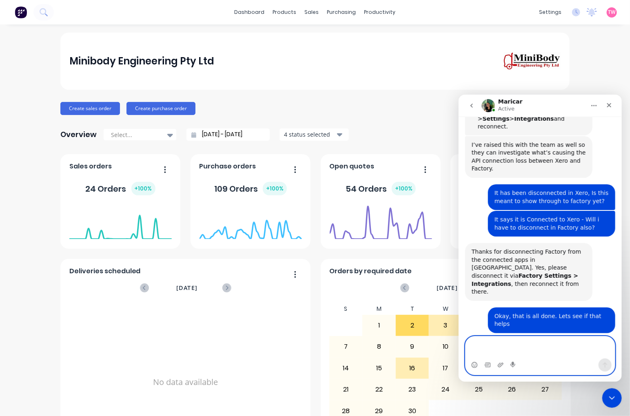
scroll to position [433, 0]
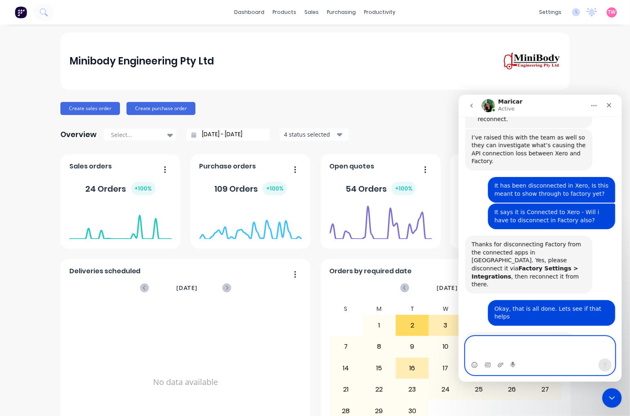
type textarea "T"
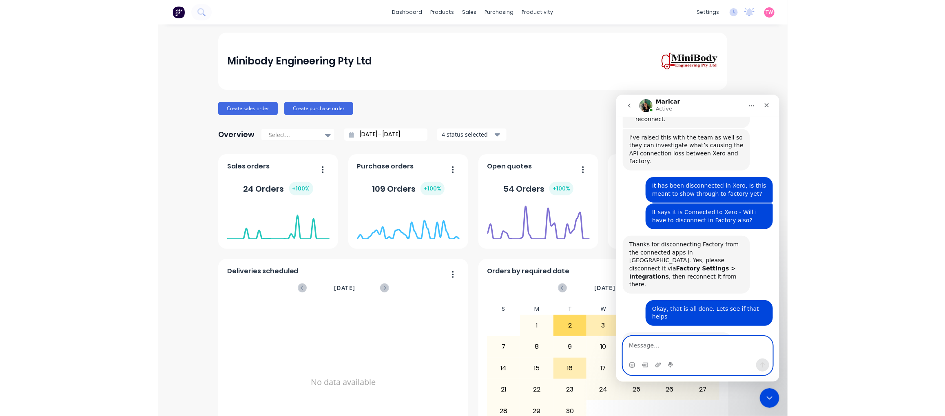
scroll to position [425, 0]
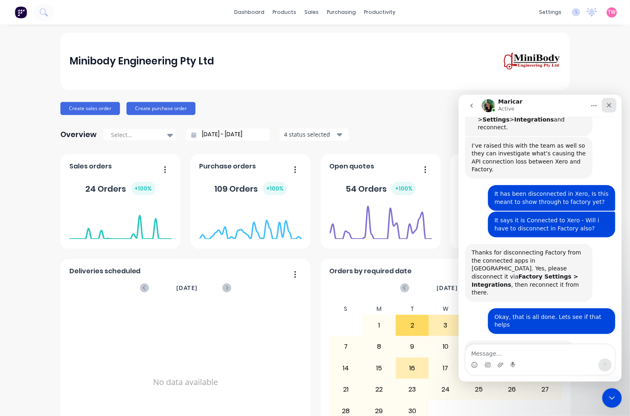
click at [603, 105] on div "Close" at bounding box center [608, 104] width 15 height 15
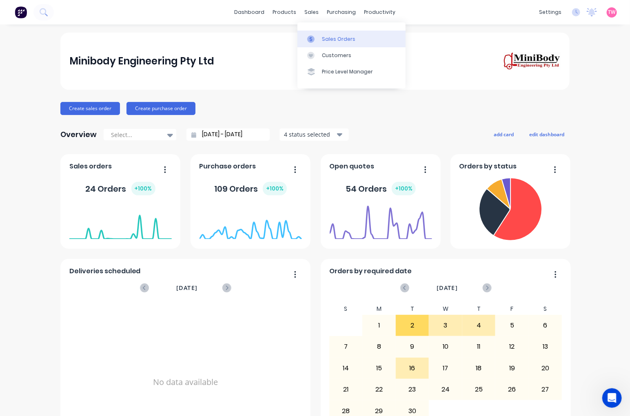
click at [349, 36] on div "Sales Orders" at bounding box center [338, 38] width 33 height 7
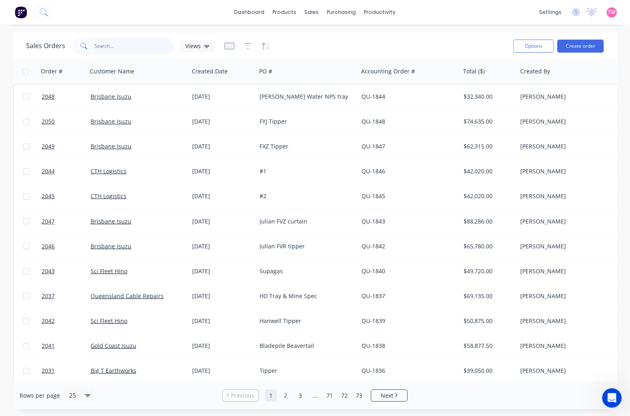
click at [111, 49] on input "text" at bounding box center [135, 46] width 80 height 16
type input "[PERSON_NAME]"
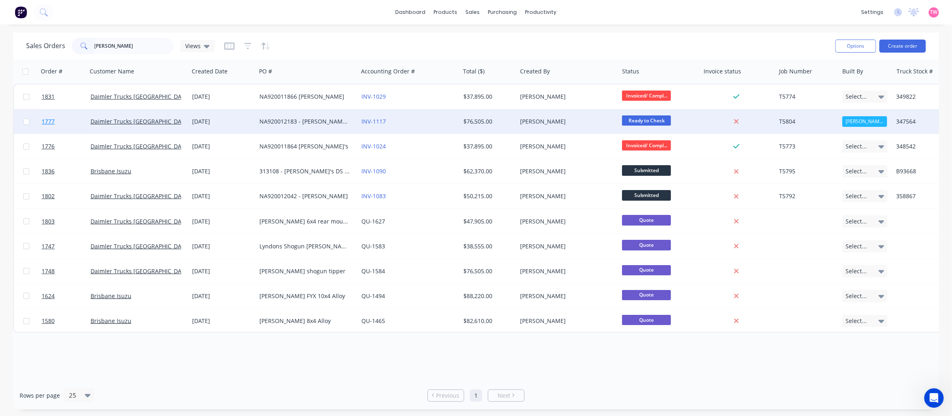
click at [71, 121] on link "1777" at bounding box center [66, 121] width 49 height 24
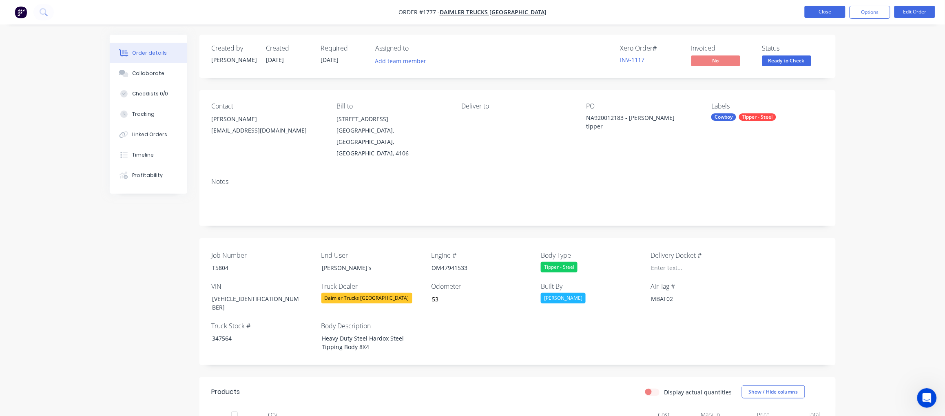
click at [763, 13] on button "Close" at bounding box center [825, 12] width 41 height 12
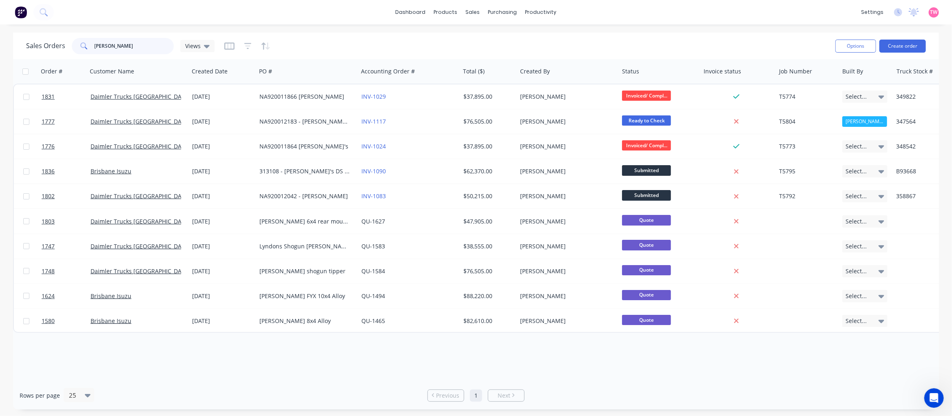
drag, startPoint x: 134, startPoint y: 44, endPoint x: 51, endPoint y: 46, distance: 83.2
click at [51, 46] on div "Sales Orders [PERSON_NAME] Views" at bounding box center [120, 46] width 188 height 16
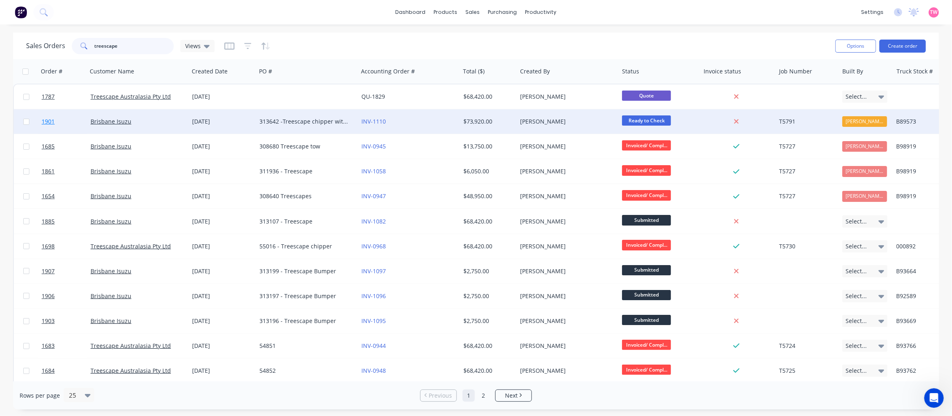
type input "treescape"
click at [58, 120] on link "1901" at bounding box center [66, 121] width 49 height 24
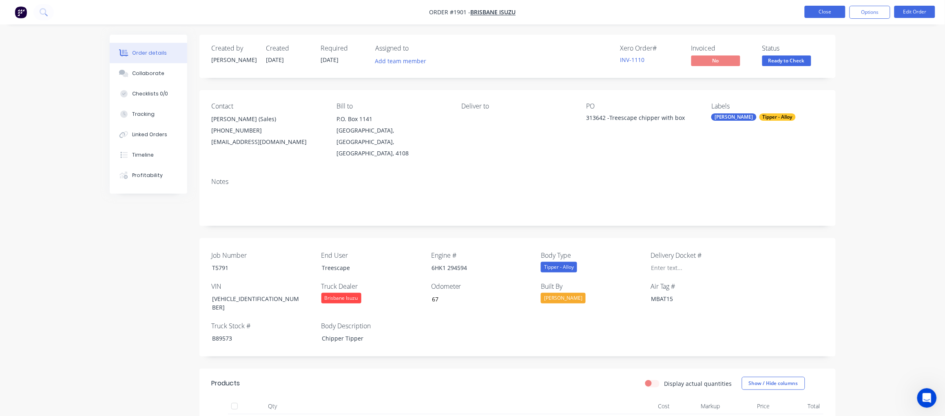
click at [763, 11] on button "Close" at bounding box center [825, 12] width 41 height 12
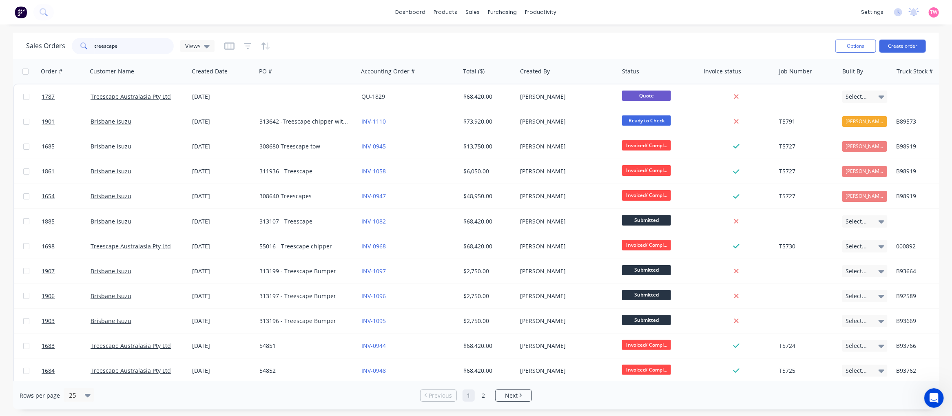
drag, startPoint x: 129, startPoint y: 47, endPoint x: -13, endPoint y: 44, distance: 142.0
click at [0, 44] on html "dashboard products sales purchasing productivity dashboard products Product Cat…" at bounding box center [476, 208] width 952 height 416
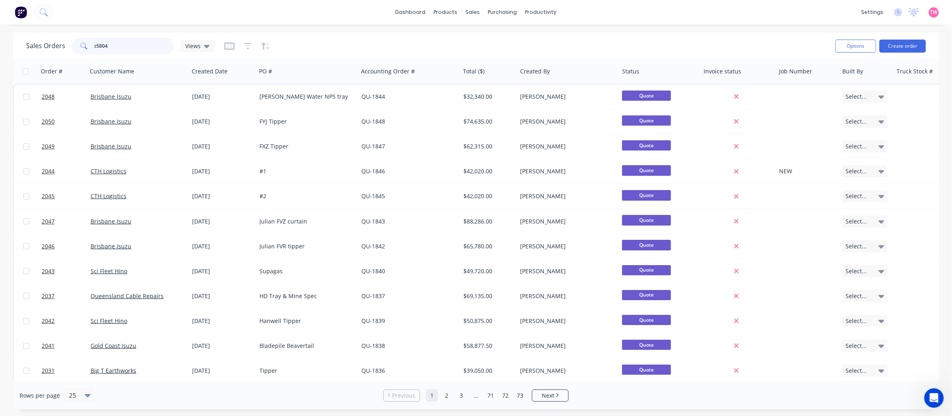
type input "t5804"
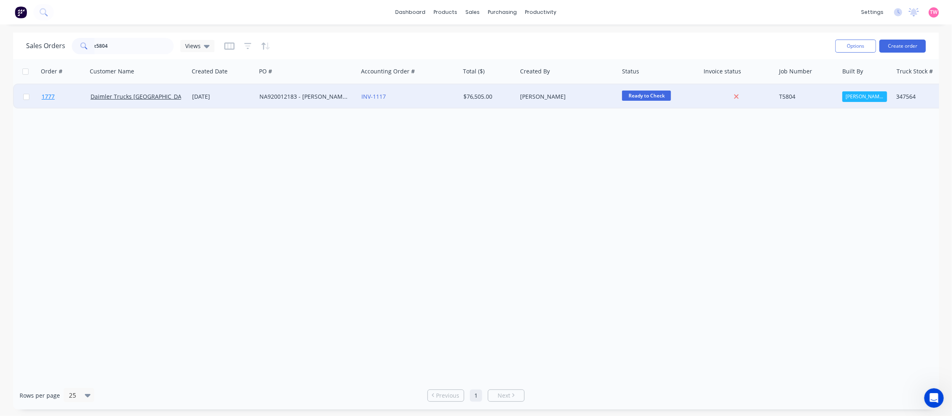
click at [74, 95] on link "1777" at bounding box center [66, 96] width 49 height 24
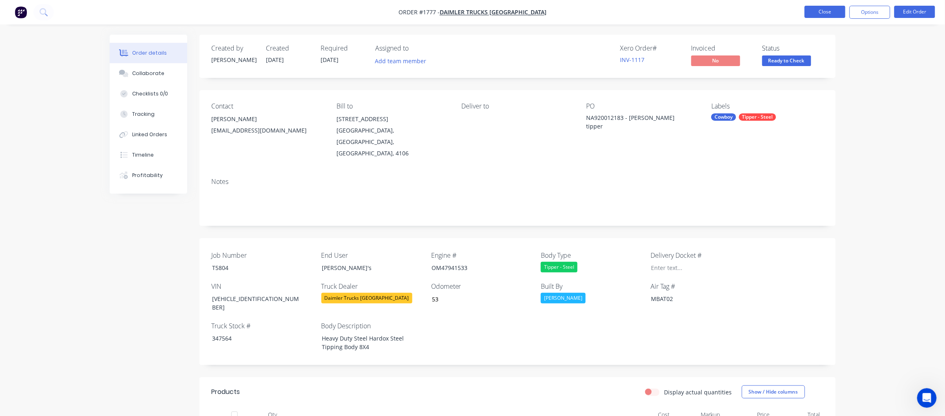
click at [763, 11] on button "Close" at bounding box center [825, 12] width 41 height 12
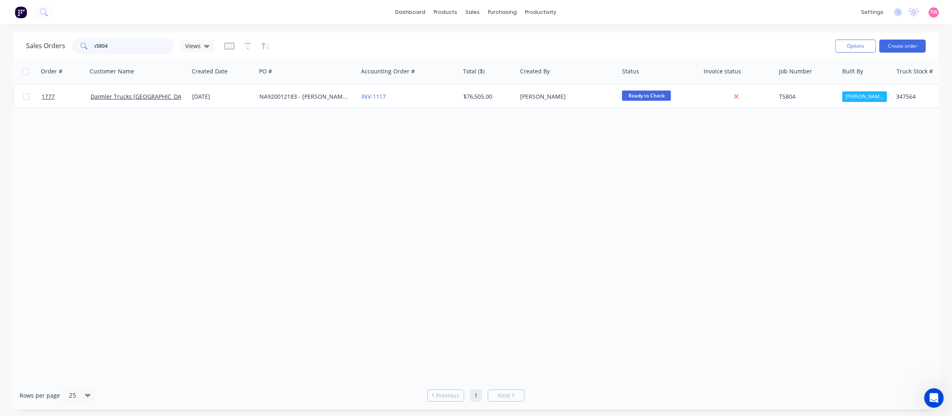
drag, startPoint x: 127, startPoint y: 45, endPoint x: 15, endPoint y: 41, distance: 111.8
click at [15, 41] on div "Sales Orders t5804 Views Options Create order" at bounding box center [476, 46] width 926 height 27
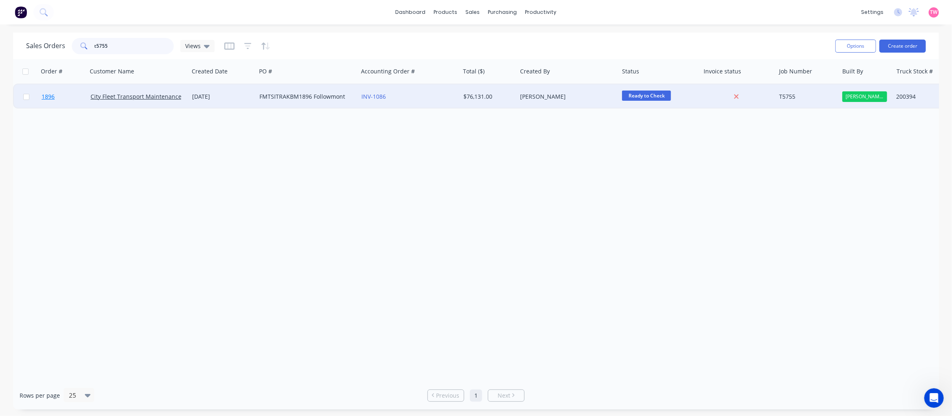
type input "t5755"
click at [72, 96] on link "1896" at bounding box center [66, 96] width 49 height 24
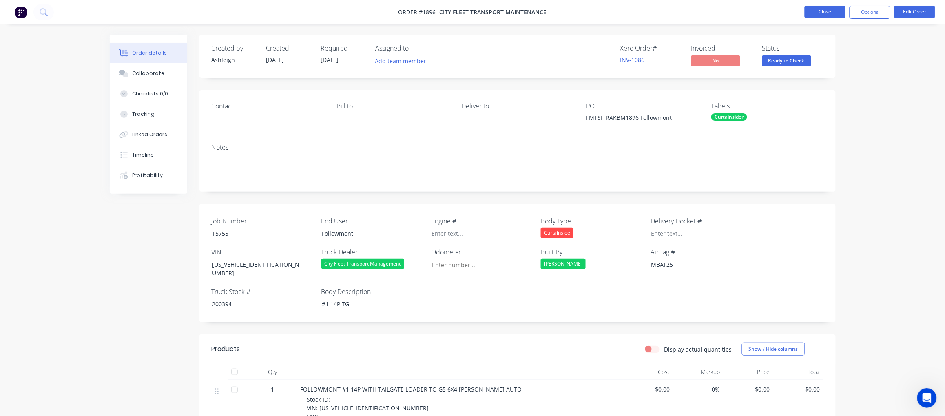
click at [763, 13] on button "Close" at bounding box center [825, 12] width 41 height 12
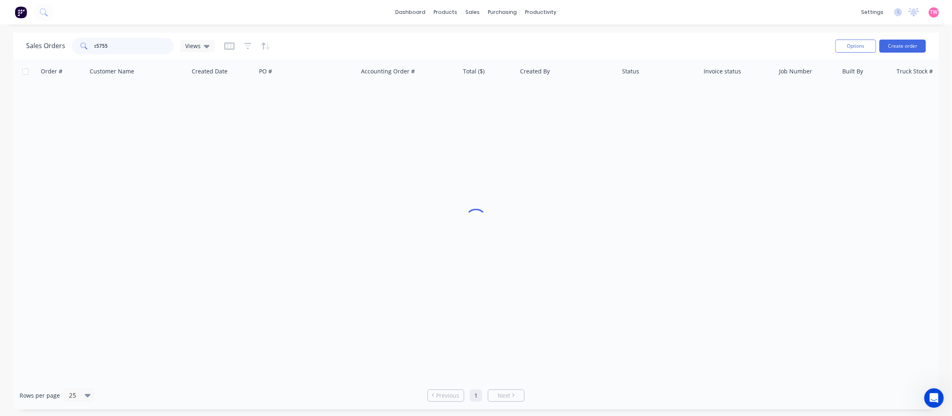
click at [137, 47] on input "t5755" at bounding box center [135, 46] width 80 height 16
type input "t5791"
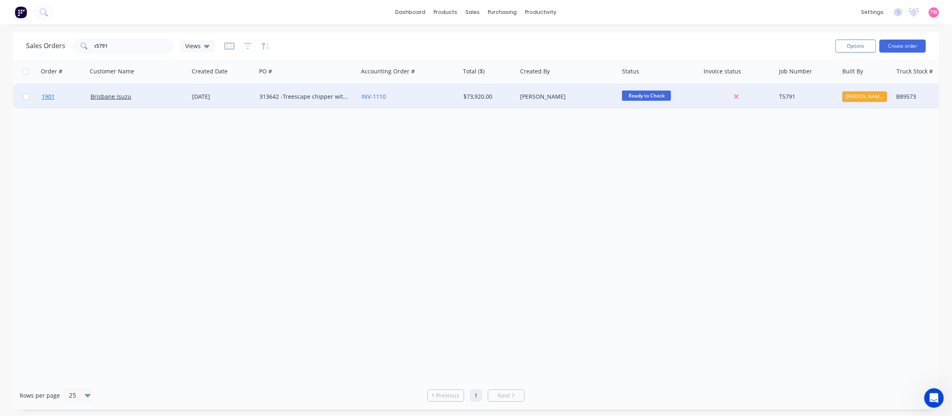
click at [65, 103] on link "1901" at bounding box center [66, 96] width 49 height 24
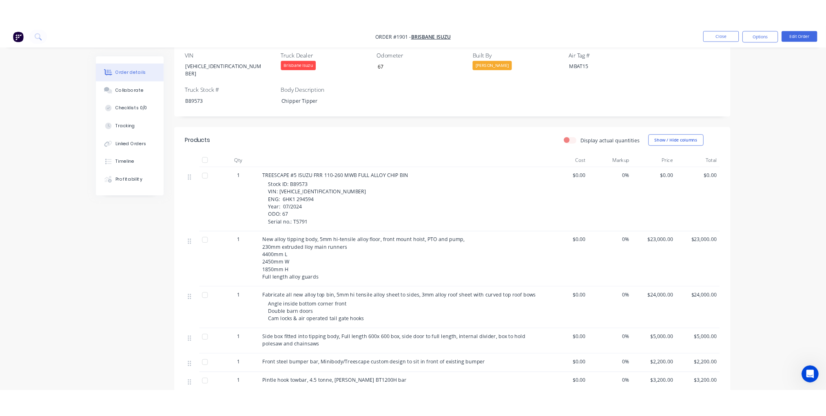
scroll to position [151, 0]
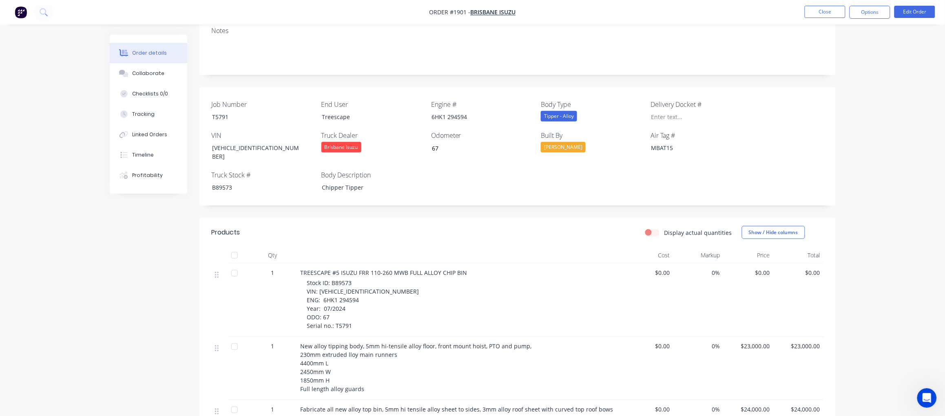
click at [99, 20] on nav "Order #1901 - [GEOGRAPHIC_DATA] Isuzu Close Options Edit Order" at bounding box center [472, 12] width 945 height 24
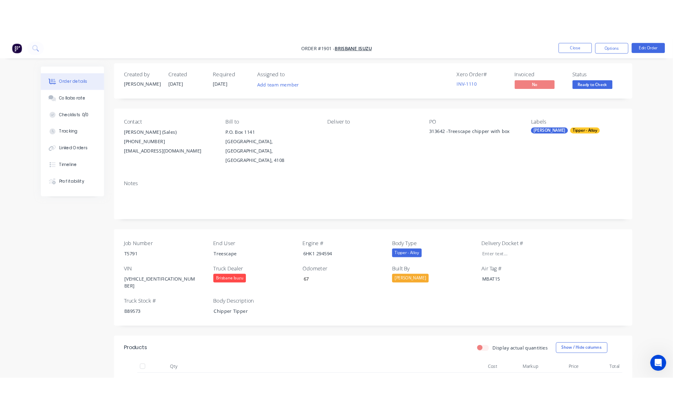
scroll to position [0, 0]
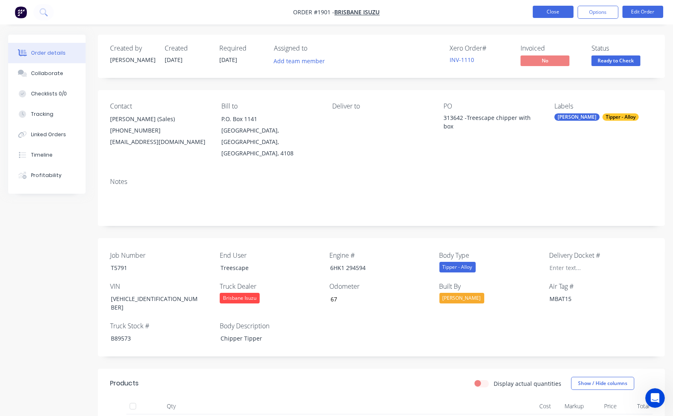
click at [546, 11] on button "Close" at bounding box center [553, 12] width 41 height 12
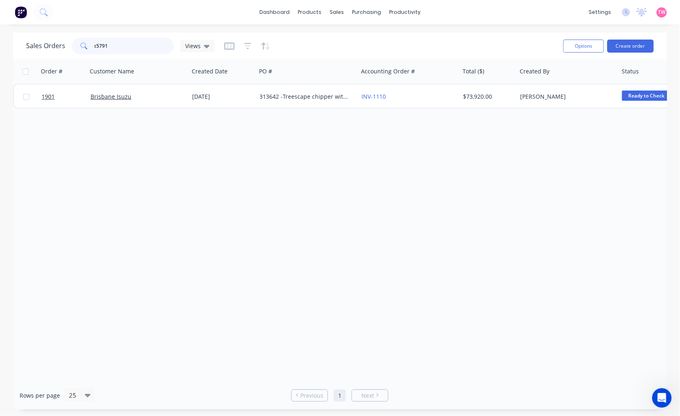
drag, startPoint x: 117, startPoint y: 45, endPoint x: 49, endPoint y: 46, distance: 67.7
click at [49, 46] on div "Sales Orders t5791 Views" at bounding box center [120, 46] width 188 height 16
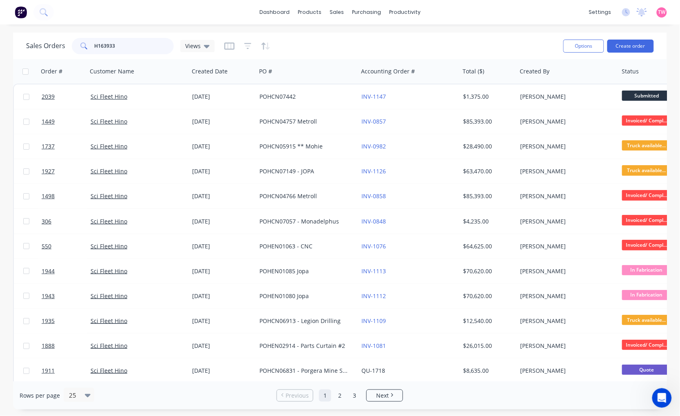
type input "H163933"
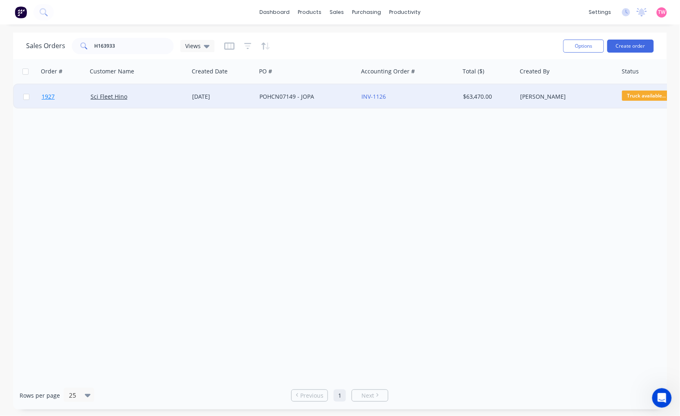
click at [67, 95] on link "1927" at bounding box center [66, 96] width 49 height 24
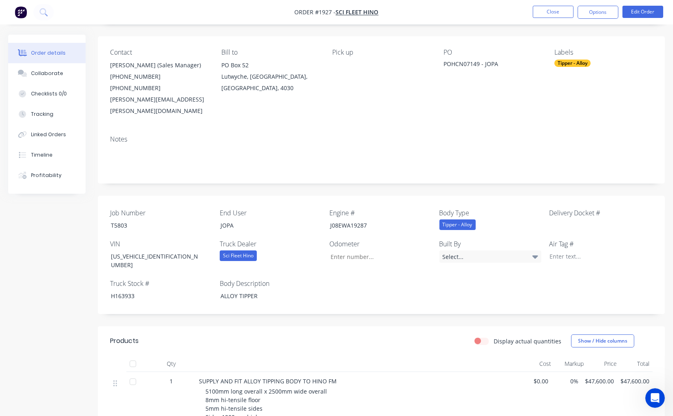
scroll to position [75, 0]
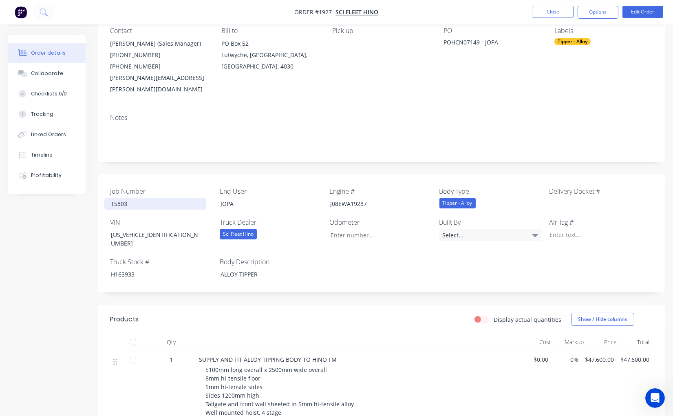
click at [124, 198] on div "T5803" at bounding box center [155, 204] width 102 height 12
click at [123, 268] on div "H163933" at bounding box center [155, 274] width 102 height 12
click at [124, 268] on div "H163933" at bounding box center [155, 274] width 102 height 12
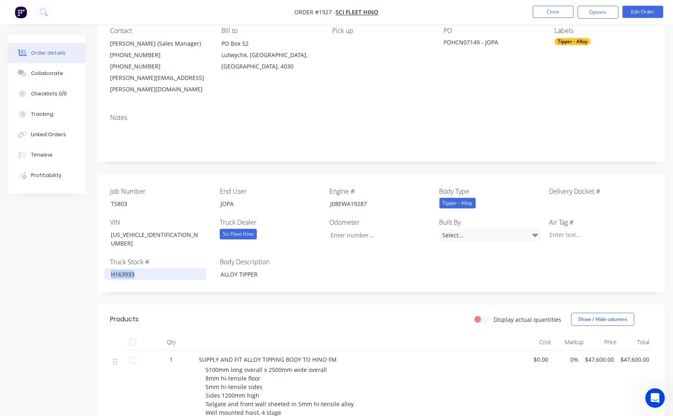
click at [124, 268] on div "H163933" at bounding box center [155, 274] width 102 height 12
copy div "H163933"
click at [574, 229] on div at bounding box center [594, 235] width 102 height 12
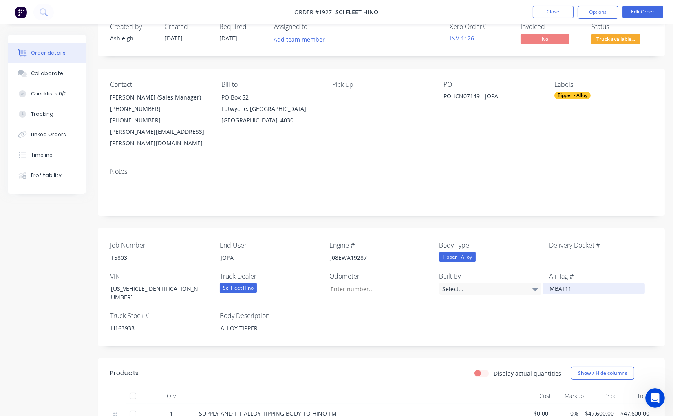
scroll to position [0, 0]
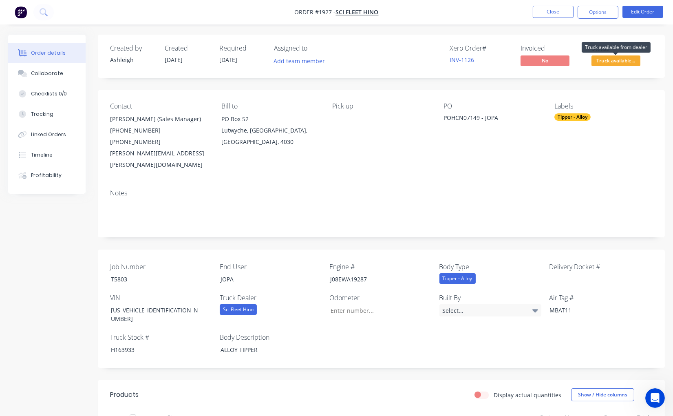
click at [618, 60] on span "Truck available..." at bounding box center [616, 60] width 49 height 10
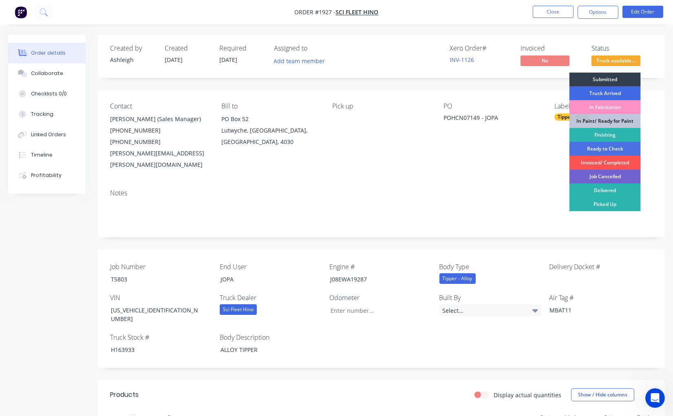
click at [610, 91] on div "Truck Arrived" at bounding box center [605, 93] width 71 height 14
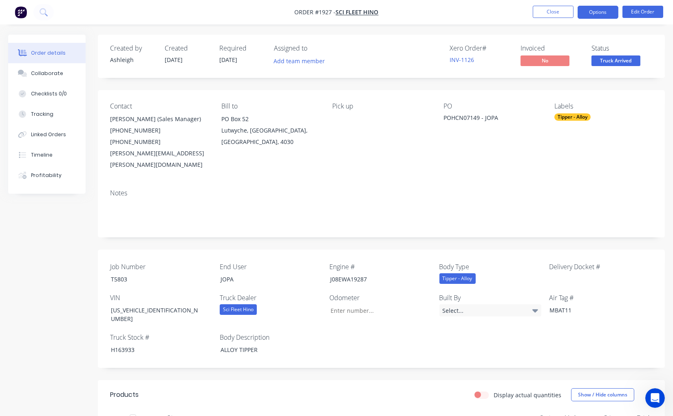
click at [608, 11] on button "Options" at bounding box center [598, 12] width 41 height 13
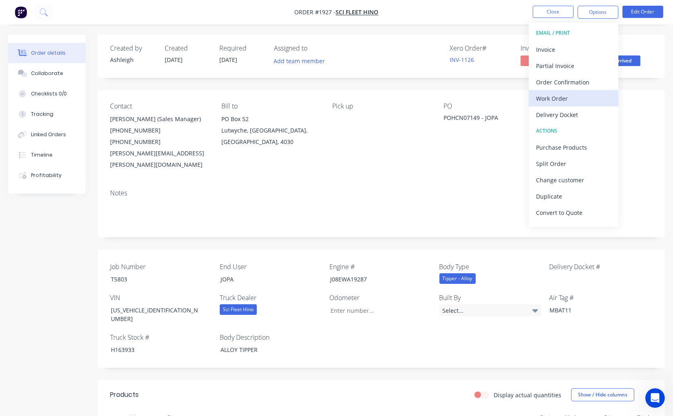
click at [567, 99] on div "Work Order" at bounding box center [573, 99] width 75 height 12
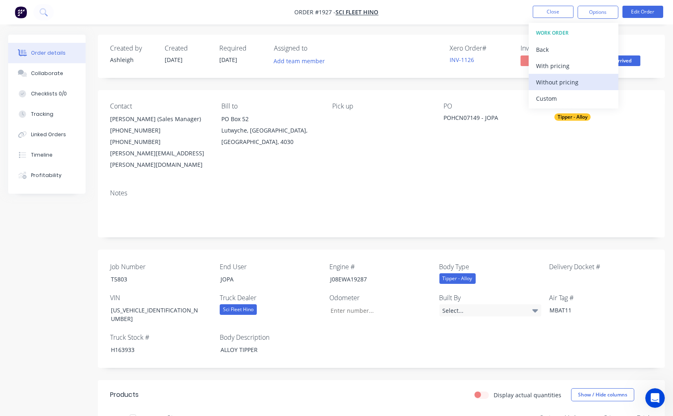
click at [570, 84] on div "Without pricing" at bounding box center [573, 82] width 75 height 12
